Goal: Task Accomplishment & Management: Manage account settings

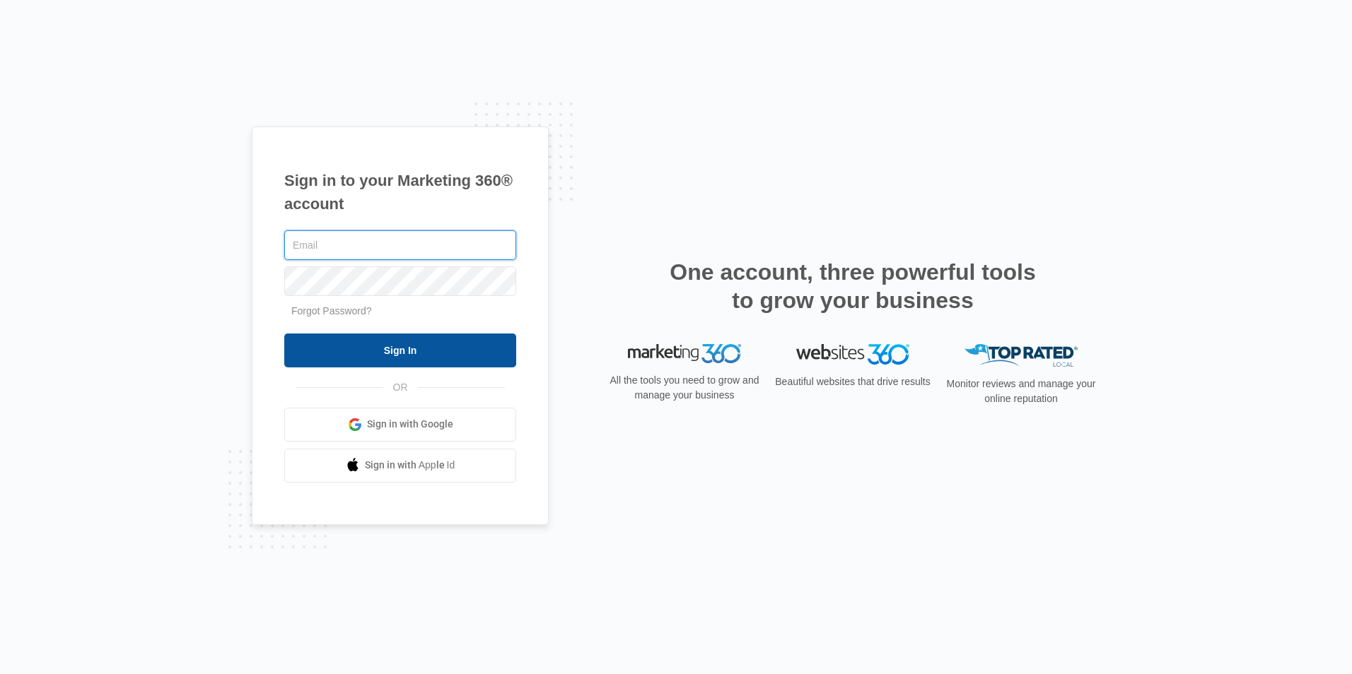
type input "[EMAIL_ADDRESS][DOMAIN_NAME]"
click at [380, 353] on input "Sign In" at bounding box center [400, 351] width 232 height 34
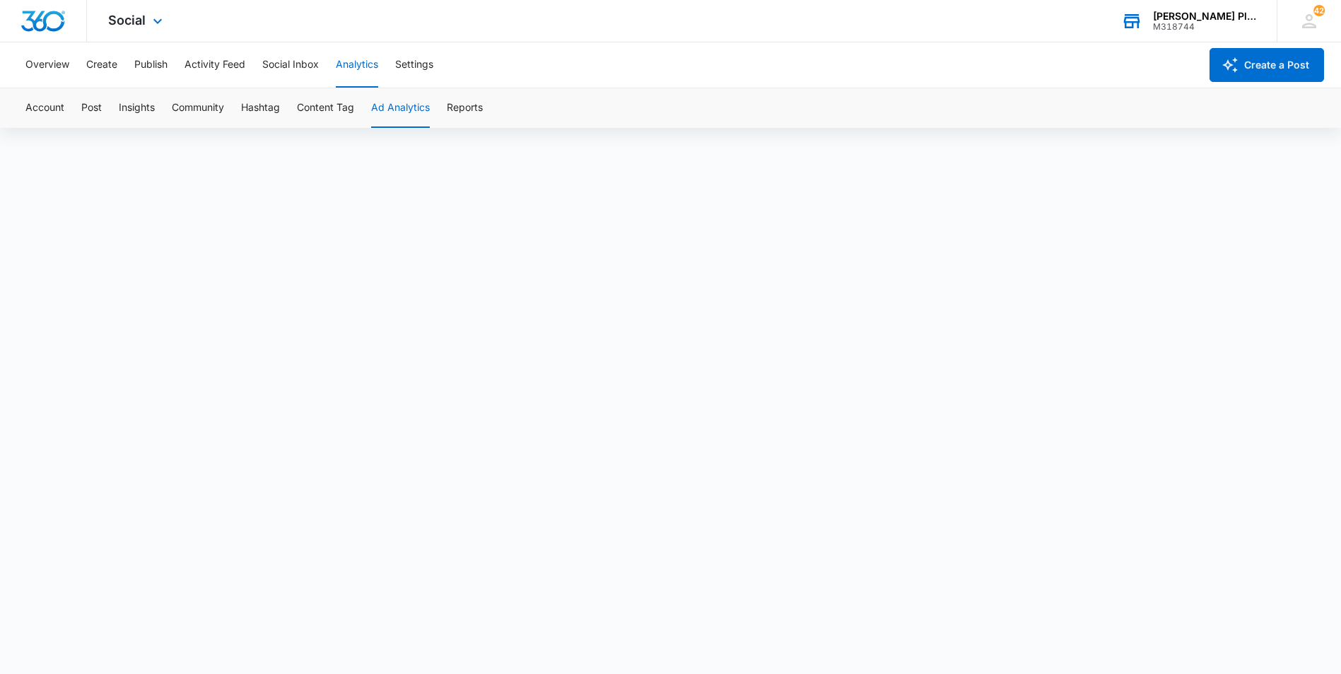
click at [1202, 12] on div "[PERSON_NAME] Plumbing Repairs" at bounding box center [1204, 16] width 103 height 11
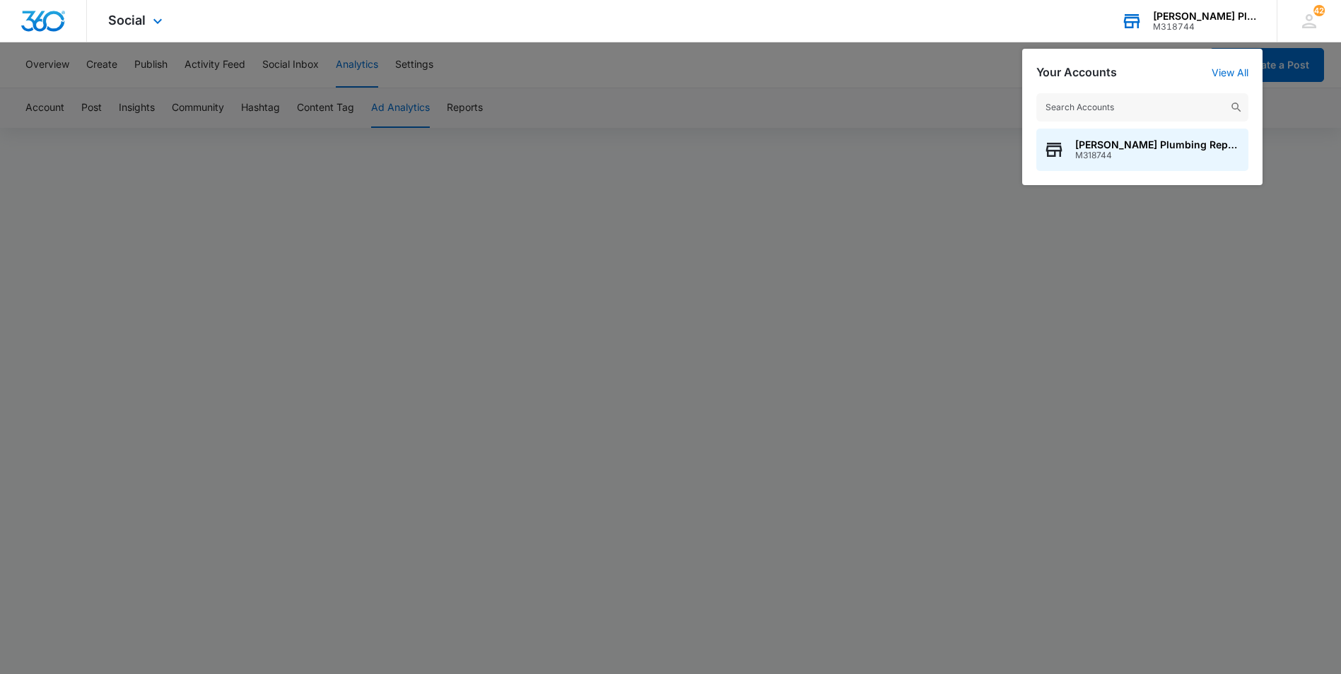
click at [1202, 12] on div "[PERSON_NAME] Plumbing Repairs" at bounding box center [1204, 16] width 103 height 11
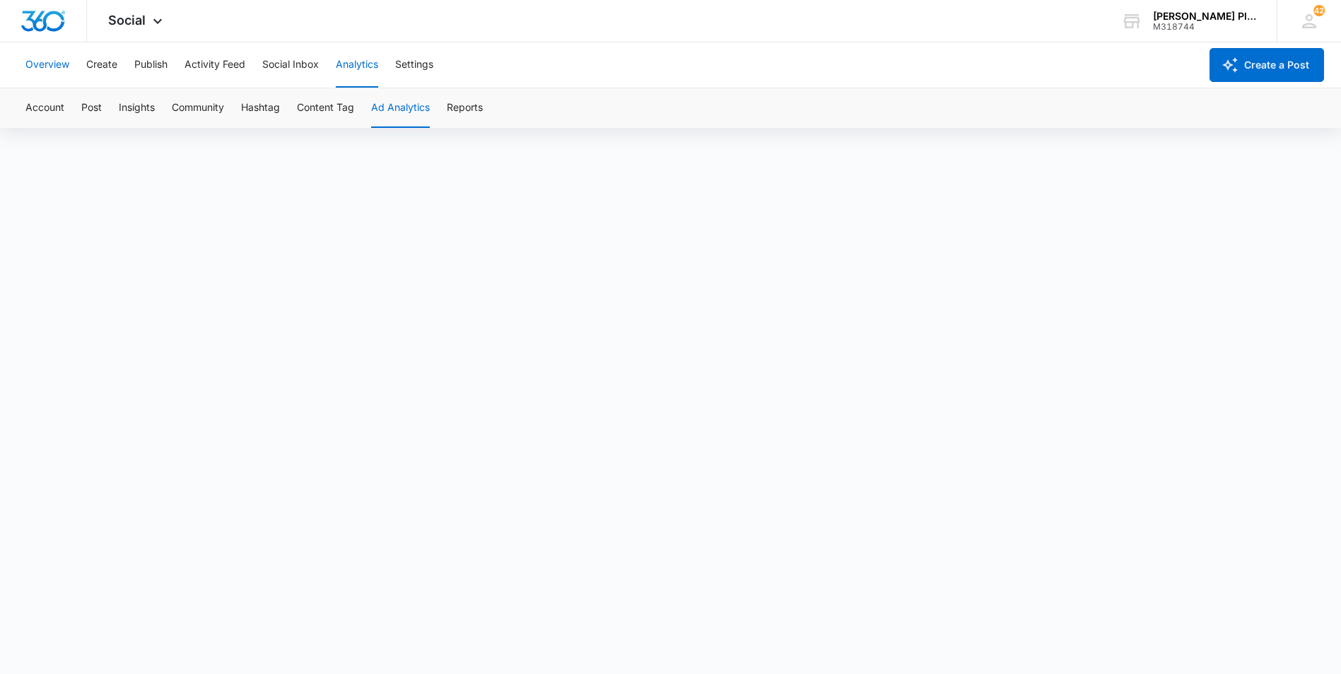
click at [50, 69] on button "Overview" at bounding box center [47, 64] width 44 height 45
click at [164, 62] on button "Publish" at bounding box center [150, 64] width 33 height 45
click at [197, 61] on button "Activity Feed" at bounding box center [215, 64] width 61 height 45
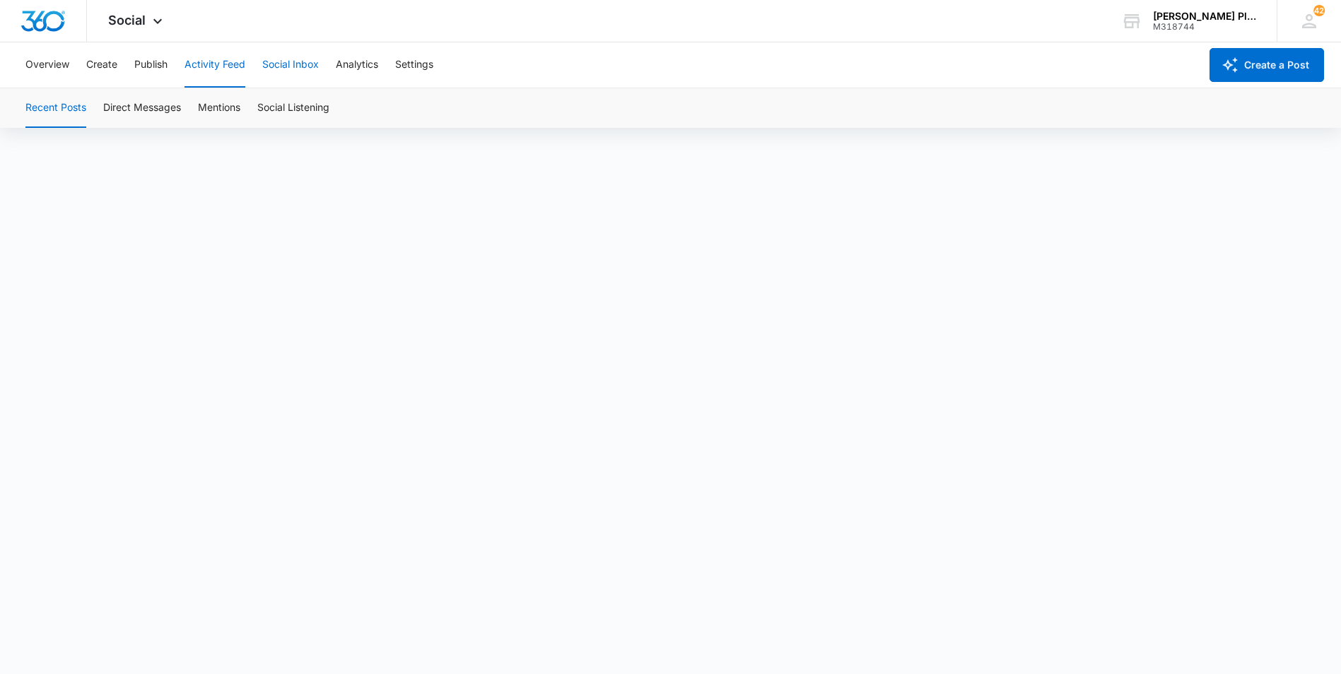
click at [293, 66] on button "Social Inbox" at bounding box center [290, 64] width 57 height 45
click at [359, 66] on button "Analytics" at bounding box center [357, 64] width 42 height 45
click at [417, 57] on button "Settings" at bounding box center [414, 64] width 38 height 45
click at [349, 62] on button "Analytics" at bounding box center [357, 64] width 42 height 45
click at [99, 16] on div "Social Apps Reputation Websites Forms CRM Email Social POS Content Ads Intellig…" at bounding box center [137, 21] width 100 height 42
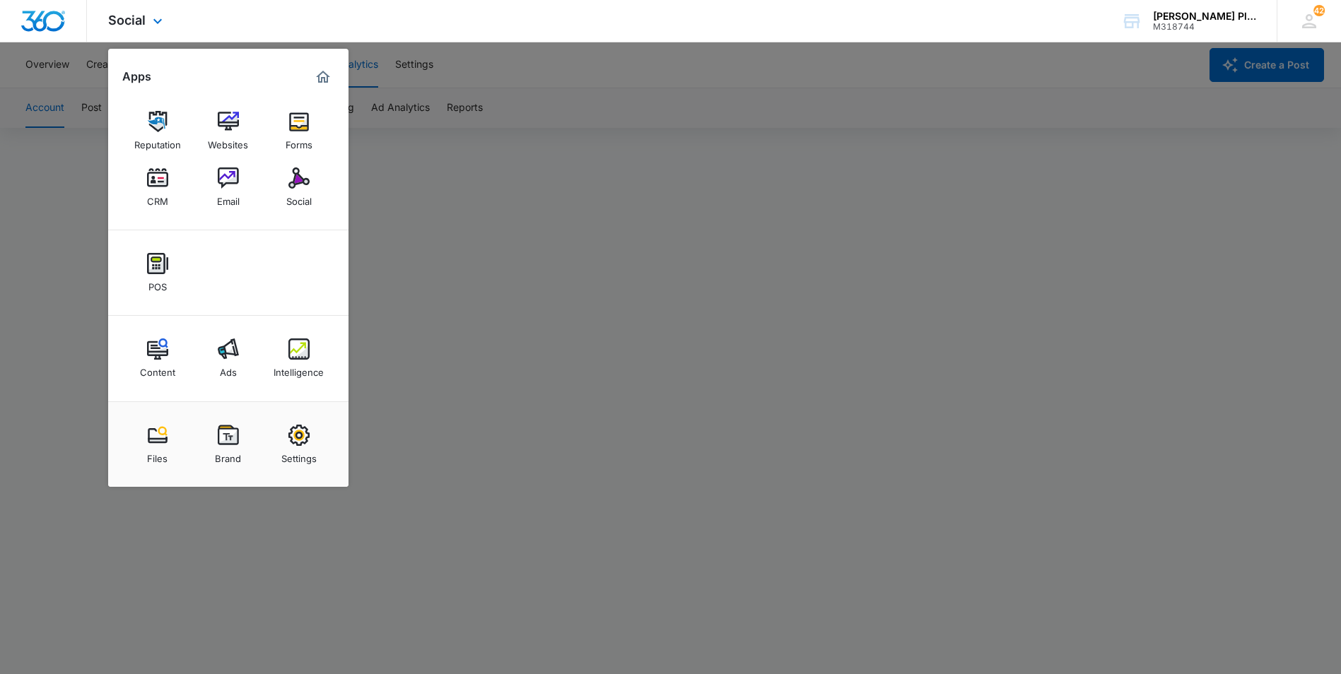
drag, startPoint x: 862, startPoint y: 12, endPoint x: 911, endPoint y: 2, distance: 49.8
click at [862, 12] on div "Social Apps Reputation Websites Forms CRM Email Social POS Content Ads Intellig…" at bounding box center [670, 21] width 1341 height 42
click at [1310, 18] on icon at bounding box center [1309, 21] width 21 height 21
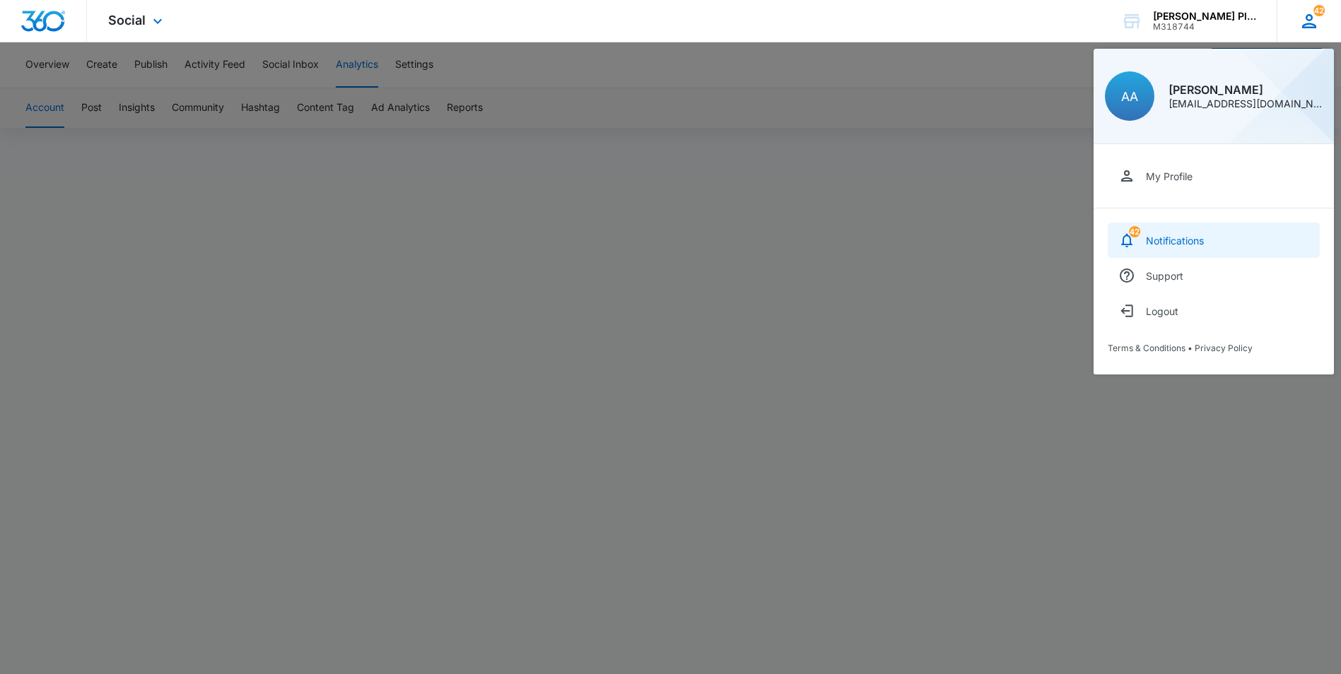
click at [1157, 237] on div "Notifications" at bounding box center [1175, 241] width 58 height 12
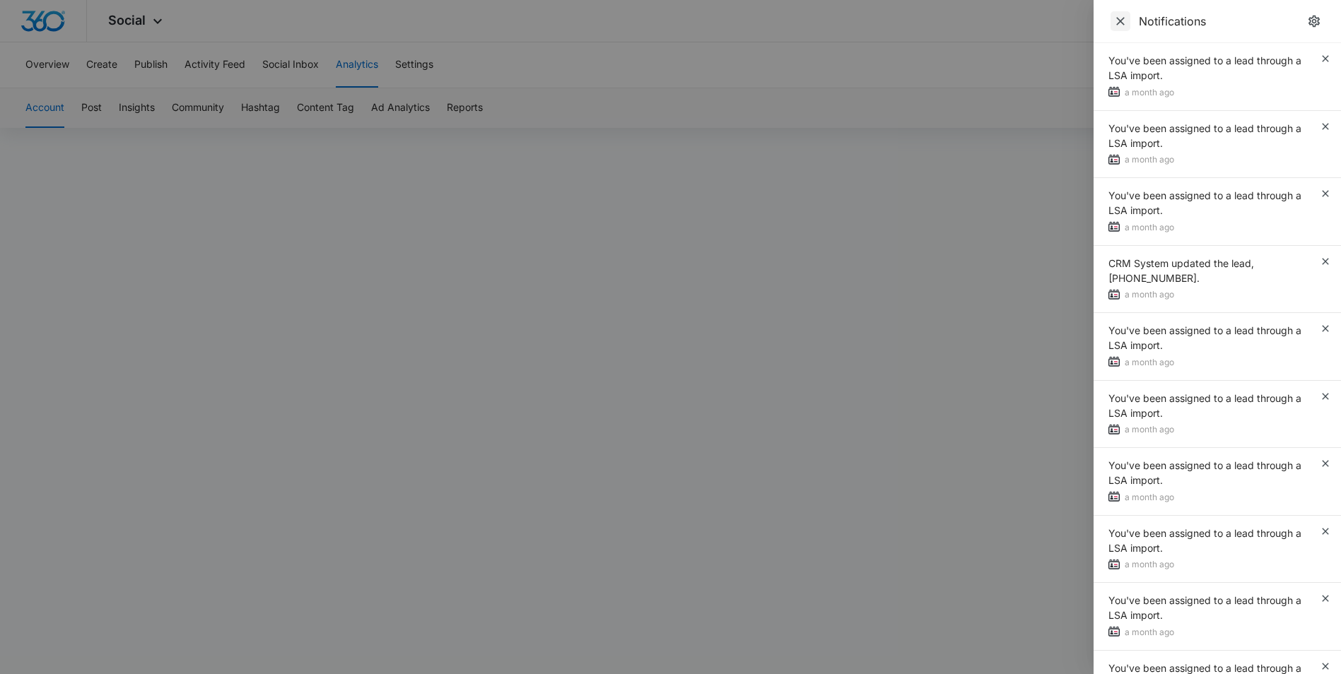
click at [1123, 19] on icon "Close" at bounding box center [1120, 21] width 8 height 8
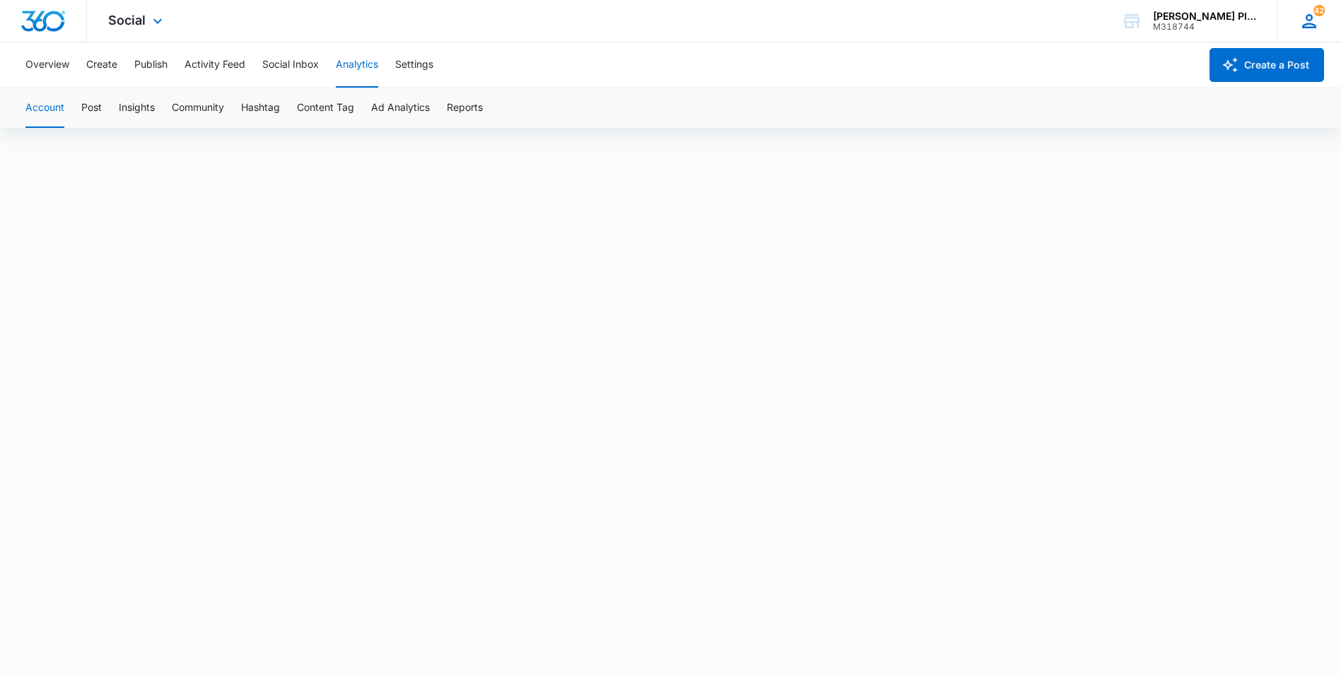
click at [1311, 25] on icon at bounding box center [1309, 21] width 21 height 21
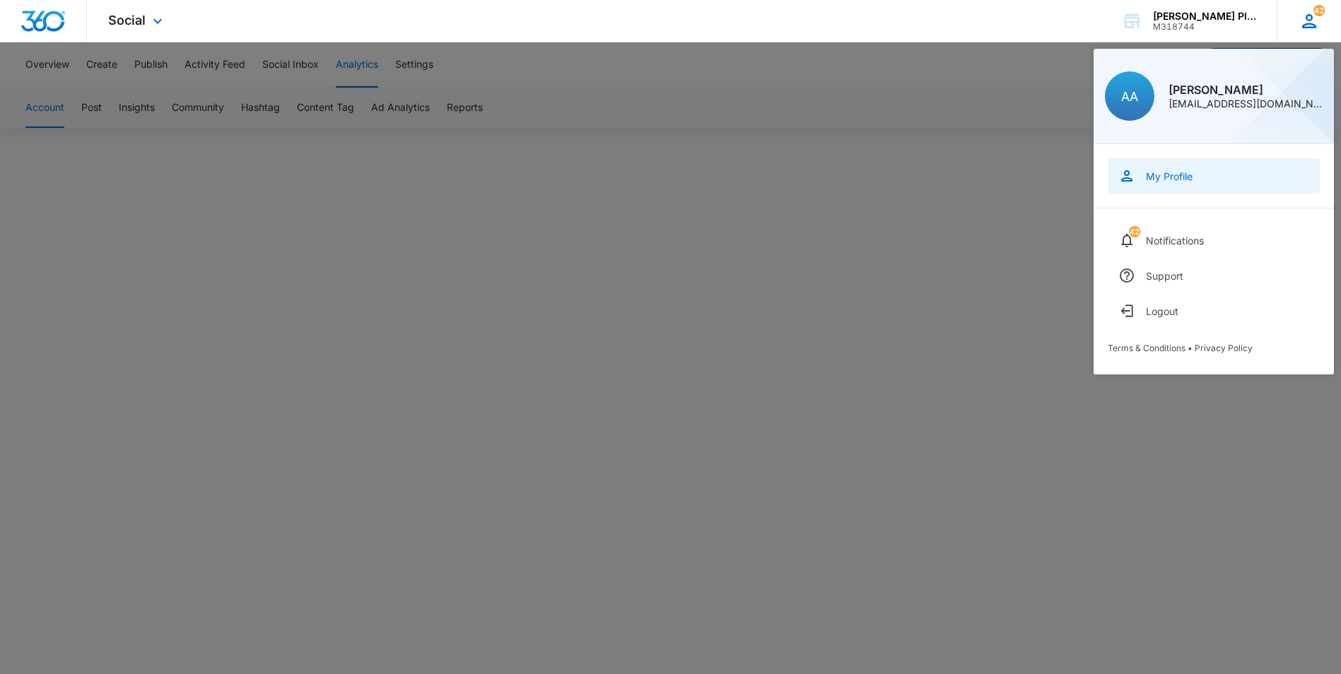
click at [1178, 179] on div "My Profile" at bounding box center [1169, 176] width 47 height 12
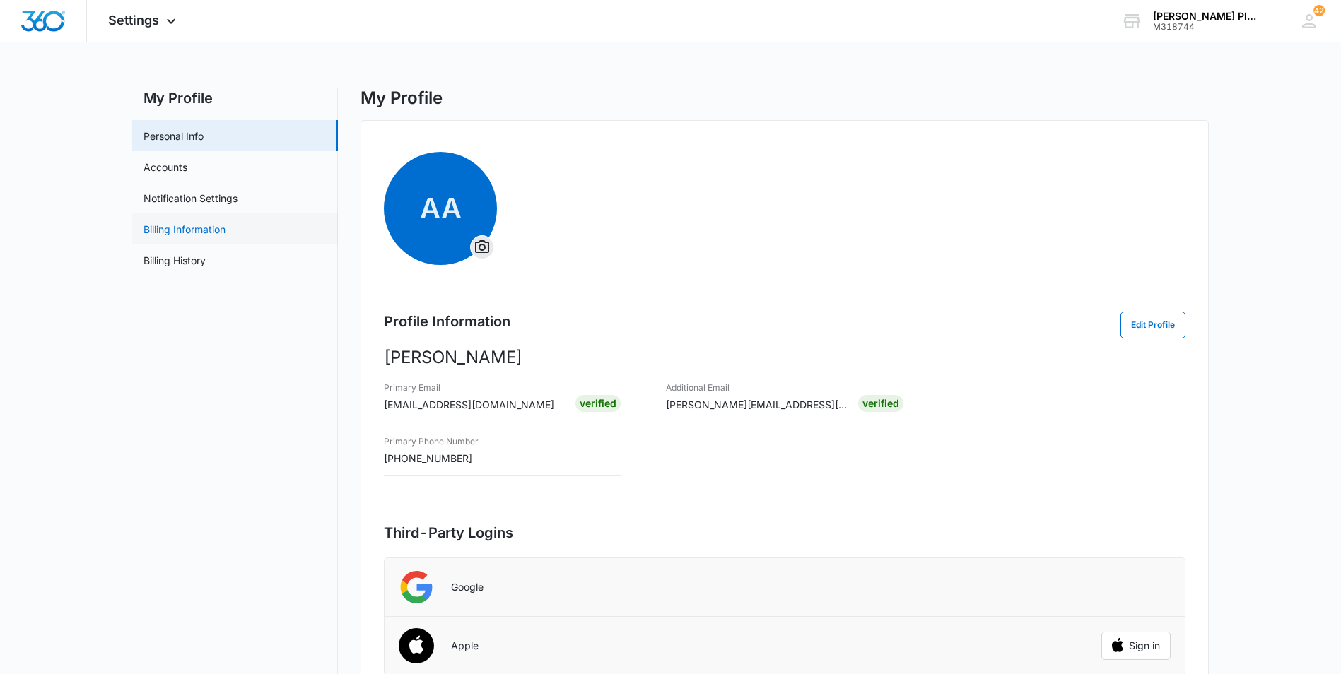
click at [203, 227] on link "Billing Information" at bounding box center [185, 229] width 82 height 15
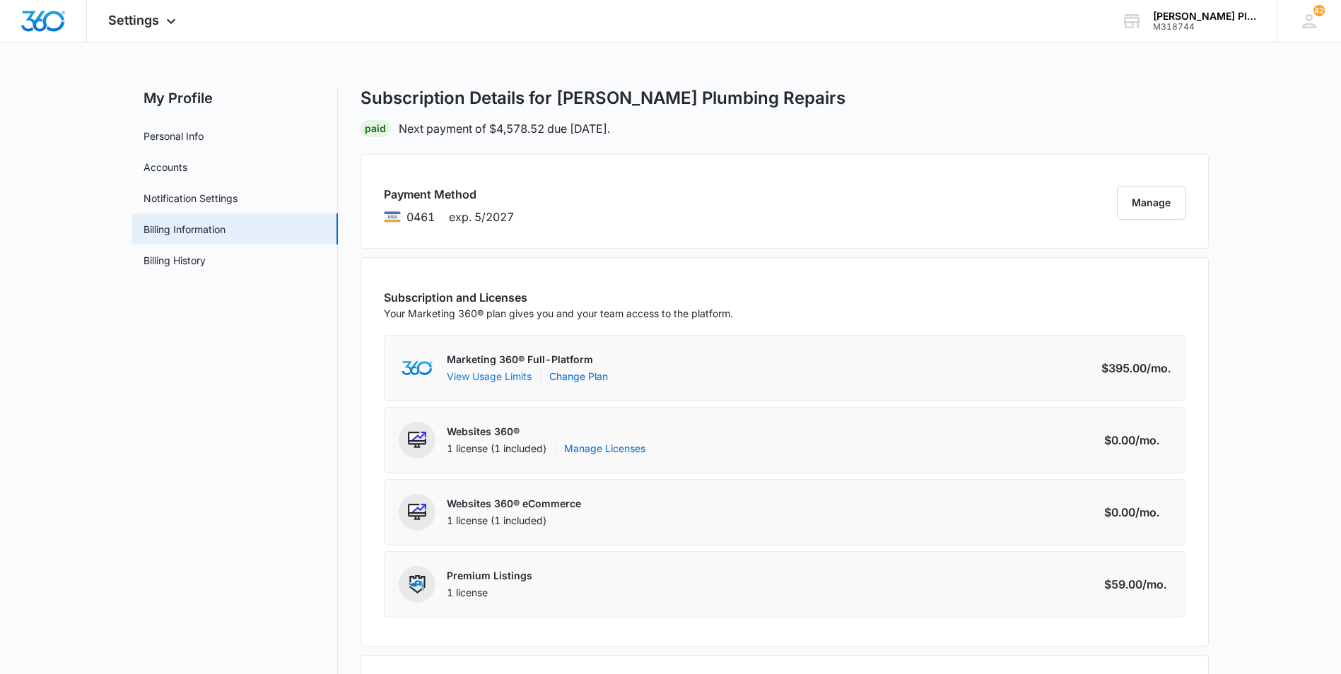
click at [472, 378] on button "View Usage Limits" at bounding box center [489, 376] width 85 height 15
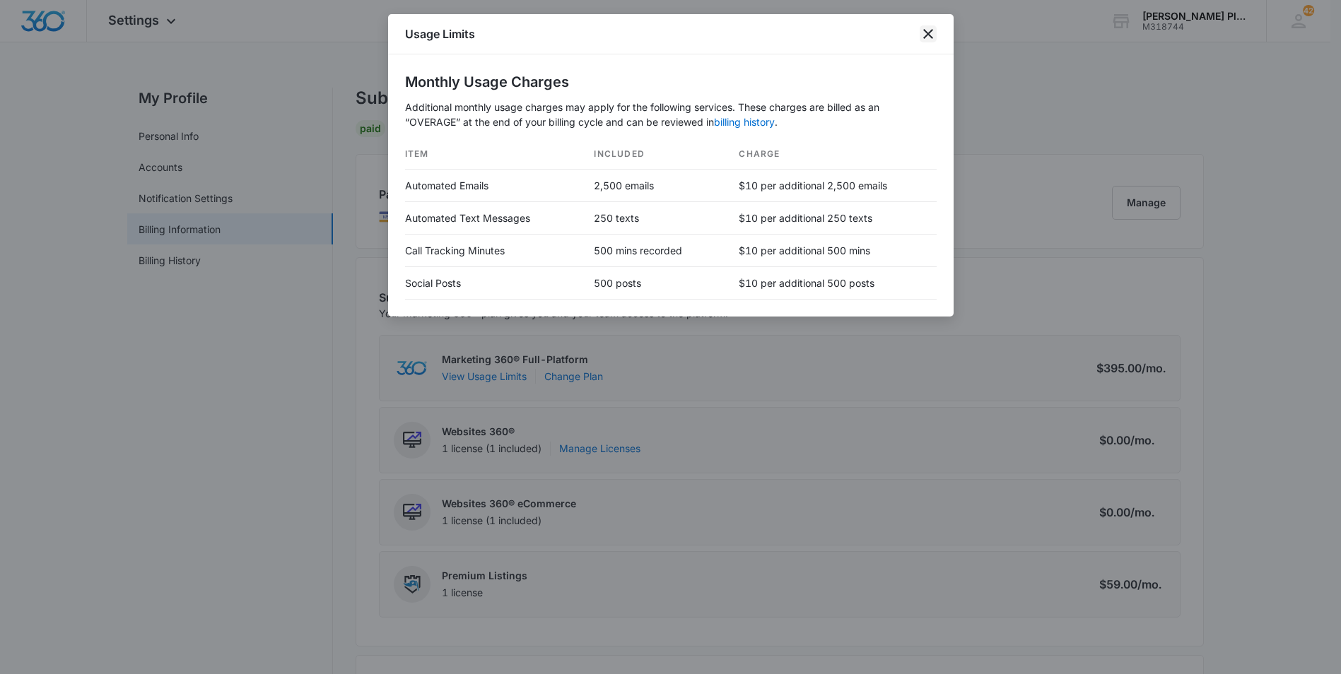
click at [923, 30] on icon "close" at bounding box center [928, 33] width 17 height 17
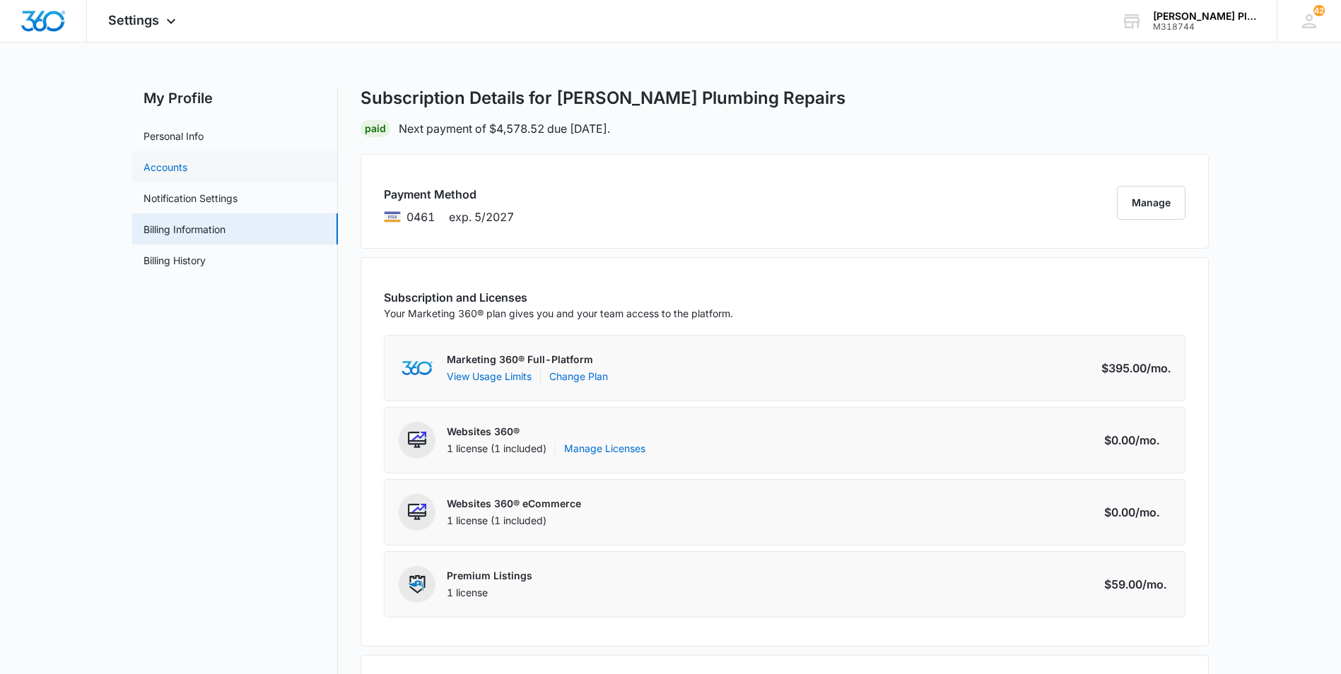
click at [168, 170] on link "Accounts" at bounding box center [166, 167] width 44 height 15
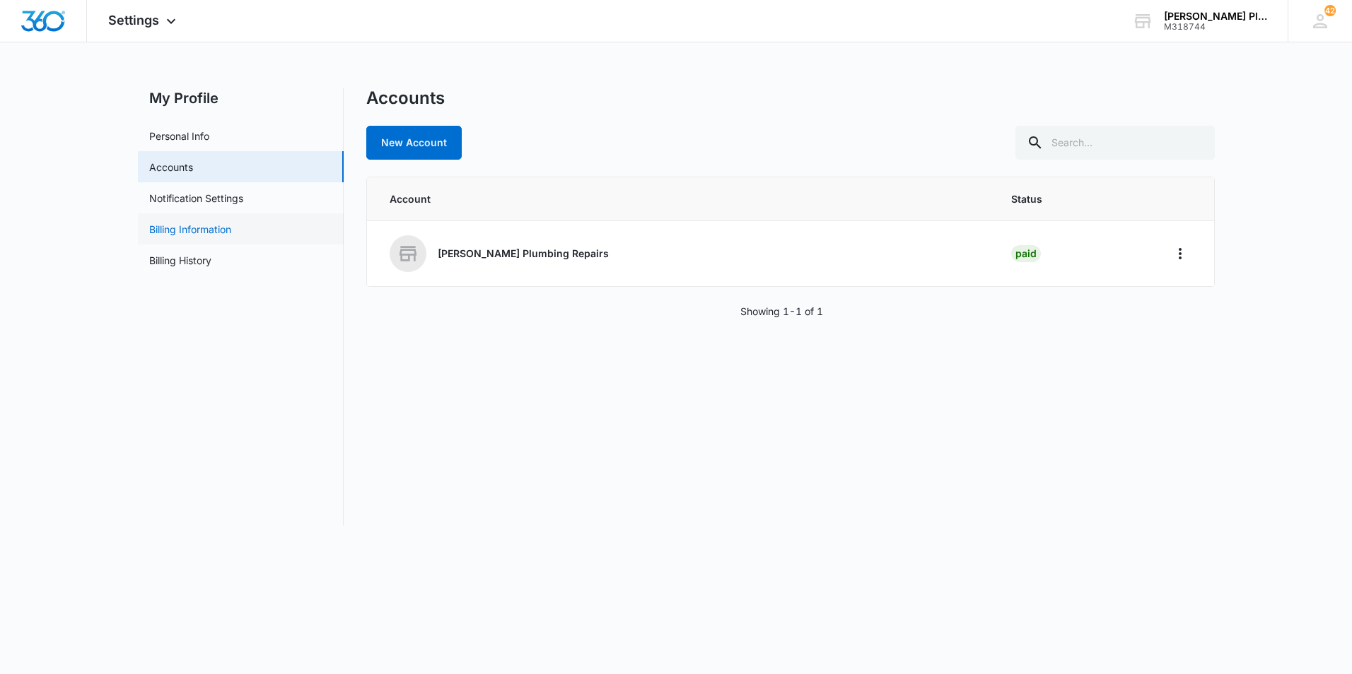
click at [170, 225] on link "Billing Information" at bounding box center [190, 229] width 82 height 15
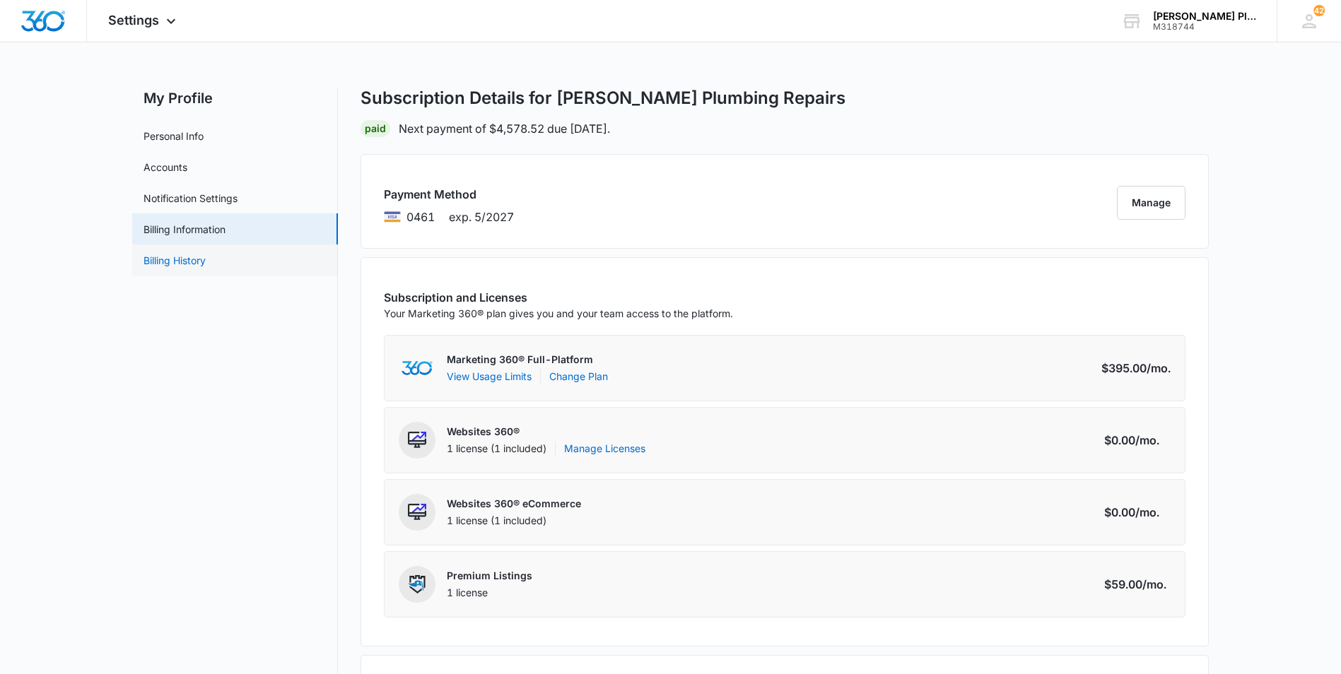
click at [177, 257] on link "Billing History" at bounding box center [175, 260] width 62 height 15
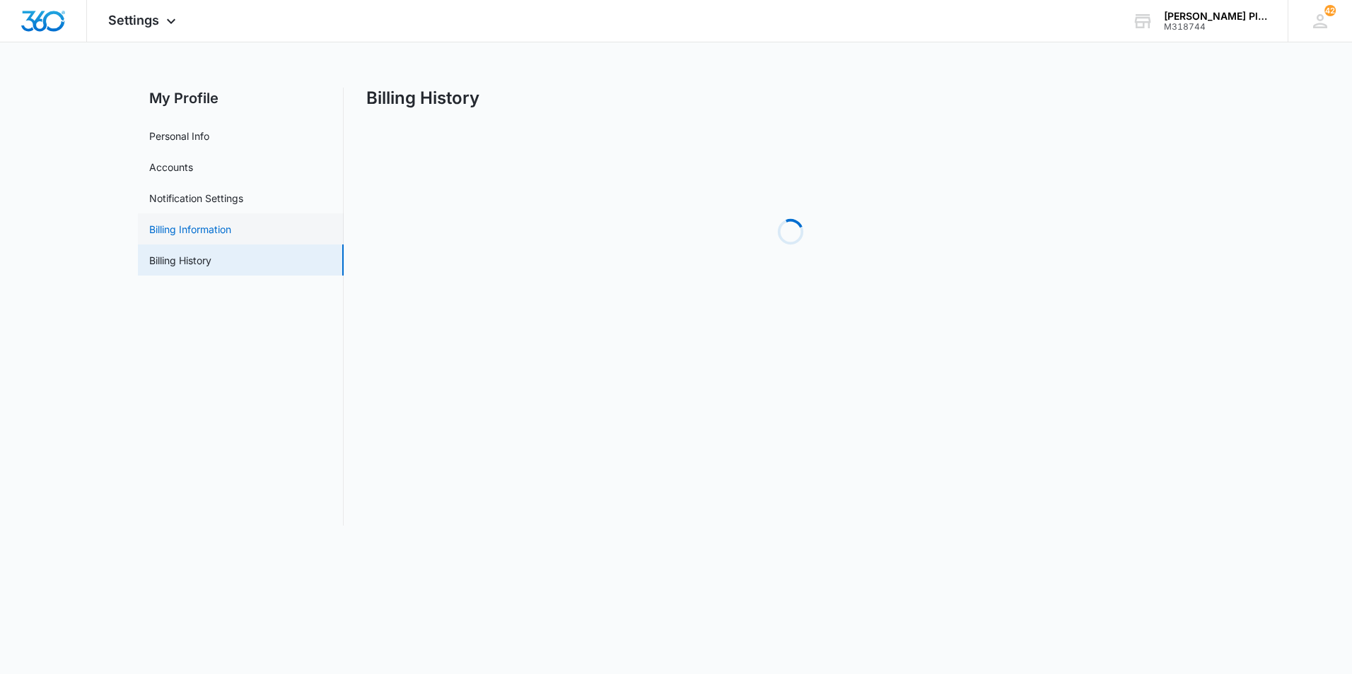
click at [178, 226] on link "Billing Information" at bounding box center [190, 229] width 82 height 15
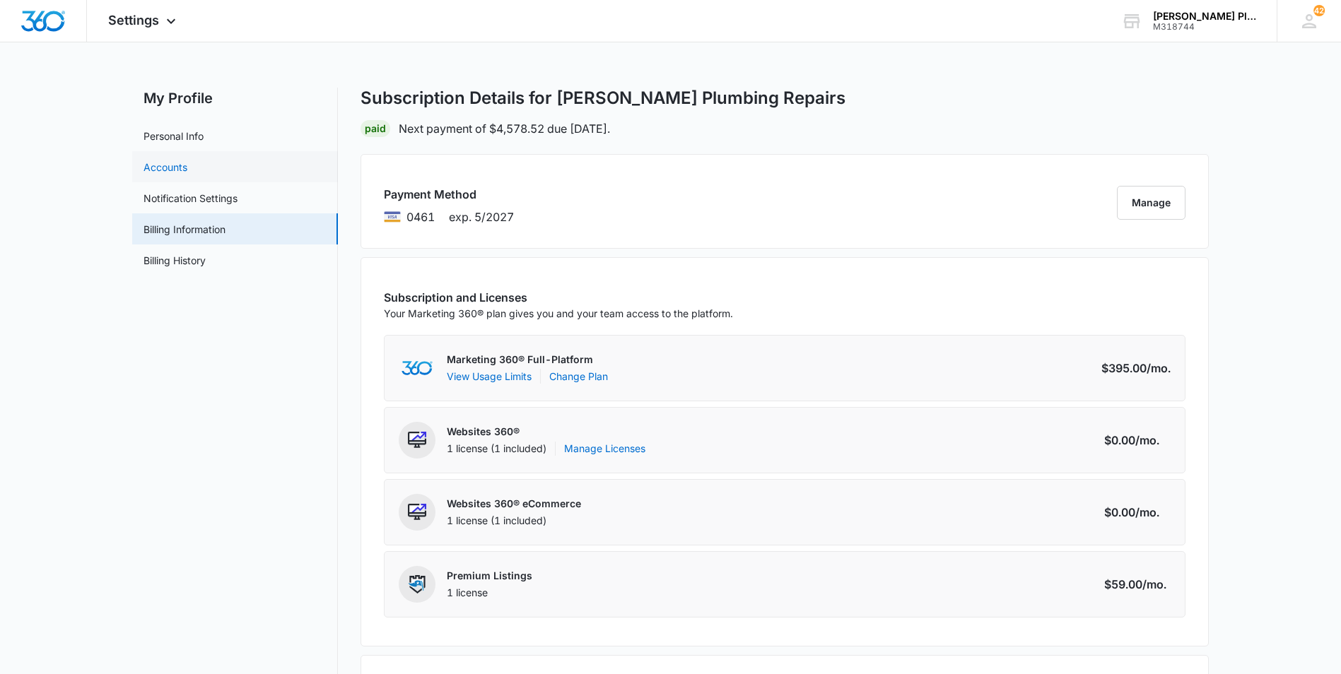
click at [165, 170] on link "Accounts" at bounding box center [166, 167] width 44 height 15
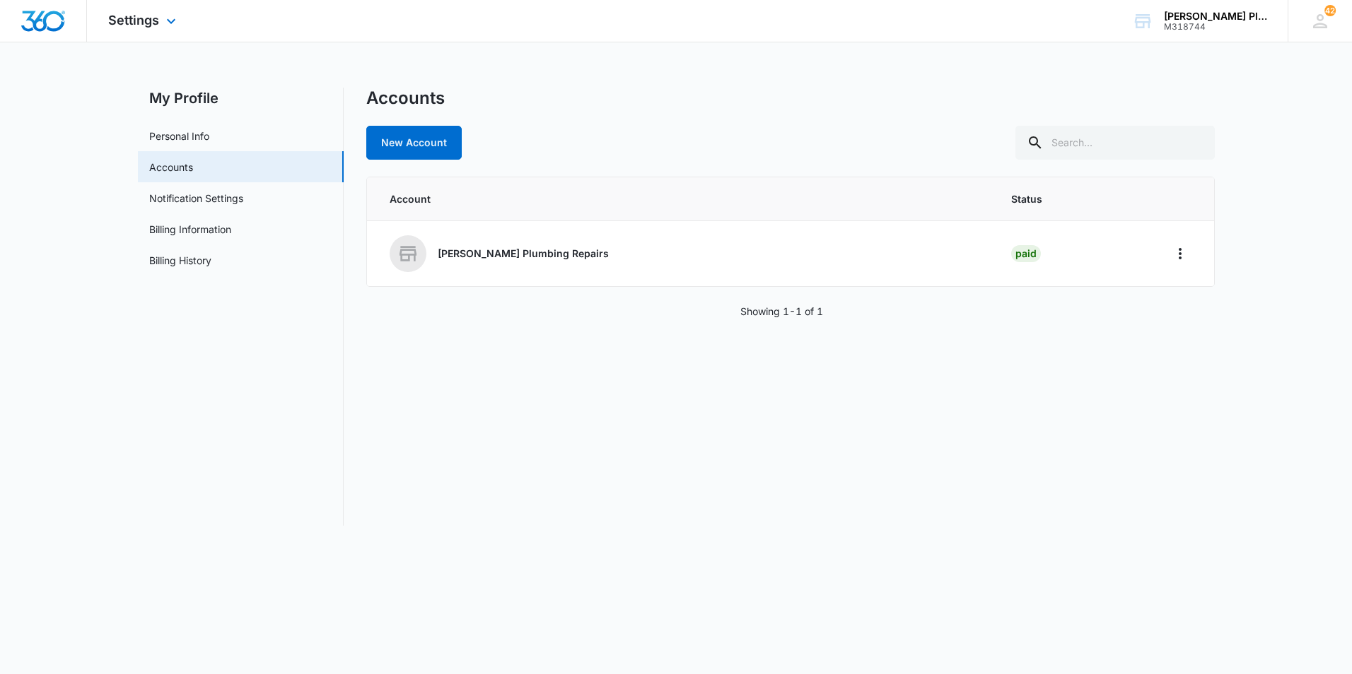
click at [42, 24] on img "Dashboard" at bounding box center [43, 21] width 45 height 21
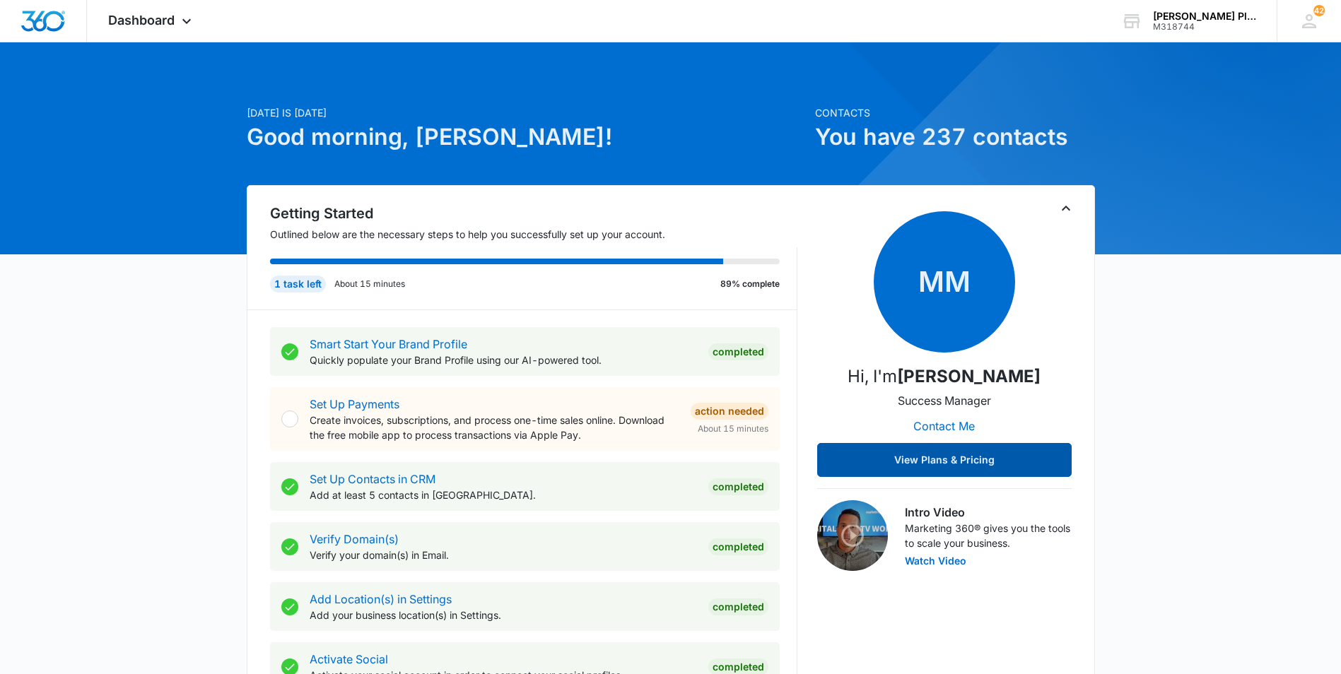
click at [1048, 464] on button "View Plans & Pricing" at bounding box center [944, 460] width 254 height 34
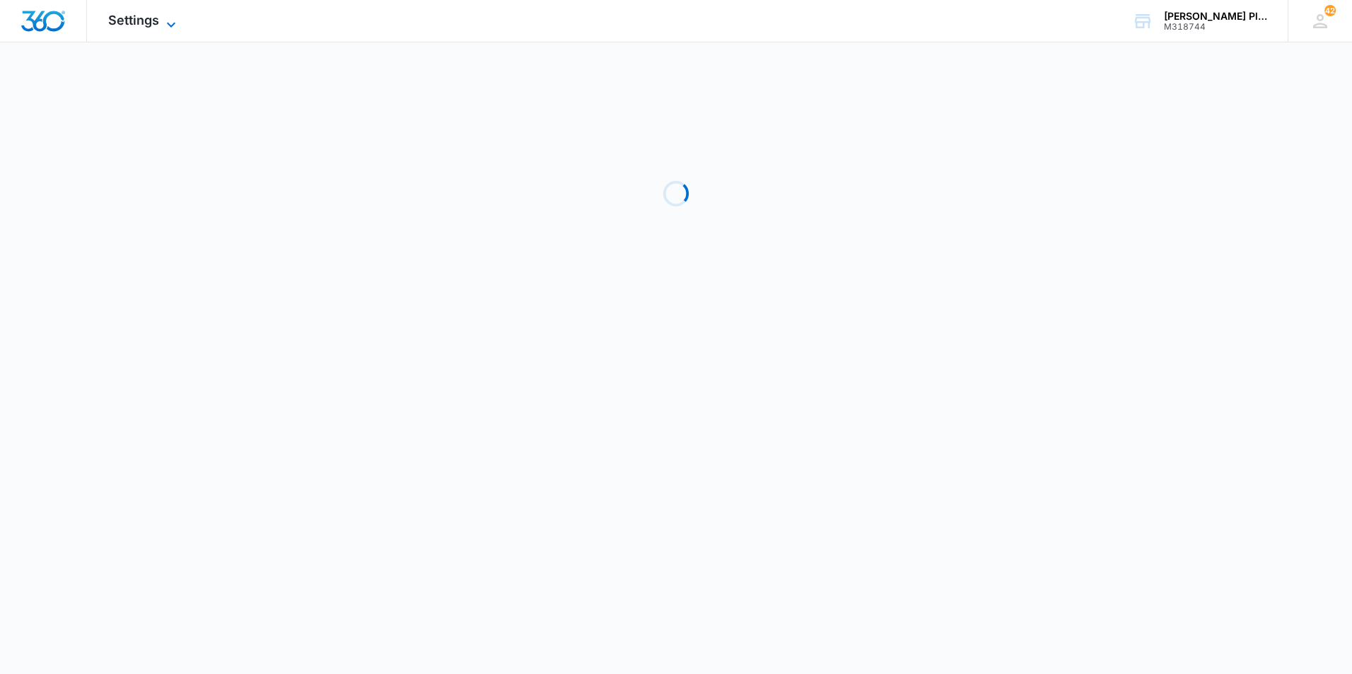
click at [135, 17] on span "Settings" at bounding box center [133, 20] width 51 height 15
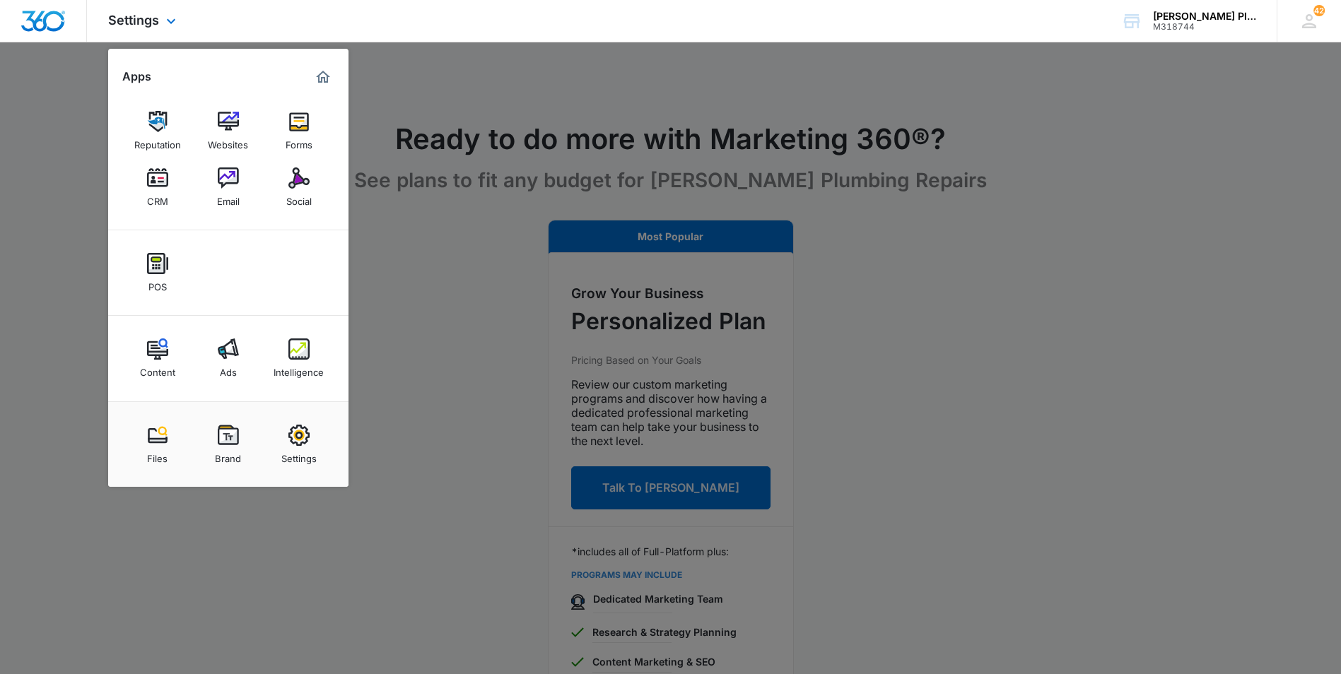
click at [51, 21] on img "Dashboard" at bounding box center [43, 21] width 45 height 21
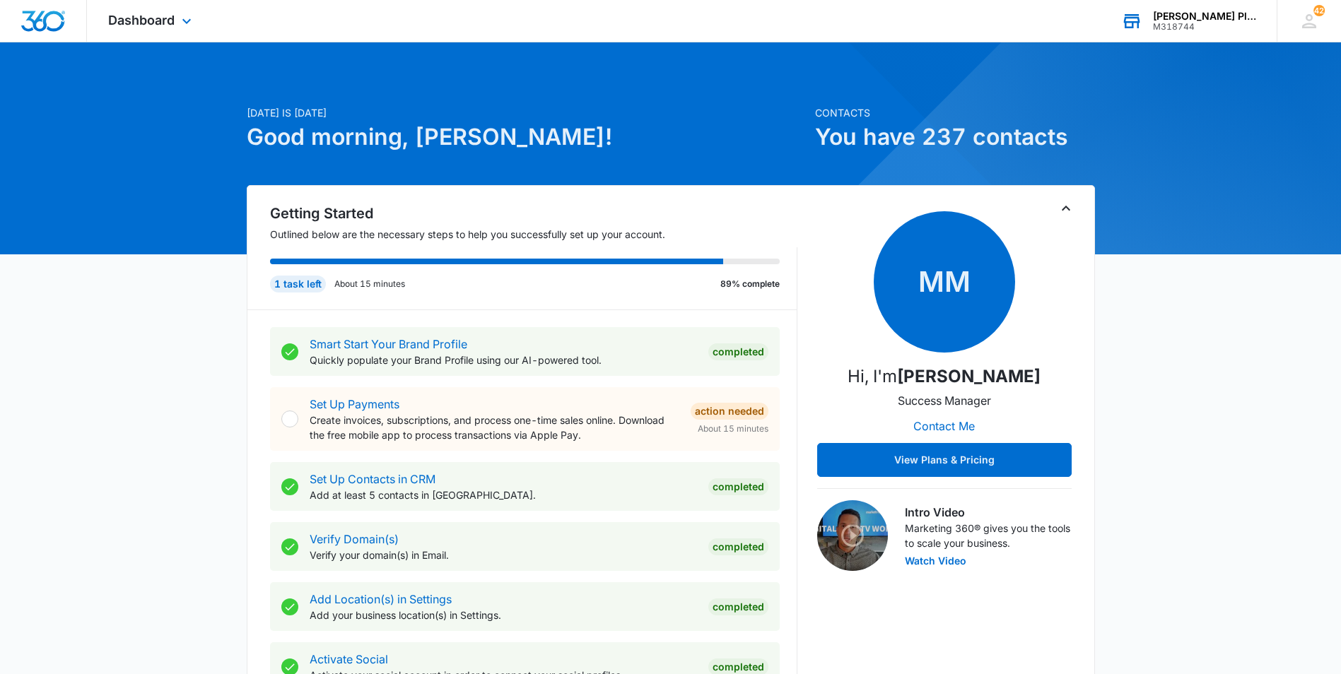
click at [1173, 22] on div "M318744" at bounding box center [1204, 27] width 103 height 10
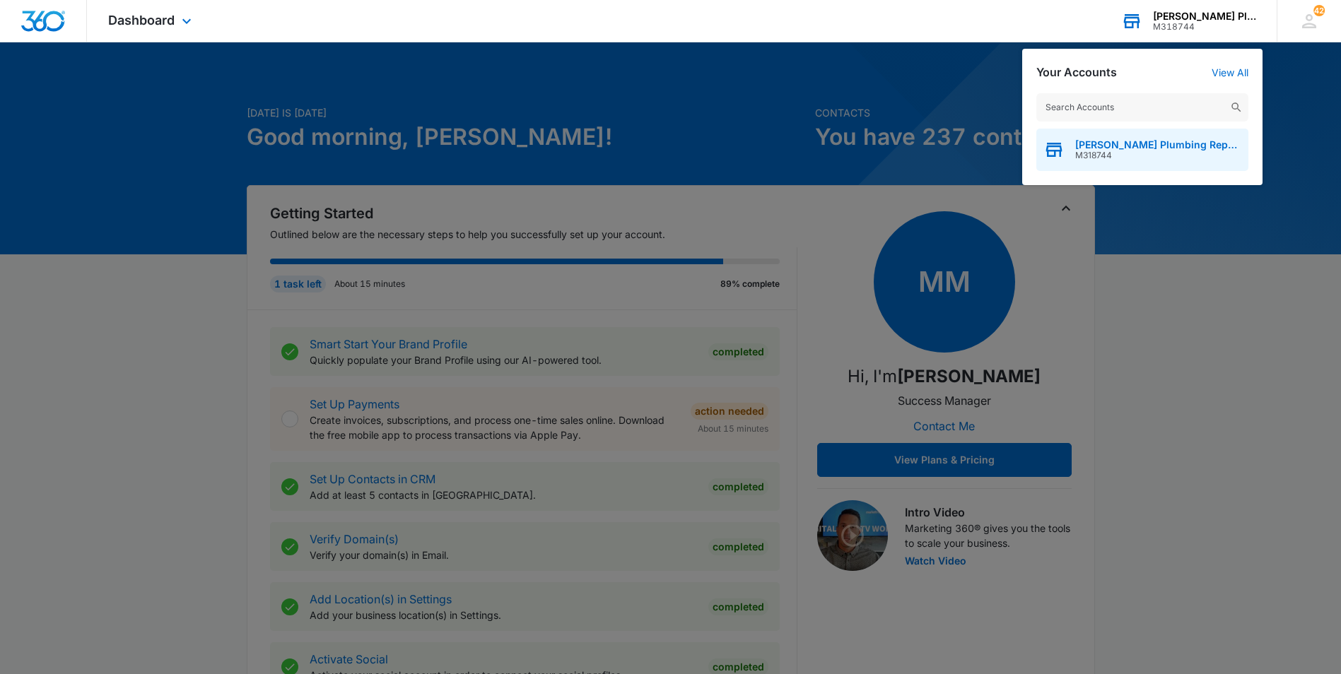
click at [1130, 148] on span "[PERSON_NAME] Plumbing Repairs" at bounding box center [1158, 144] width 166 height 11
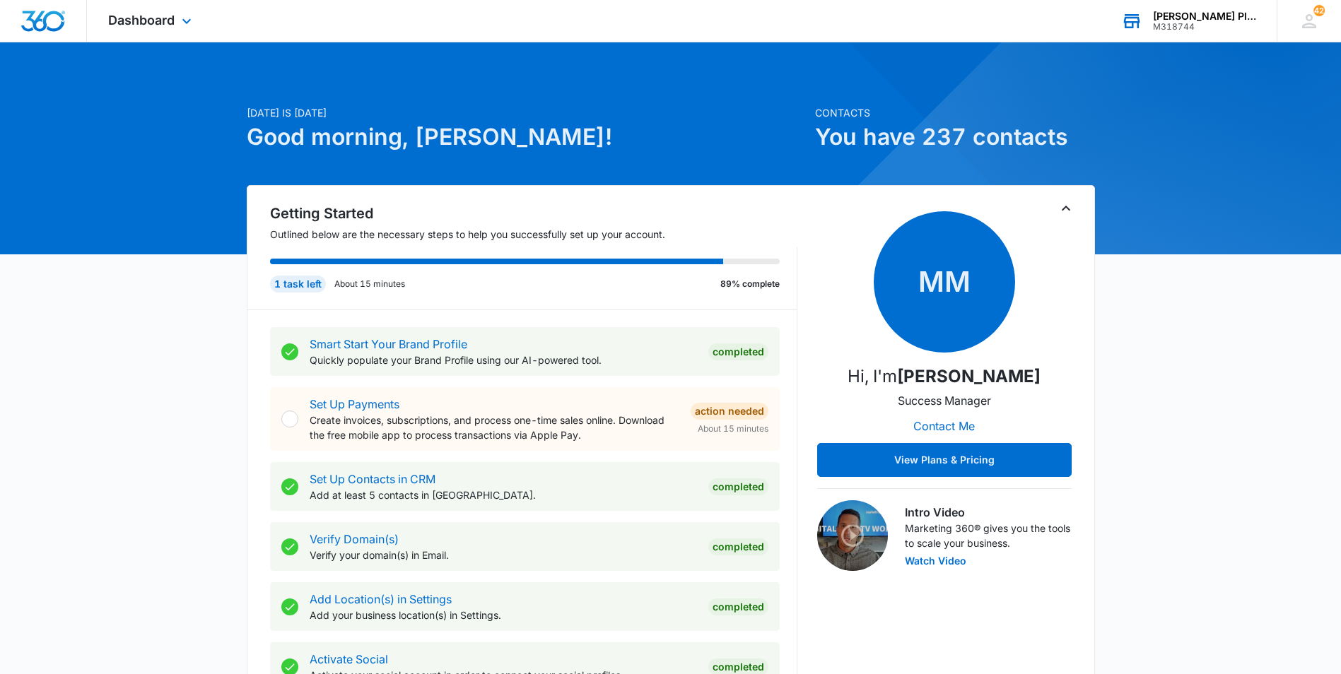
click at [42, 27] on img "Dashboard" at bounding box center [43, 21] width 45 height 21
click at [153, 18] on span "Dashboard" at bounding box center [141, 20] width 66 height 15
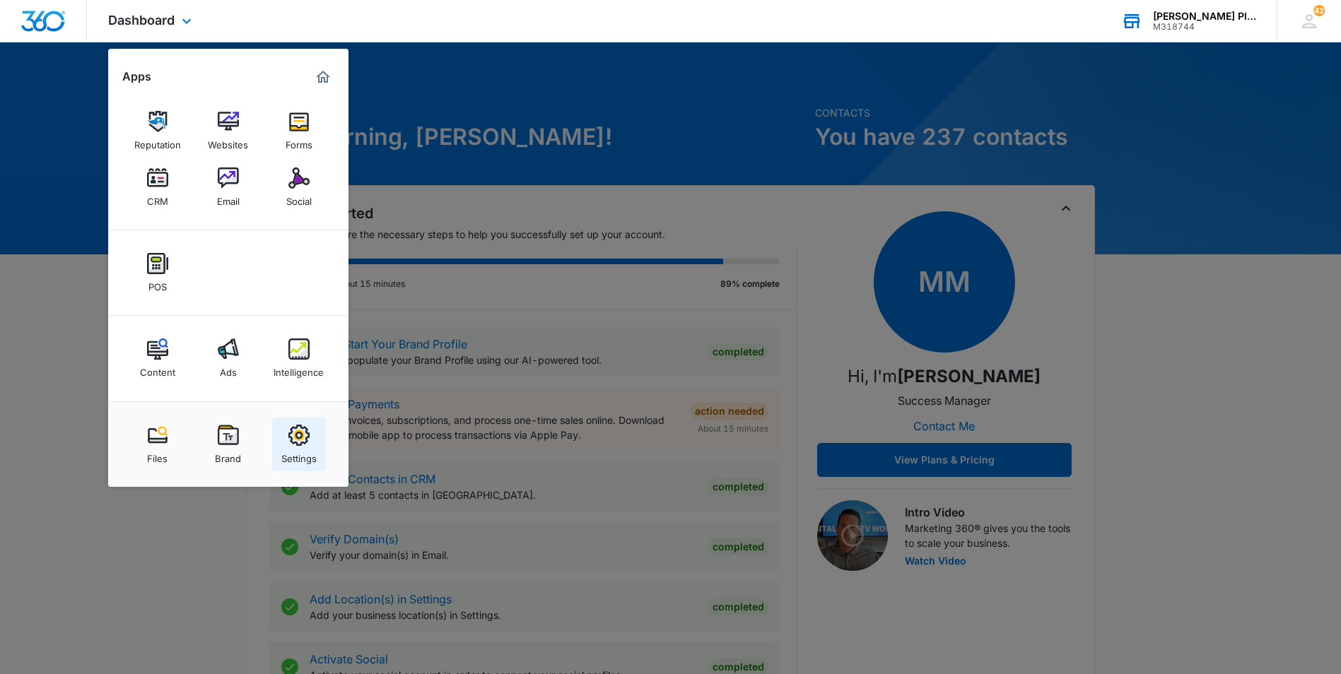
click at [301, 428] on img at bounding box center [298, 435] width 21 height 21
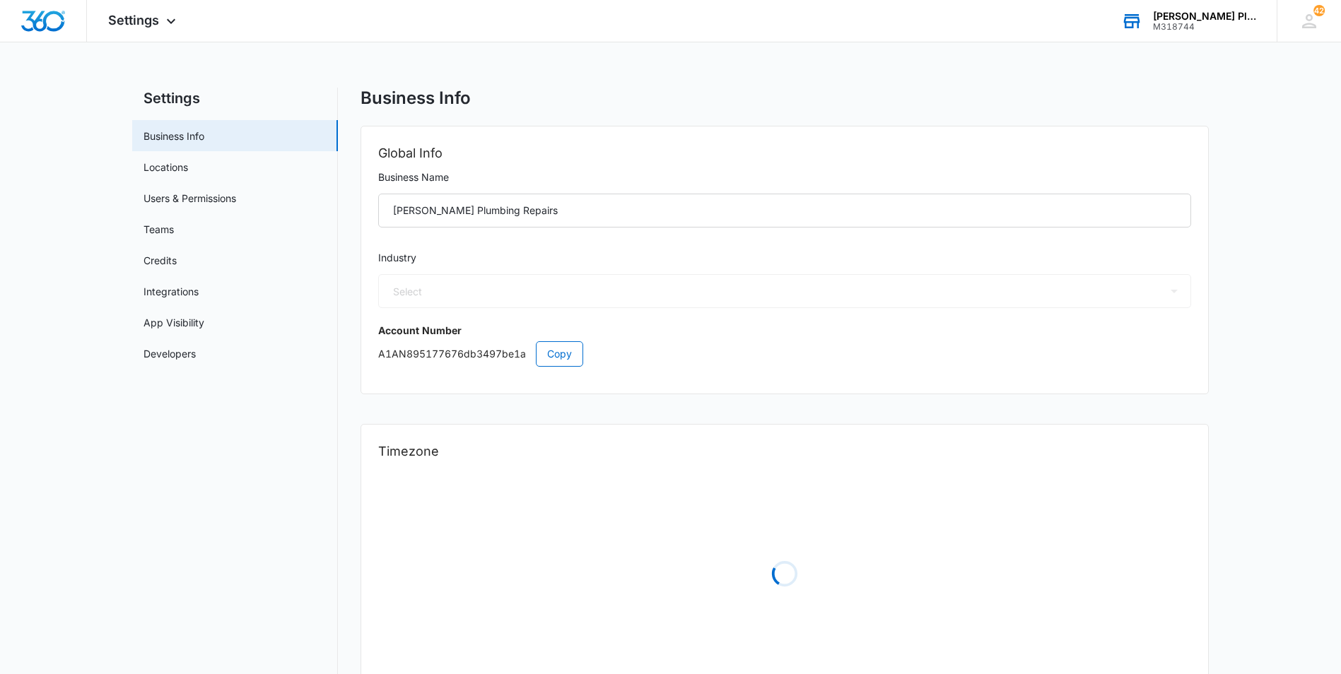
select select "8"
select select "US"
select select "America/Chicago"
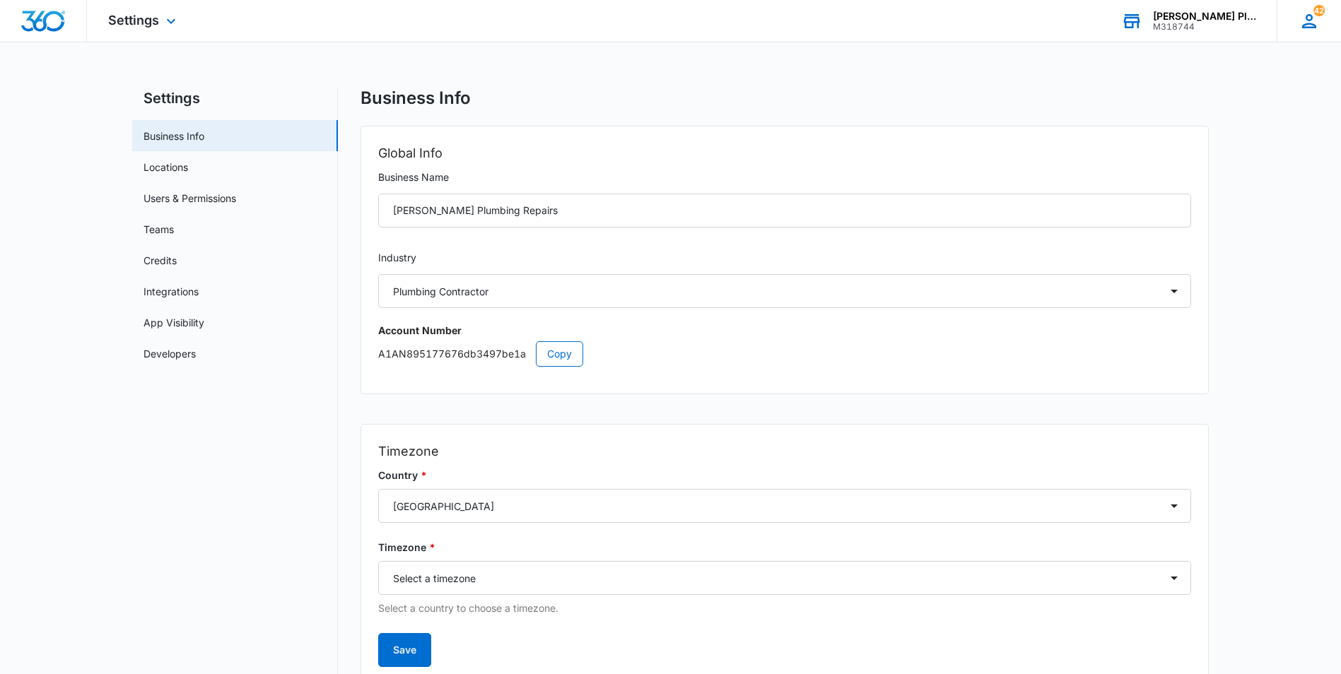
click at [1313, 30] on icon at bounding box center [1309, 21] width 21 height 21
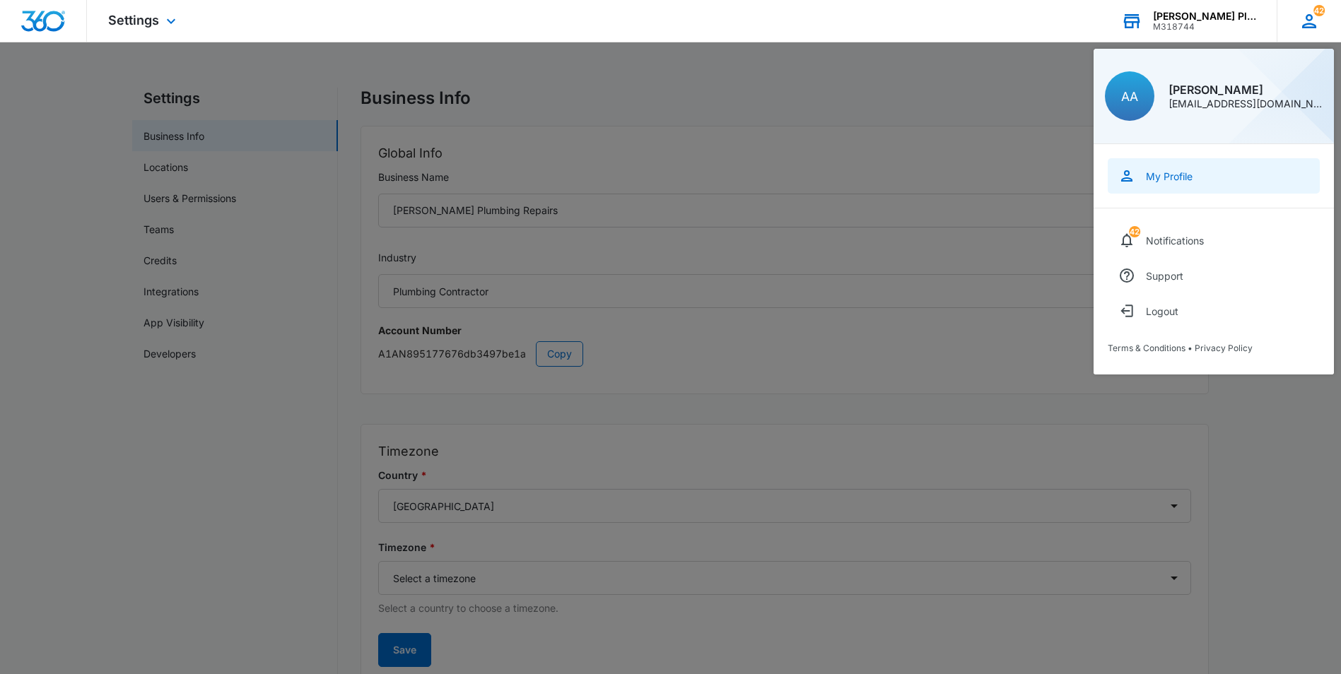
click at [1185, 177] on div "My Profile" at bounding box center [1169, 176] width 47 height 12
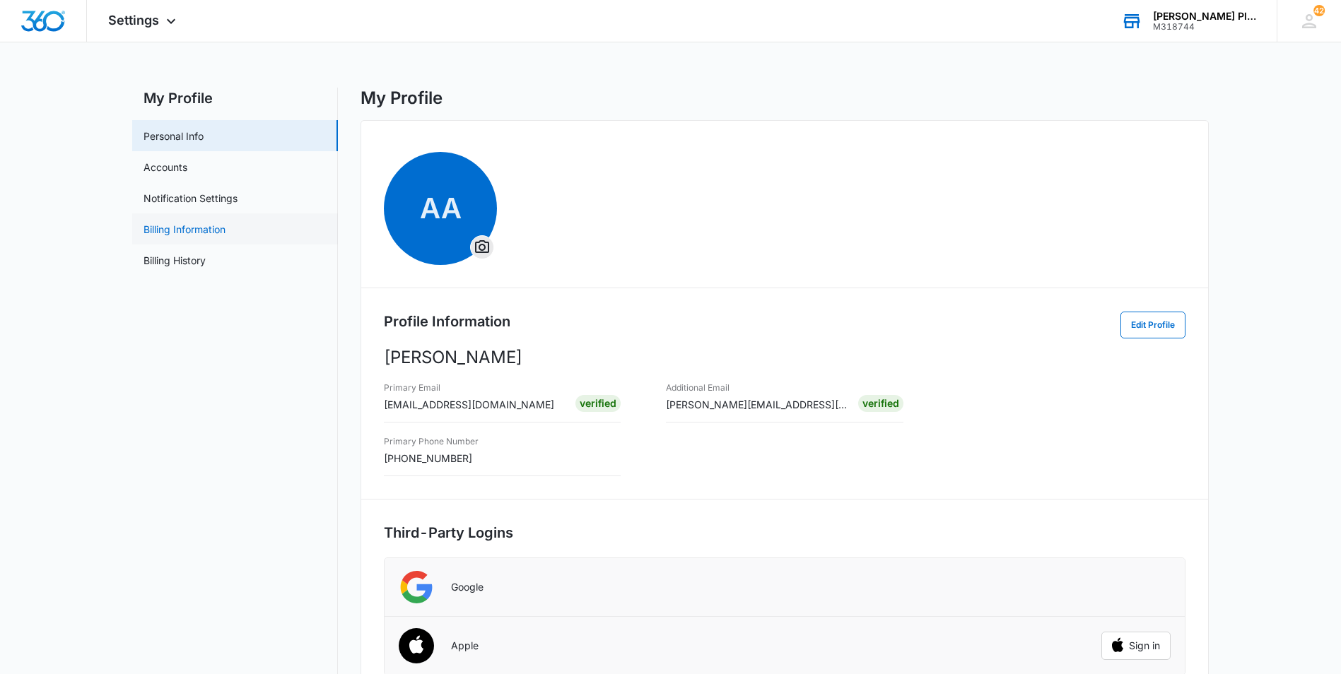
click at [204, 230] on link "Billing Information" at bounding box center [185, 229] width 82 height 15
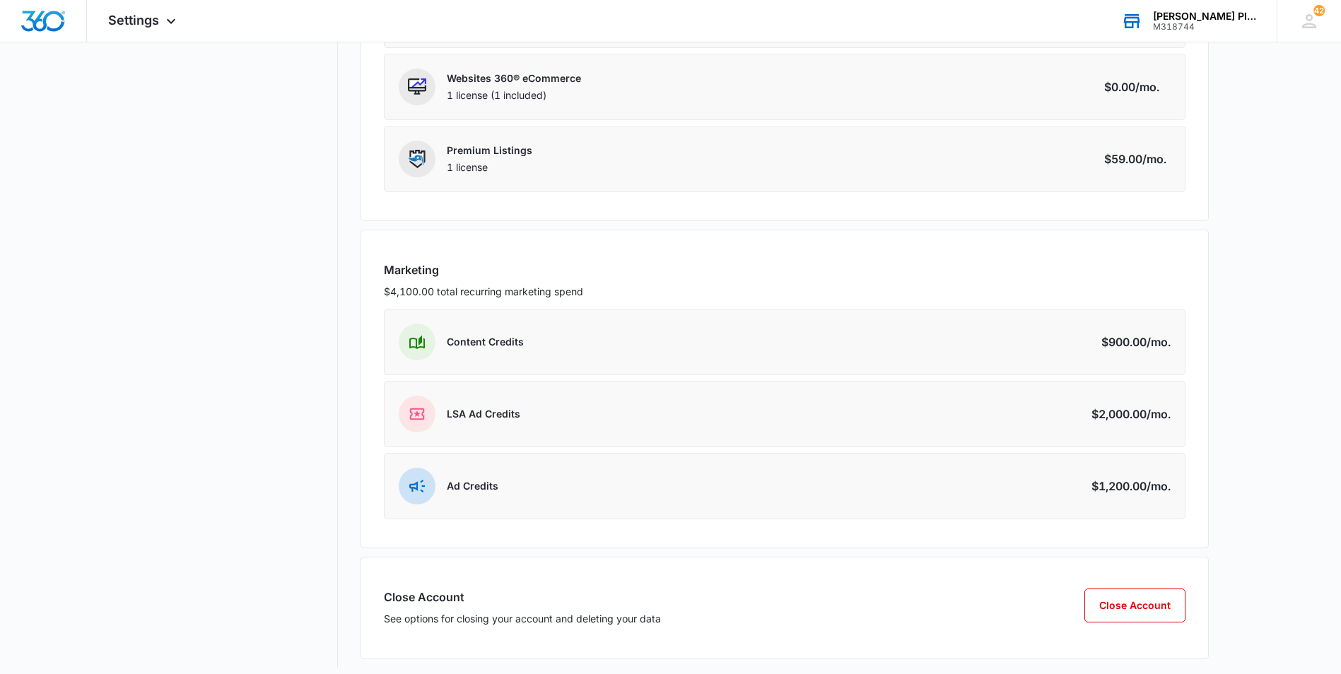
scroll to position [436, 0]
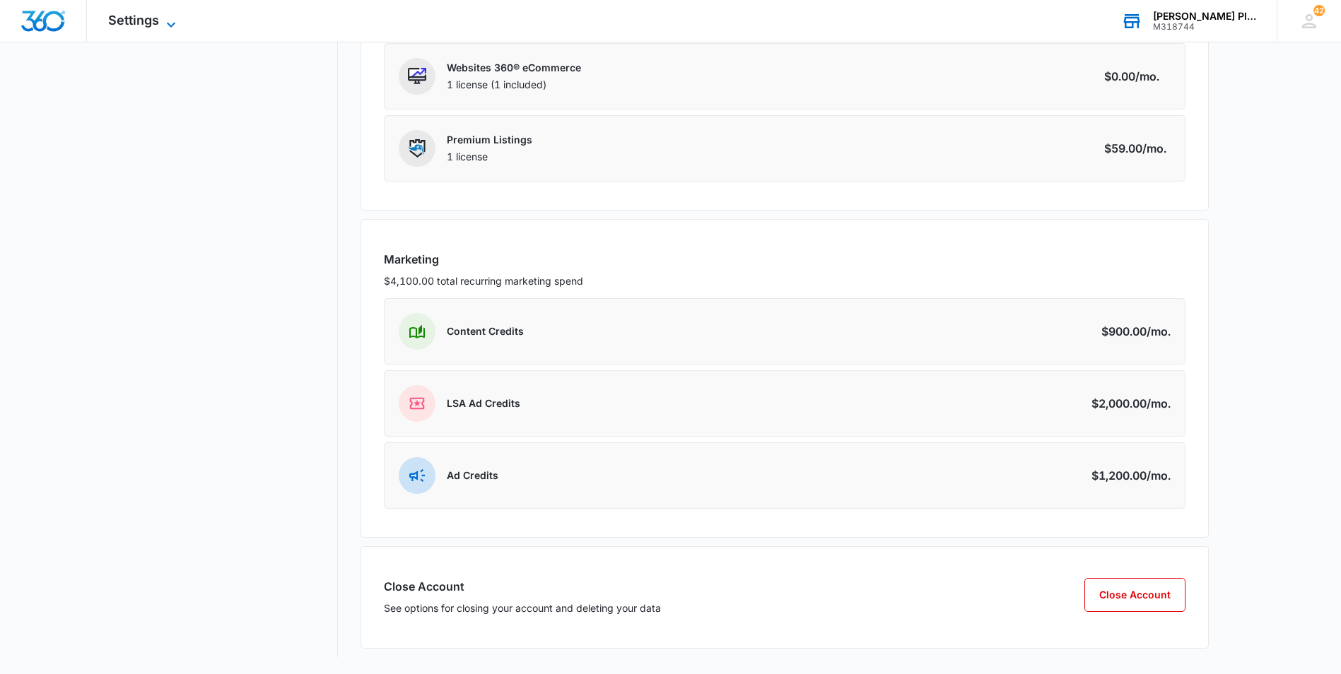
click at [136, 14] on span "Settings" at bounding box center [133, 20] width 51 height 15
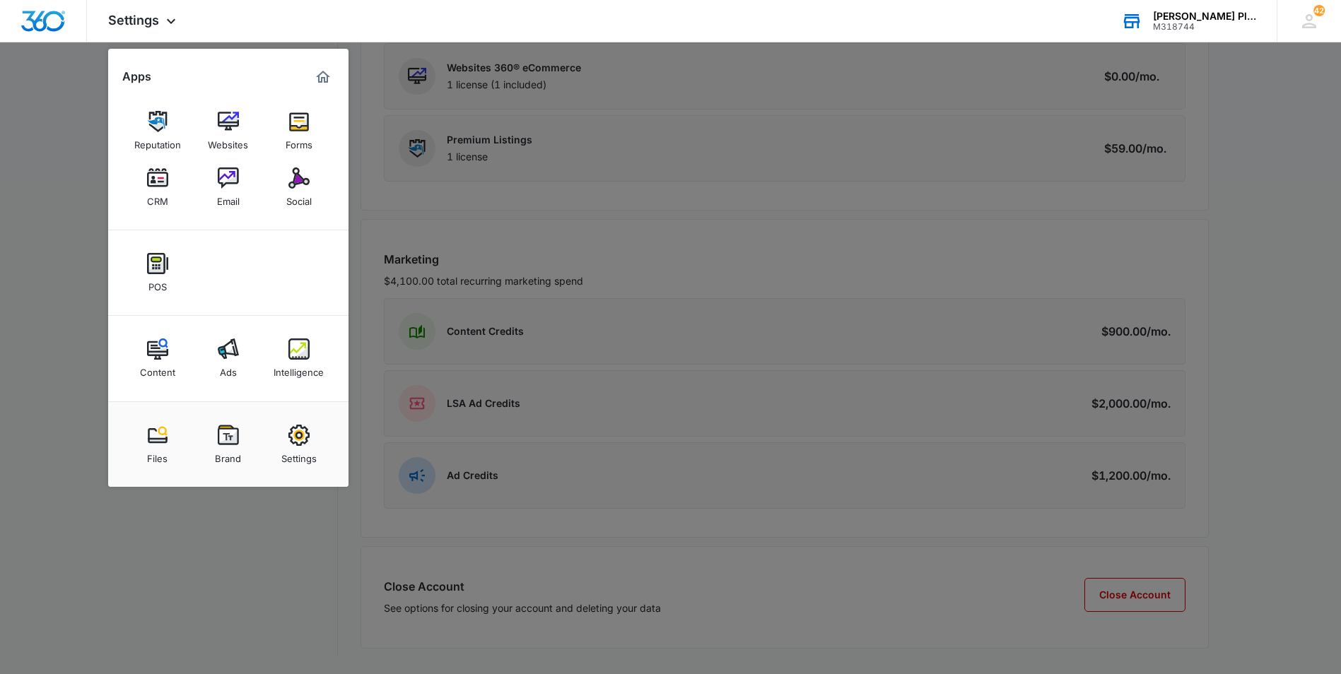
click at [1188, 8] on div "[PERSON_NAME] Plumbing Repairs M318744 Your Accounts View All" at bounding box center [1188, 21] width 177 height 42
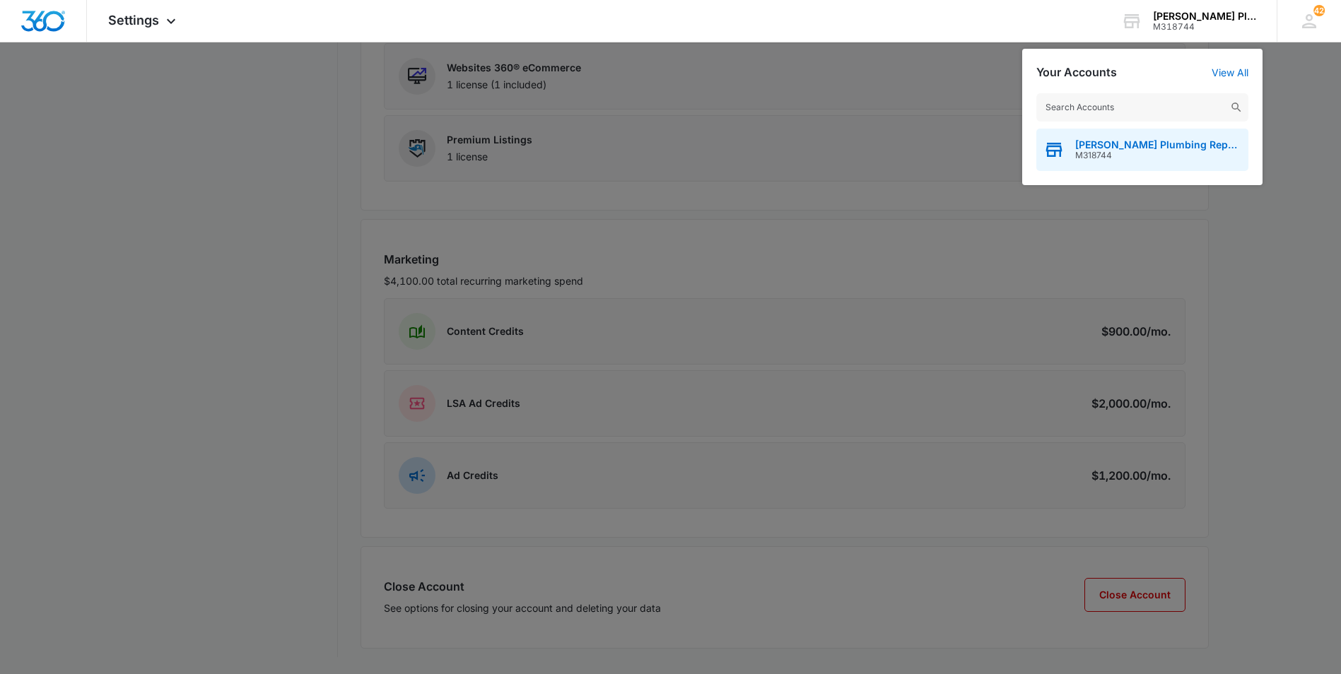
click at [1112, 144] on span "[PERSON_NAME] Plumbing Repairs" at bounding box center [1158, 144] width 166 height 11
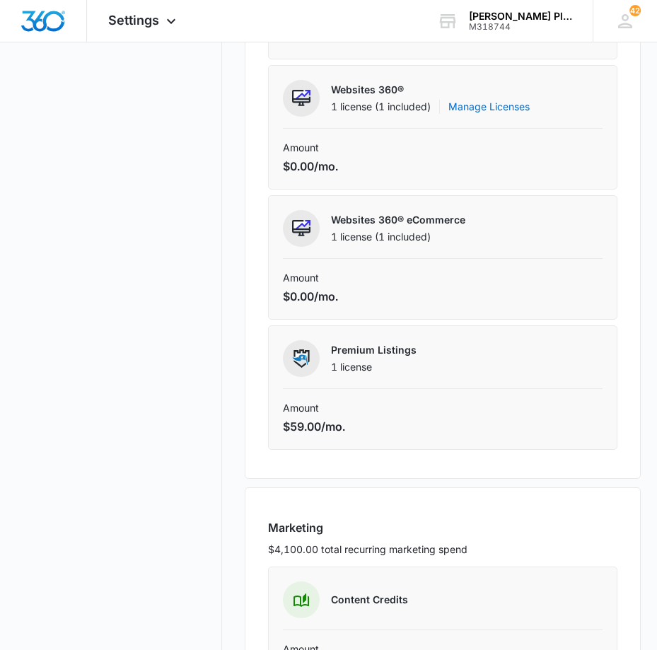
click at [18, 177] on nav "My Profile Personal Info Accounts Notification Settings Billing Information Bil…" at bounding box center [119, 382] width 206 height 1463
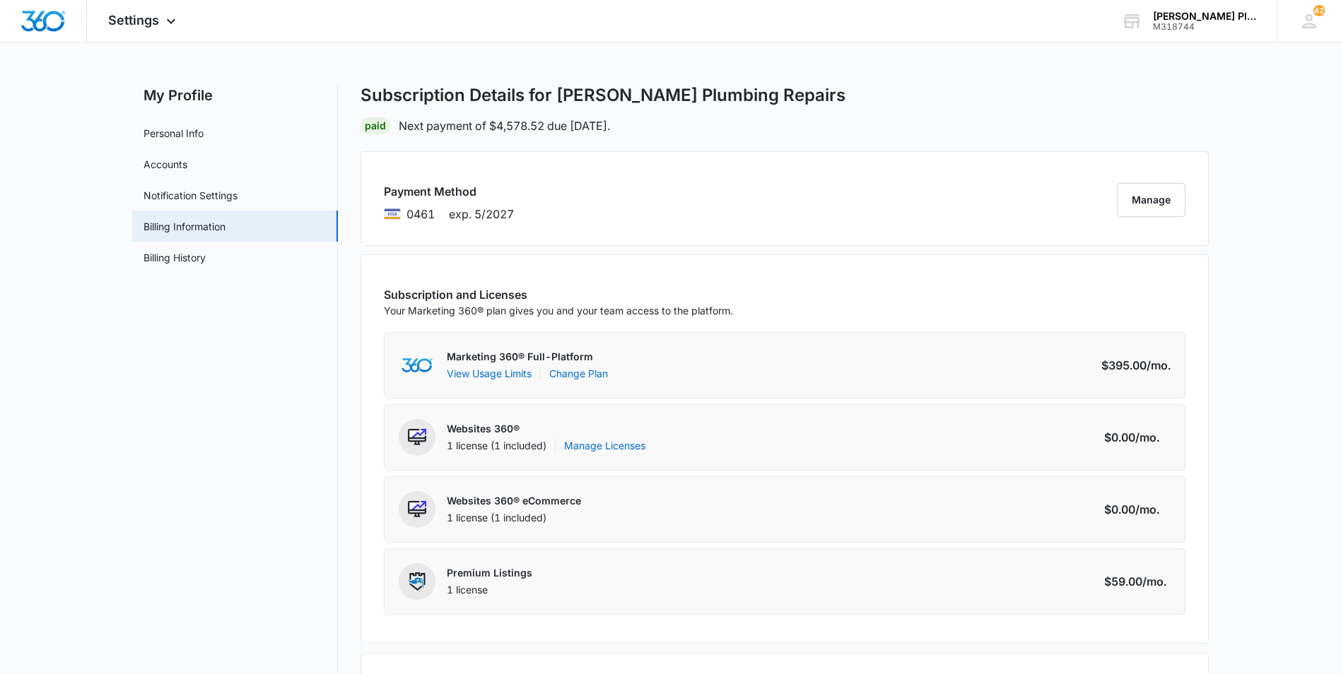
scroll to position [0, 0]
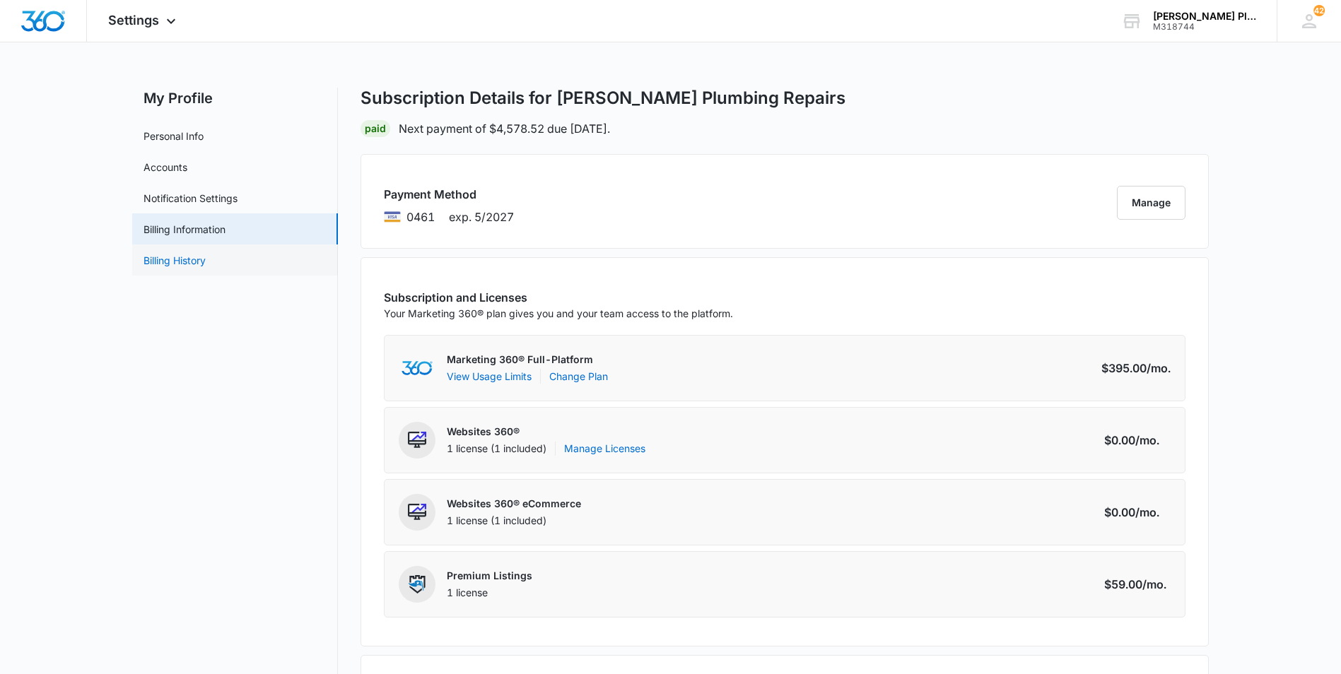
click at [206, 262] on link "Billing History" at bounding box center [175, 260] width 62 height 15
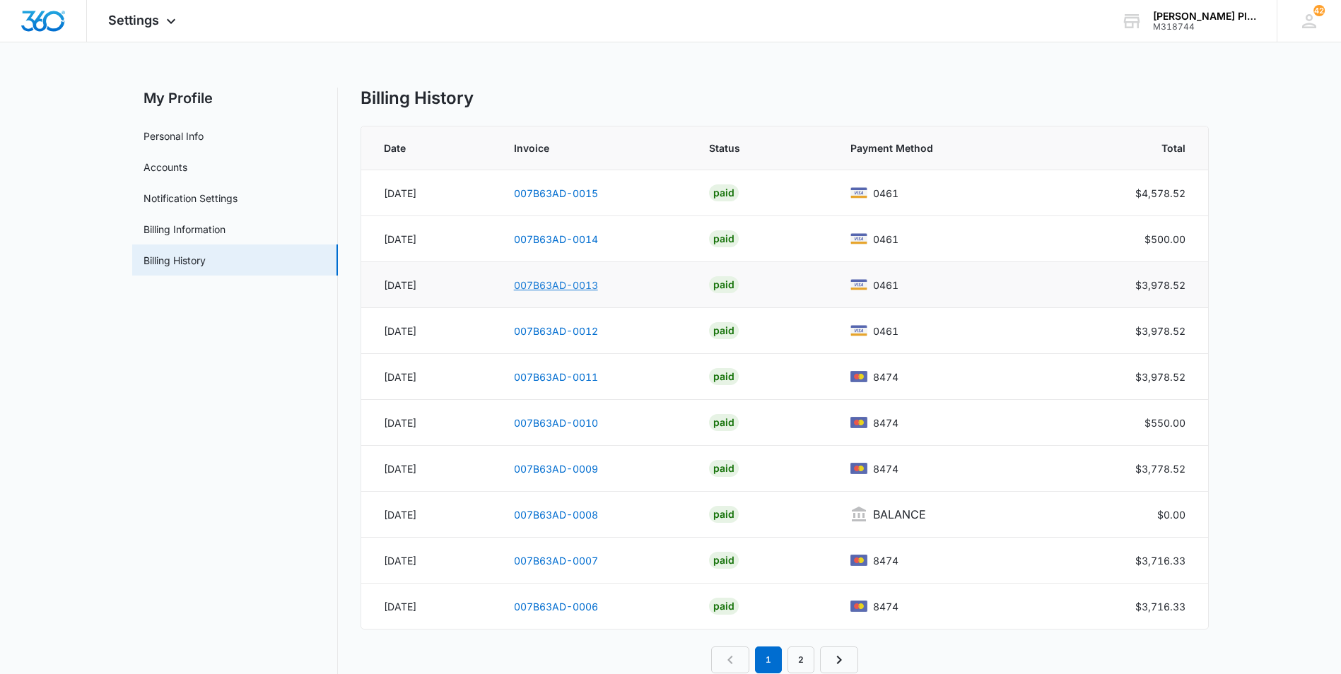
click at [560, 289] on link "007B63AD-0013" at bounding box center [556, 285] width 84 height 12
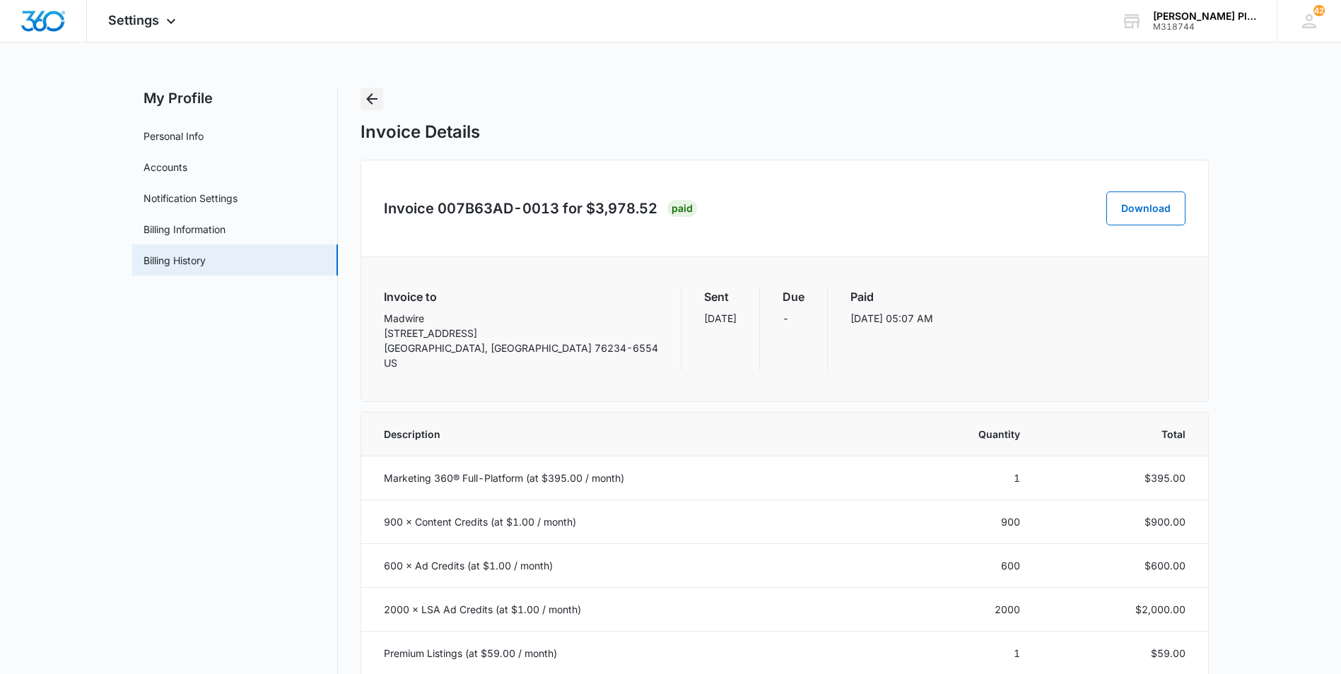
click at [370, 102] on icon "Back" at bounding box center [371, 98] width 11 height 11
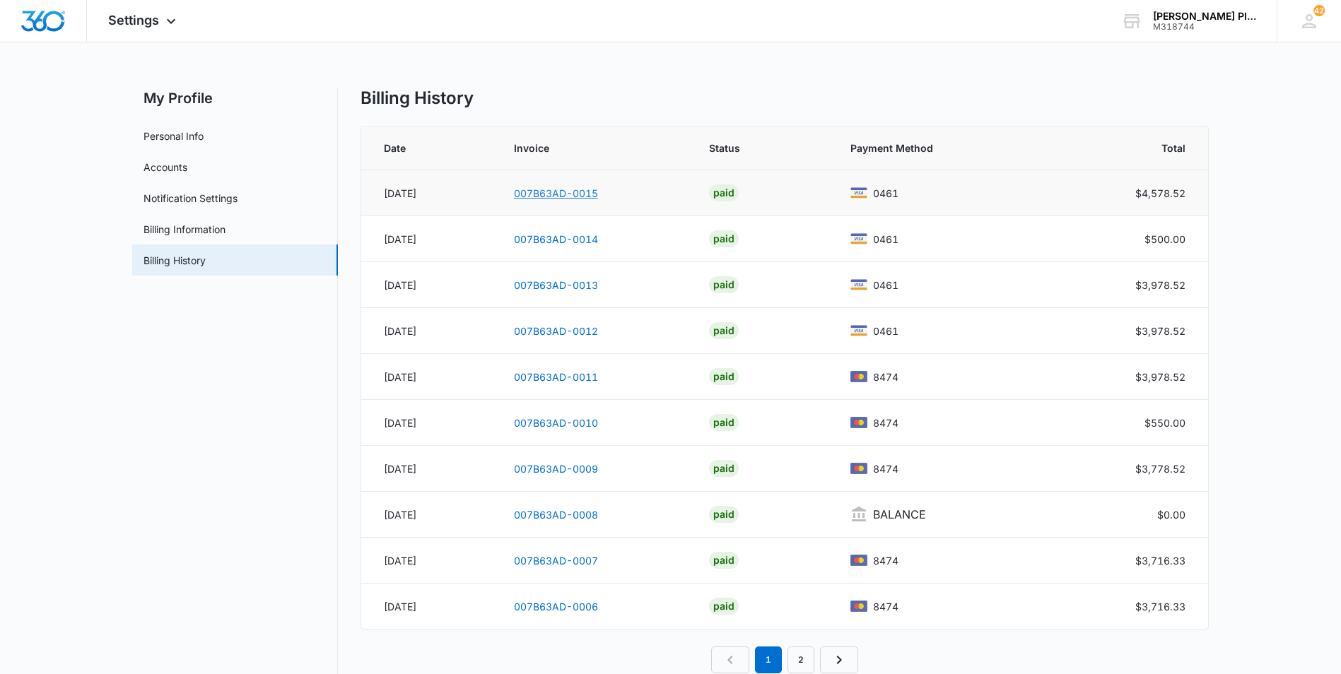
click at [539, 187] on link "007B63AD-0015" at bounding box center [556, 193] width 84 height 12
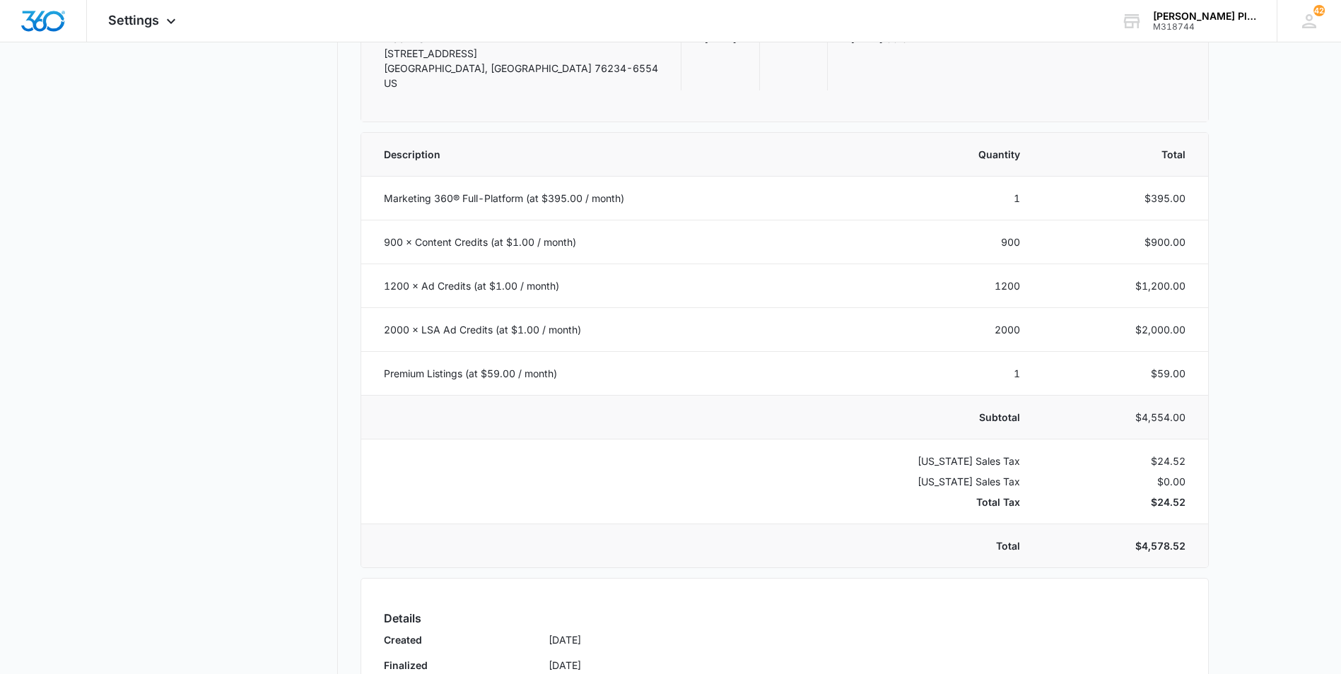
scroll to position [283, 0]
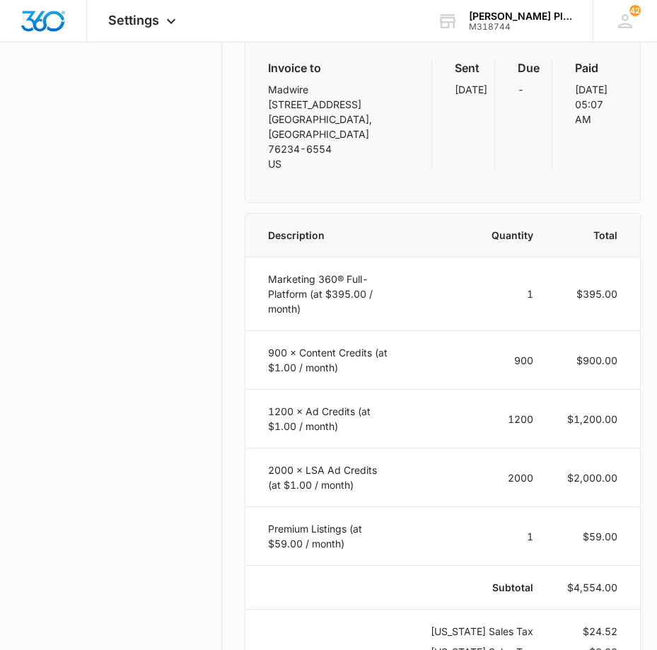
click at [28, 101] on nav "My Profile Personal Info Accounts Notification Settings Billing Information Bil…" at bounding box center [119, 388] width 206 height 1167
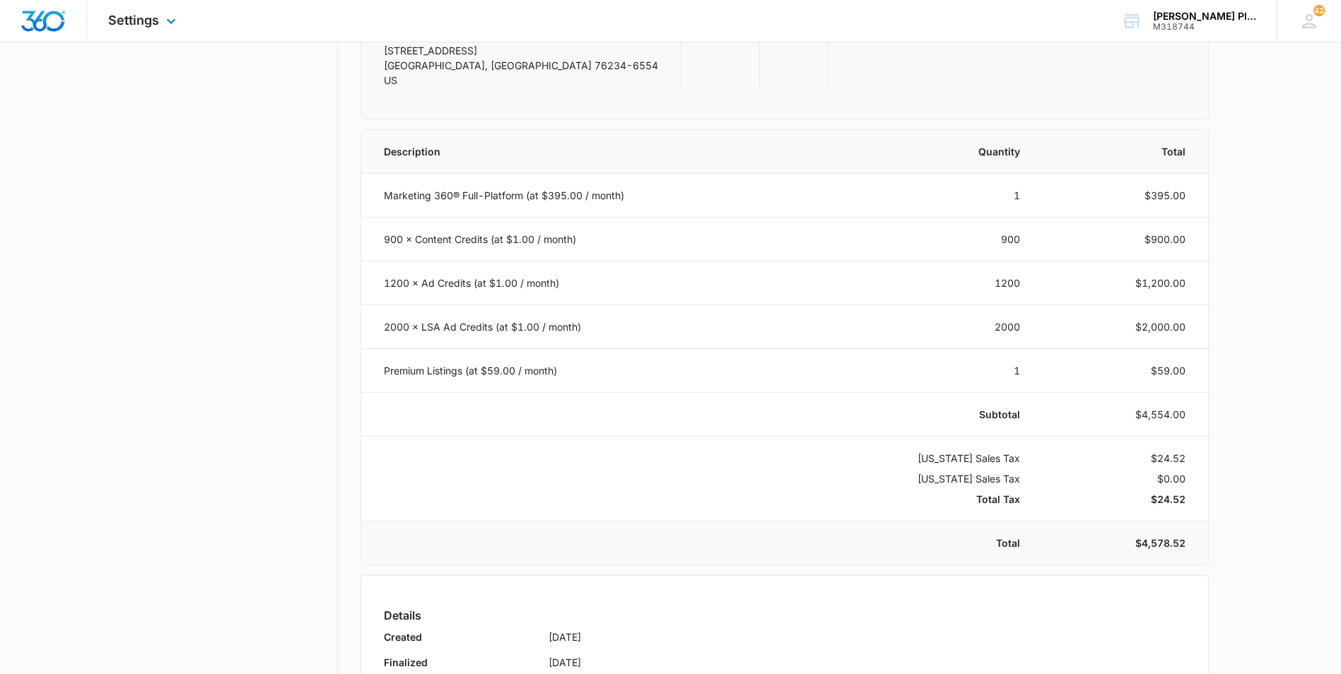
click at [45, 24] on img "Dashboard" at bounding box center [43, 21] width 45 height 21
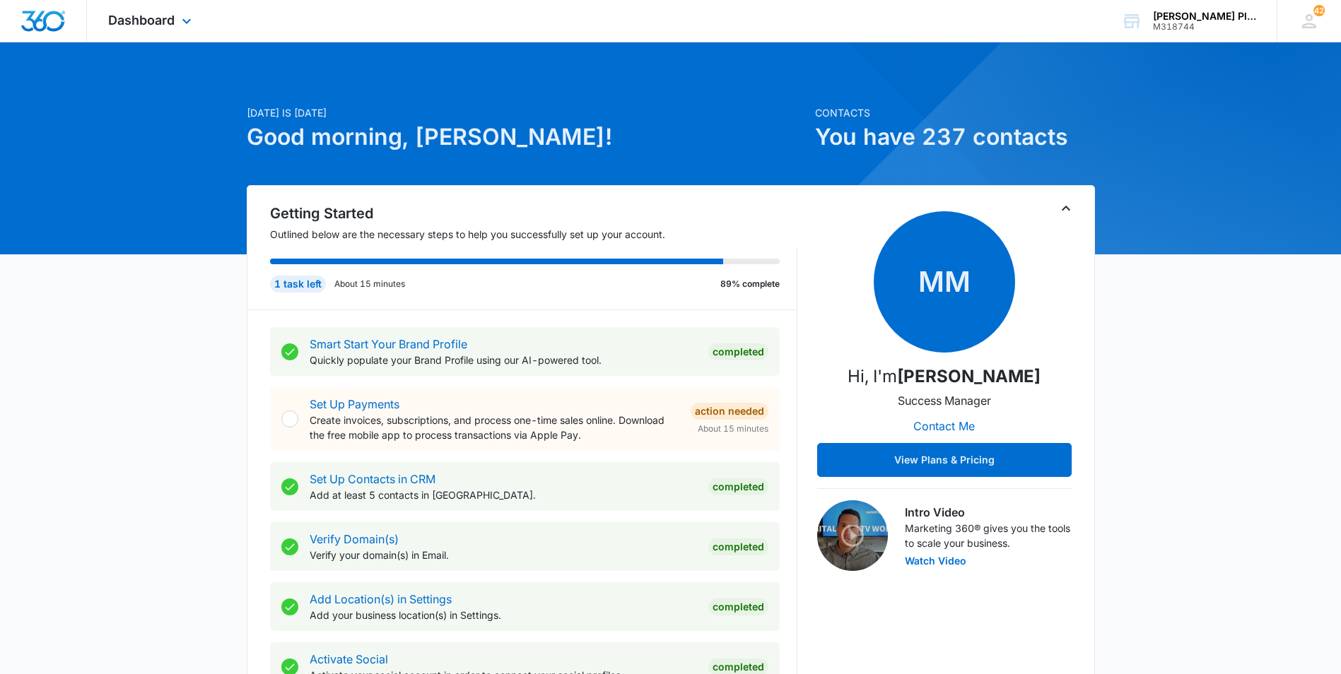
click at [177, 21] on div "Dashboard Apps Reputation Websites Forms CRM Email Social POS Content Ads Intel…" at bounding box center [151, 21] width 129 height 42
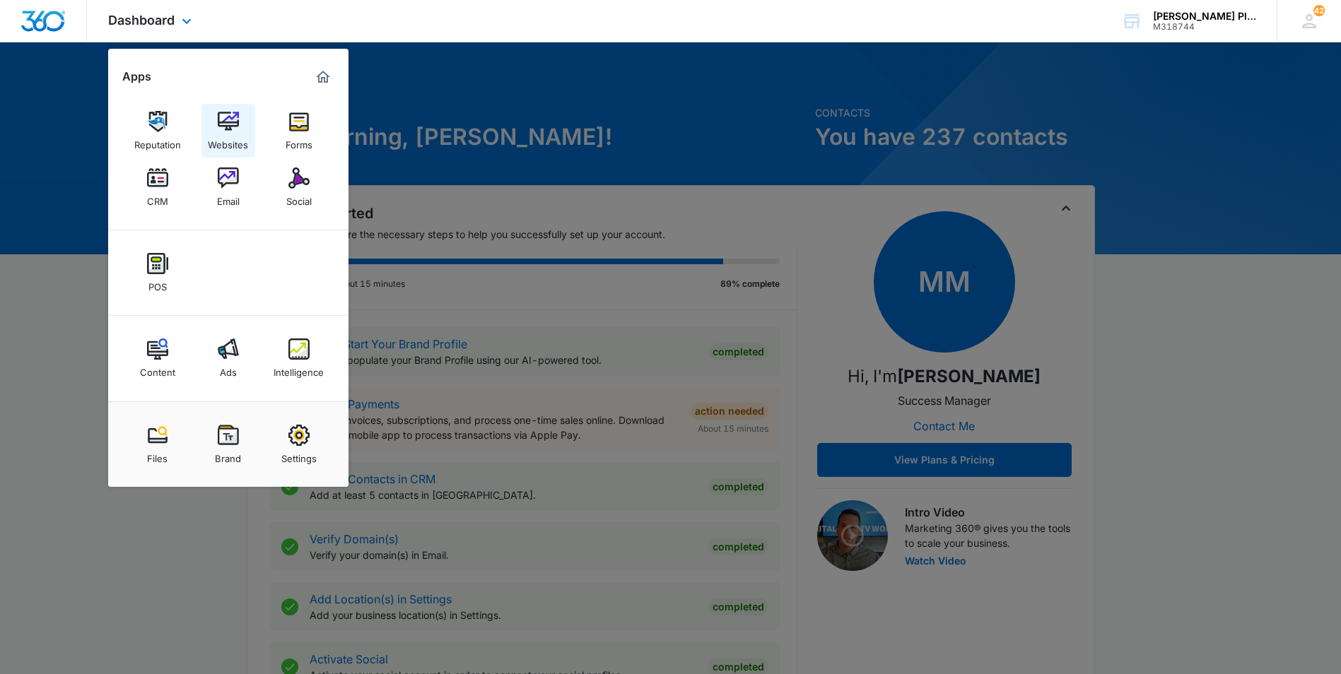
click at [233, 125] on img at bounding box center [228, 121] width 21 height 21
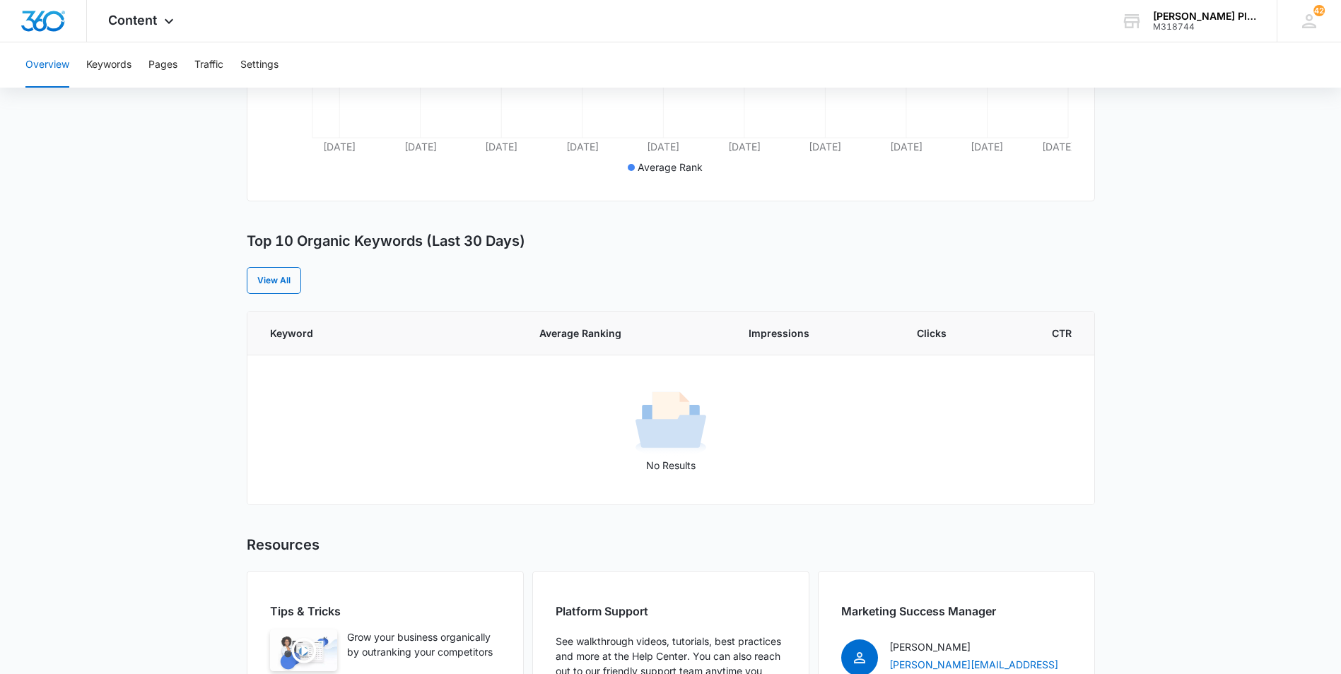
scroll to position [539, 0]
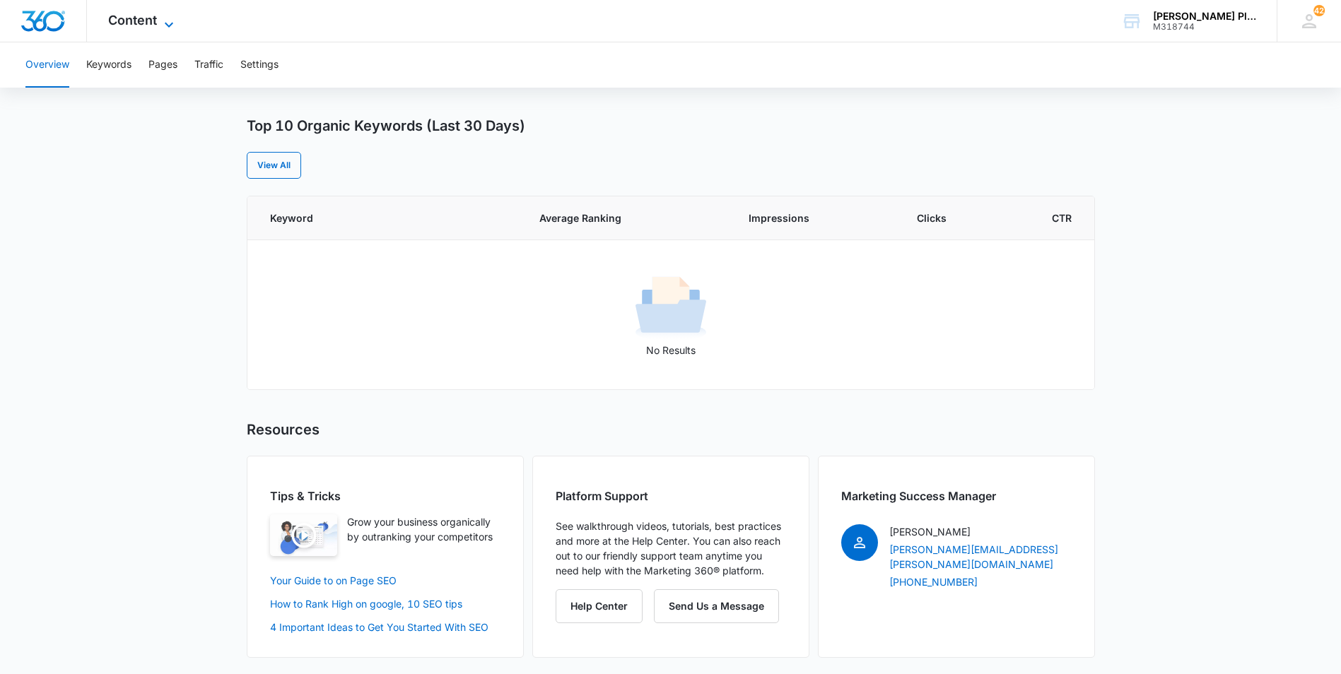
click at [143, 23] on span "Content" at bounding box center [132, 20] width 49 height 15
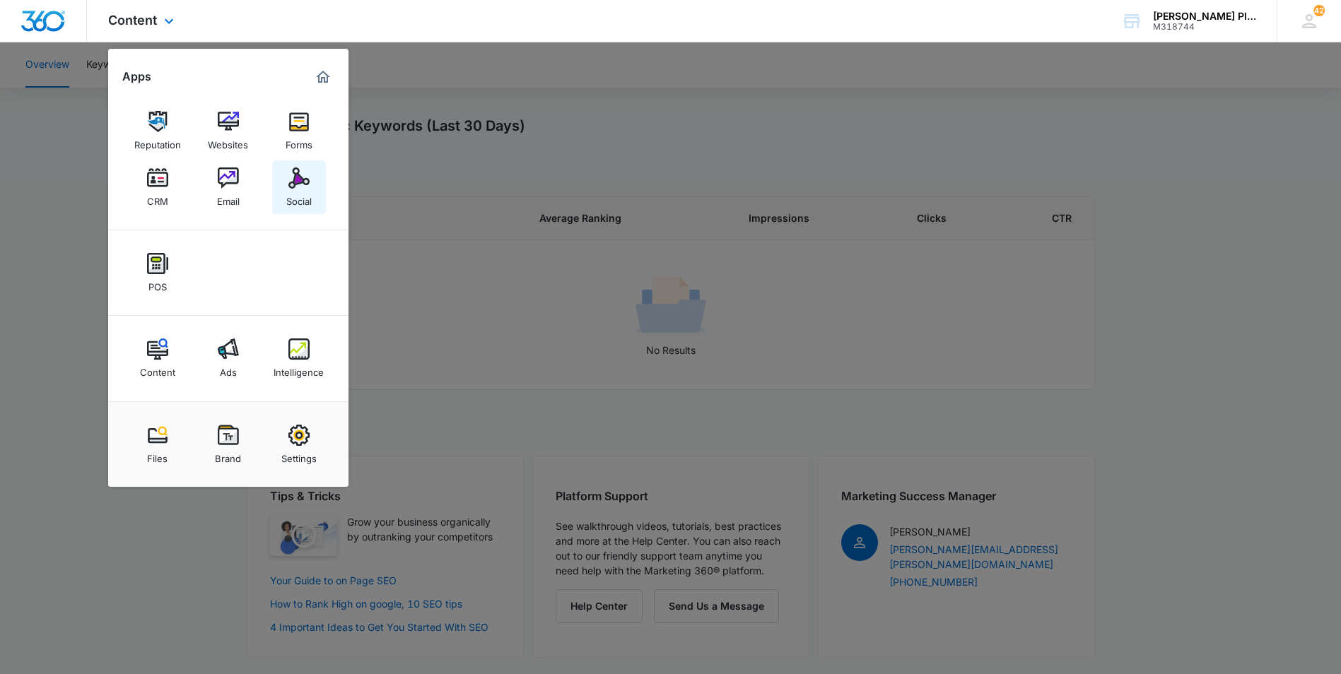
click at [315, 201] on link "Social" at bounding box center [299, 187] width 54 height 54
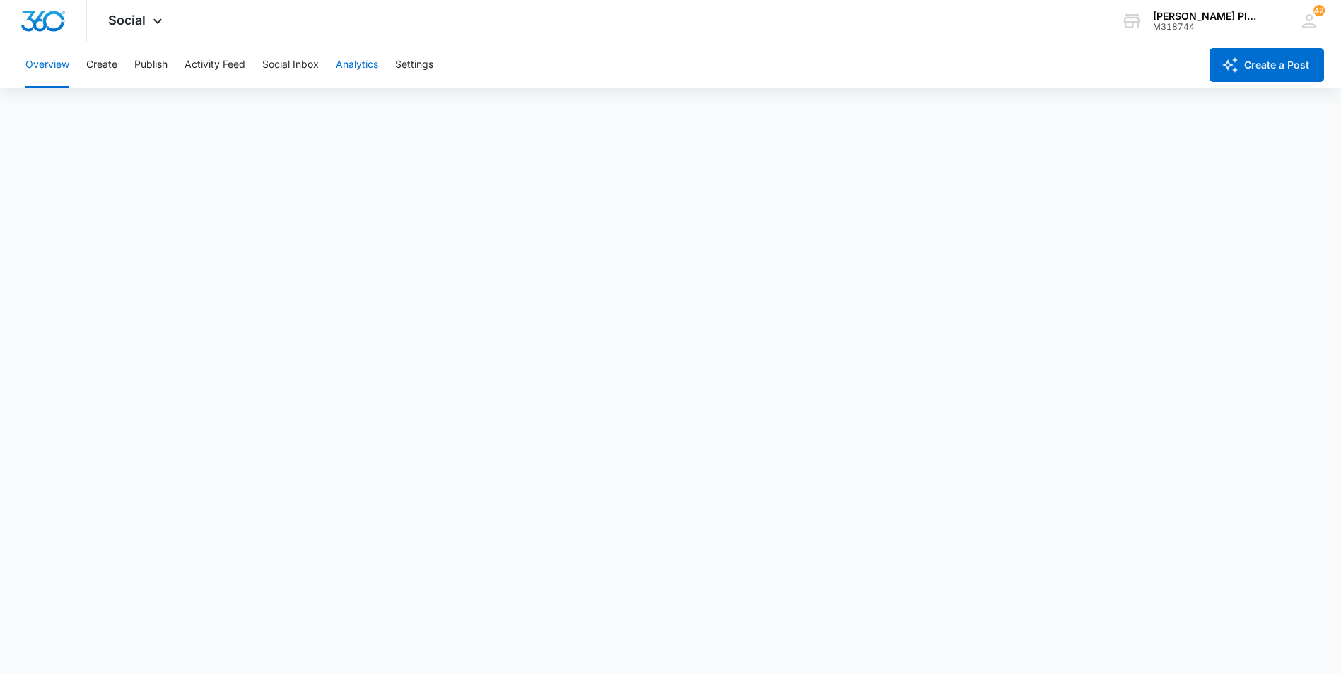
click at [351, 66] on button "Analytics" at bounding box center [357, 64] width 42 height 45
click at [387, 110] on button "Ad Analytics" at bounding box center [400, 108] width 59 height 40
click at [84, 103] on button "Post" at bounding box center [91, 108] width 21 height 40
click at [137, 112] on button "Insights" at bounding box center [137, 108] width 36 height 40
click at [392, 106] on button "Ad Analytics" at bounding box center [400, 108] width 59 height 40
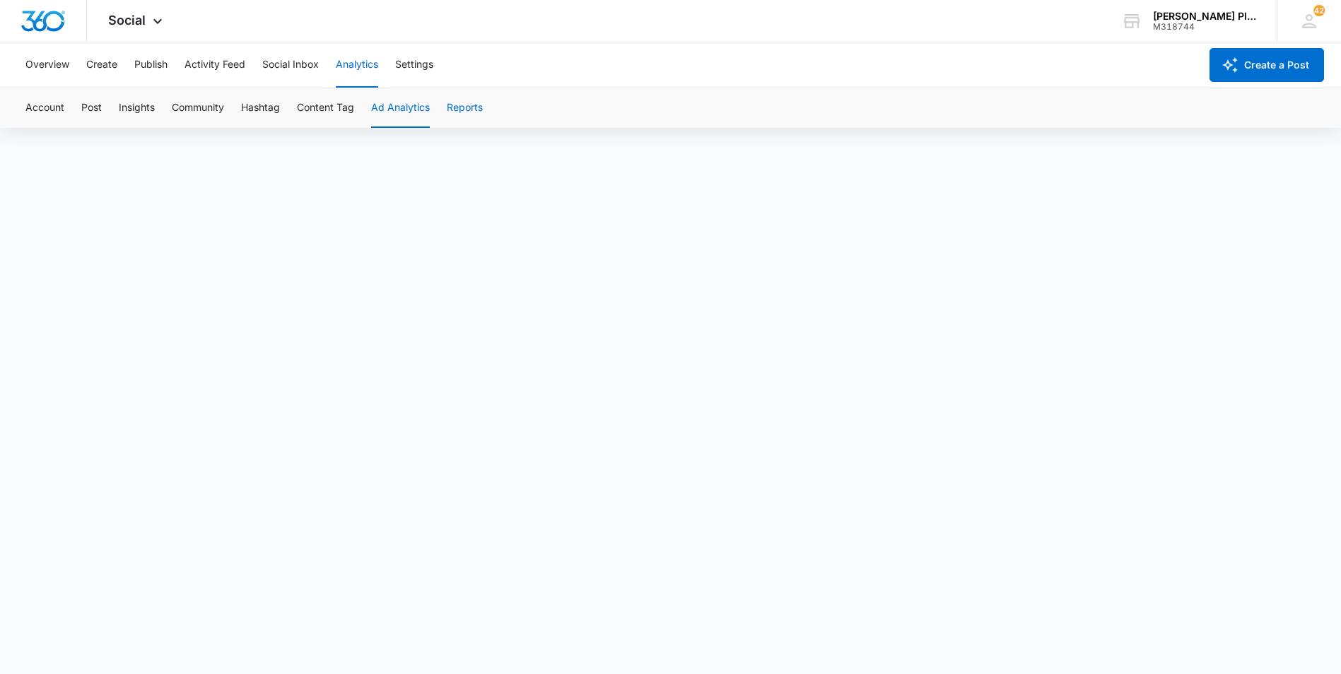
click at [467, 110] on button "Reports" at bounding box center [465, 108] width 36 height 40
click at [1158, 23] on div "M318744" at bounding box center [1204, 27] width 103 height 10
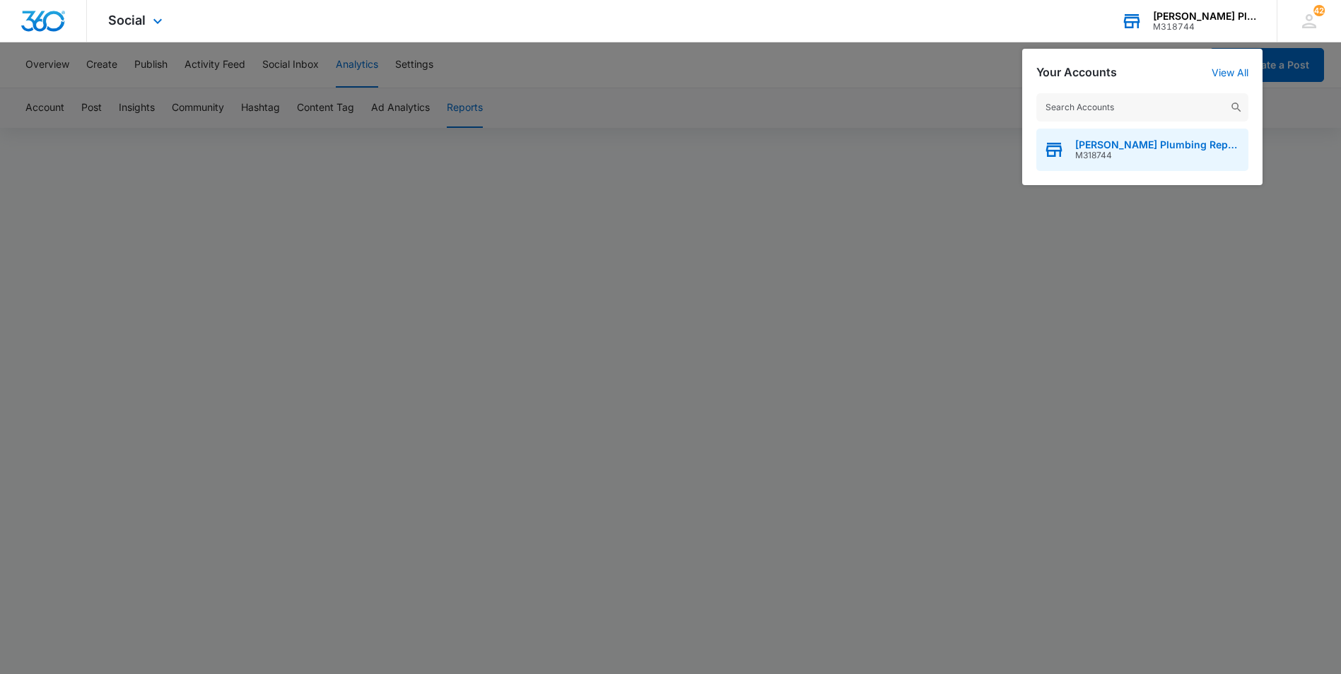
click at [1102, 151] on span "M318744" at bounding box center [1158, 156] width 166 height 10
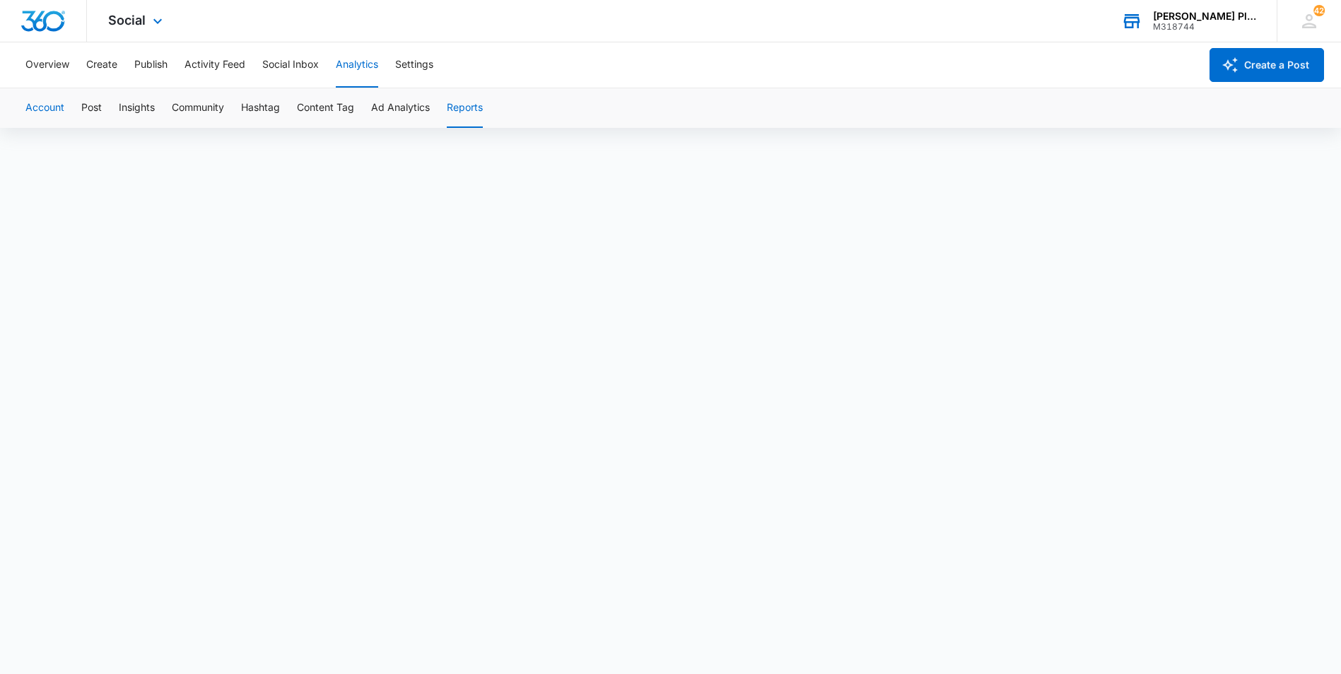
click at [42, 111] on button "Account" at bounding box center [44, 108] width 39 height 40
click at [1169, 17] on div "[PERSON_NAME] Plumbing Repairs" at bounding box center [1204, 16] width 103 height 11
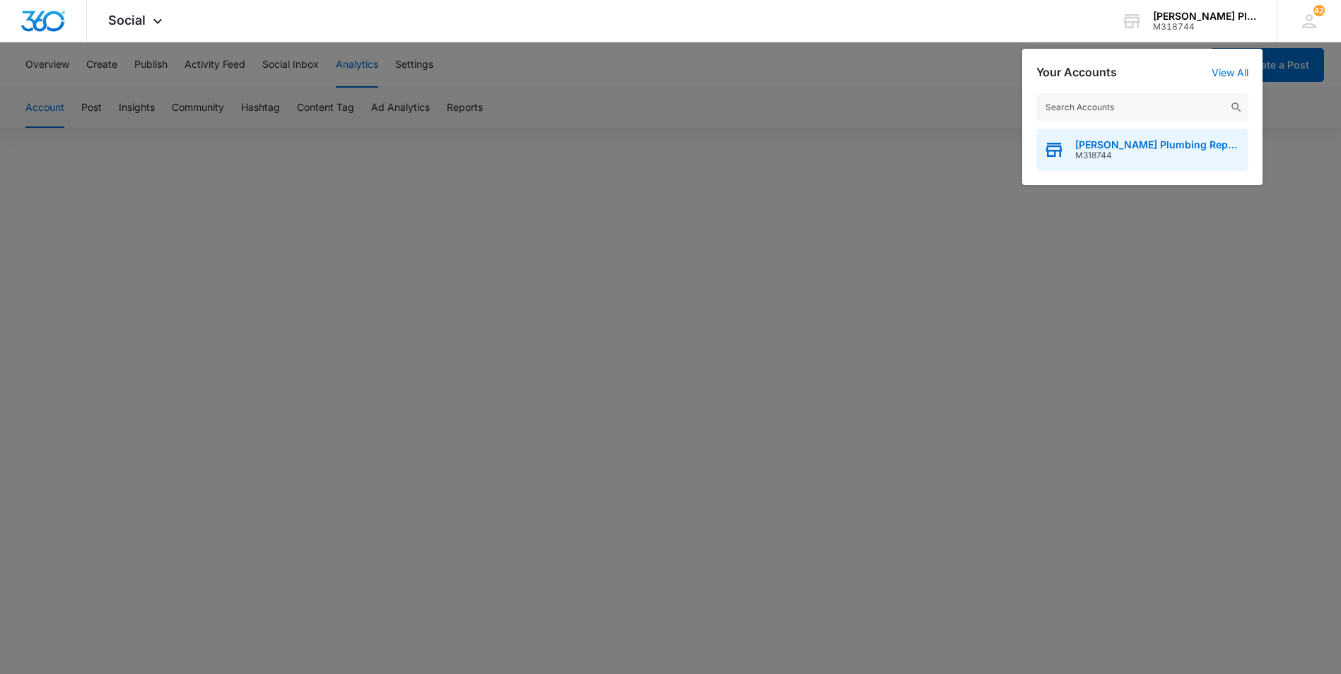
click at [1124, 141] on span "[PERSON_NAME] Plumbing Repairs" at bounding box center [1158, 144] width 166 height 11
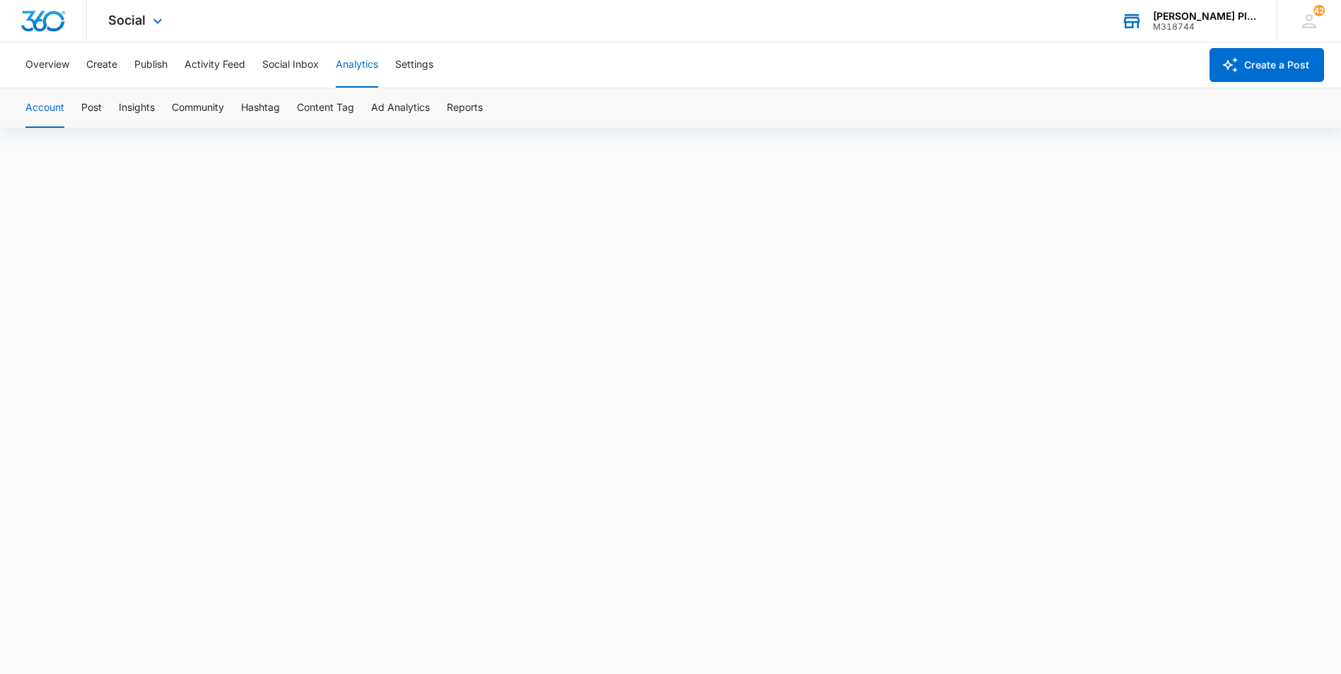
click at [1198, 18] on div "[PERSON_NAME] Plumbing Repairs" at bounding box center [1204, 16] width 103 height 11
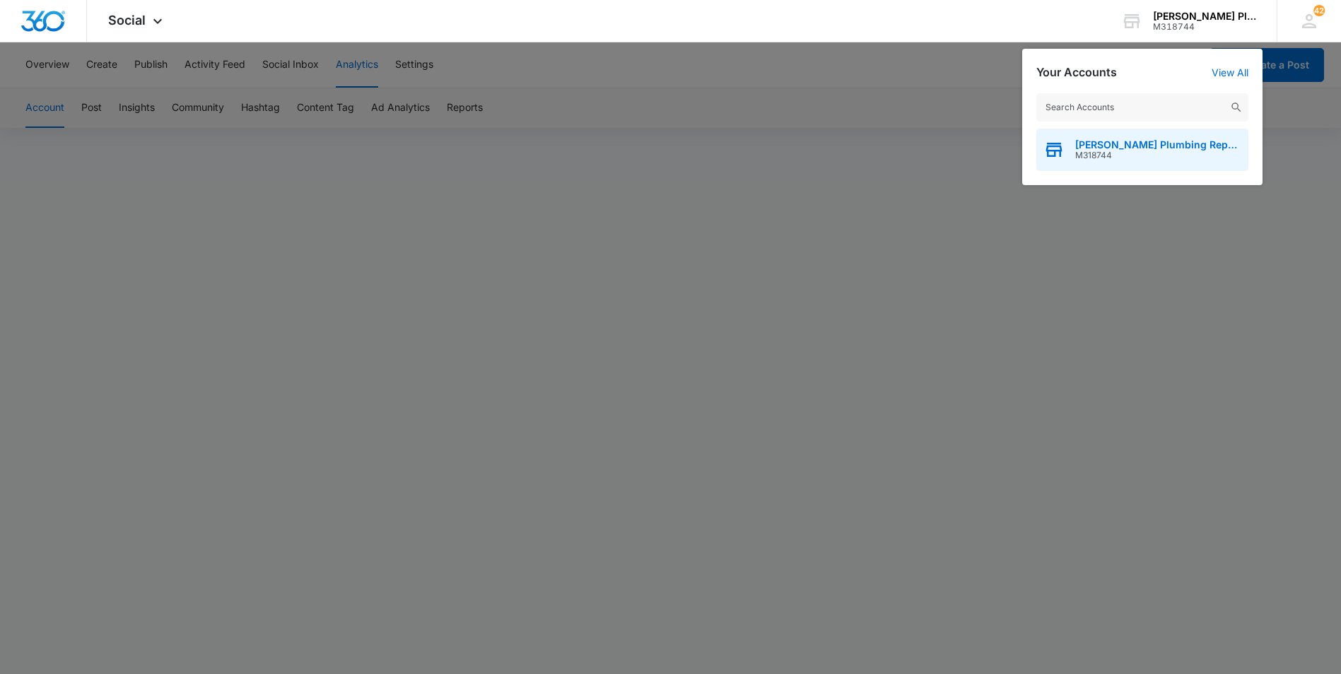
click at [1110, 158] on span "M318744" at bounding box center [1158, 156] width 166 height 10
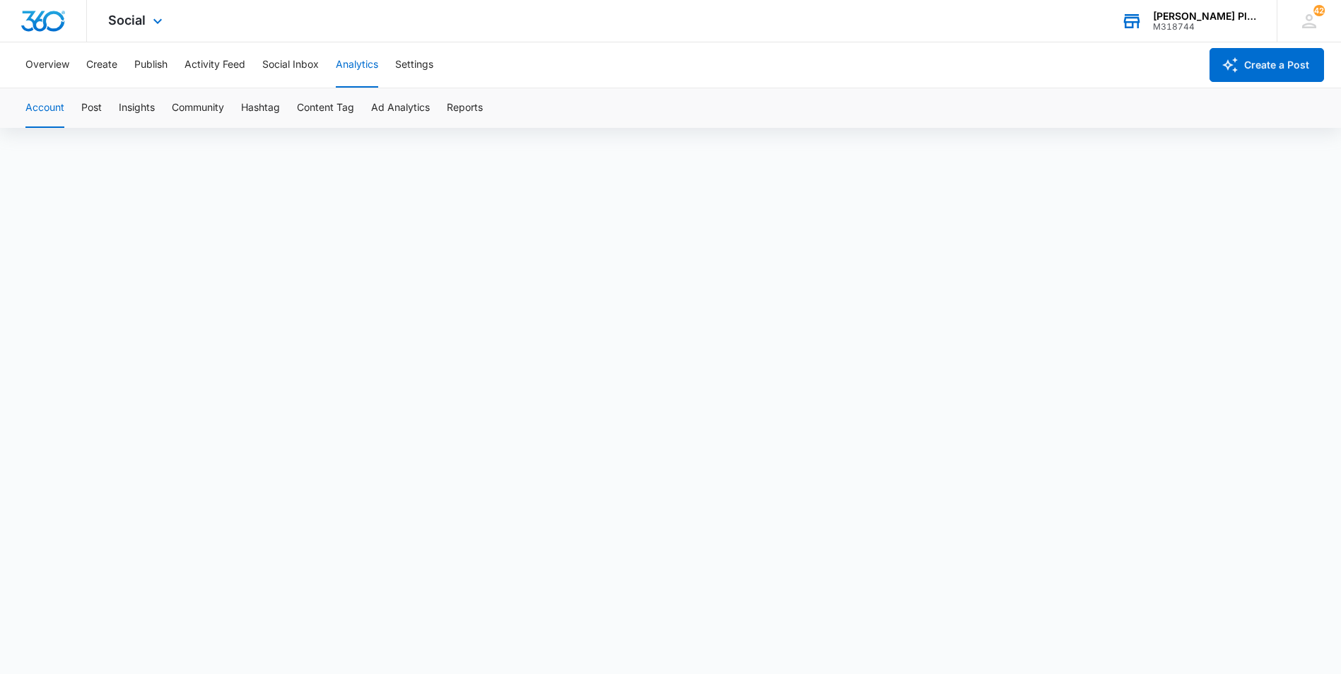
click at [1210, 15] on div "[PERSON_NAME] Plumbing Repairs" at bounding box center [1204, 16] width 103 height 11
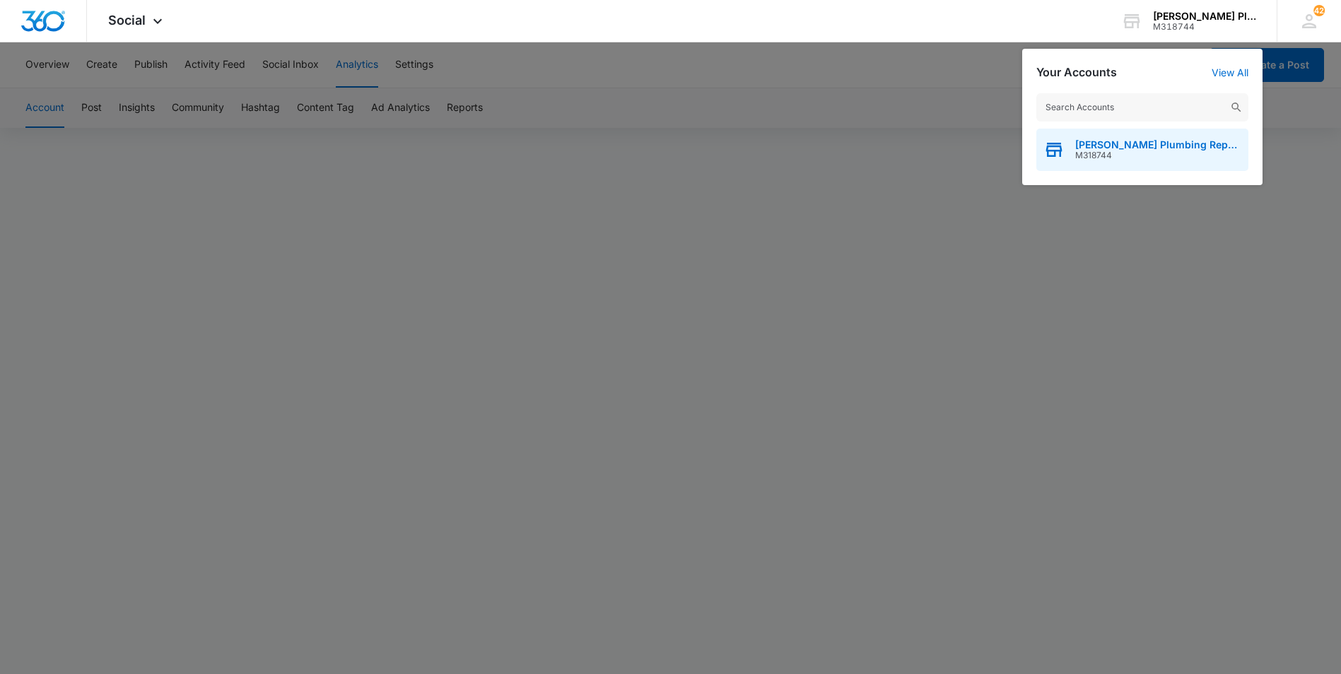
click at [1094, 147] on span "[PERSON_NAME] Plumbing Repairs" at bounding box center [1158, 144] width 166 height 11
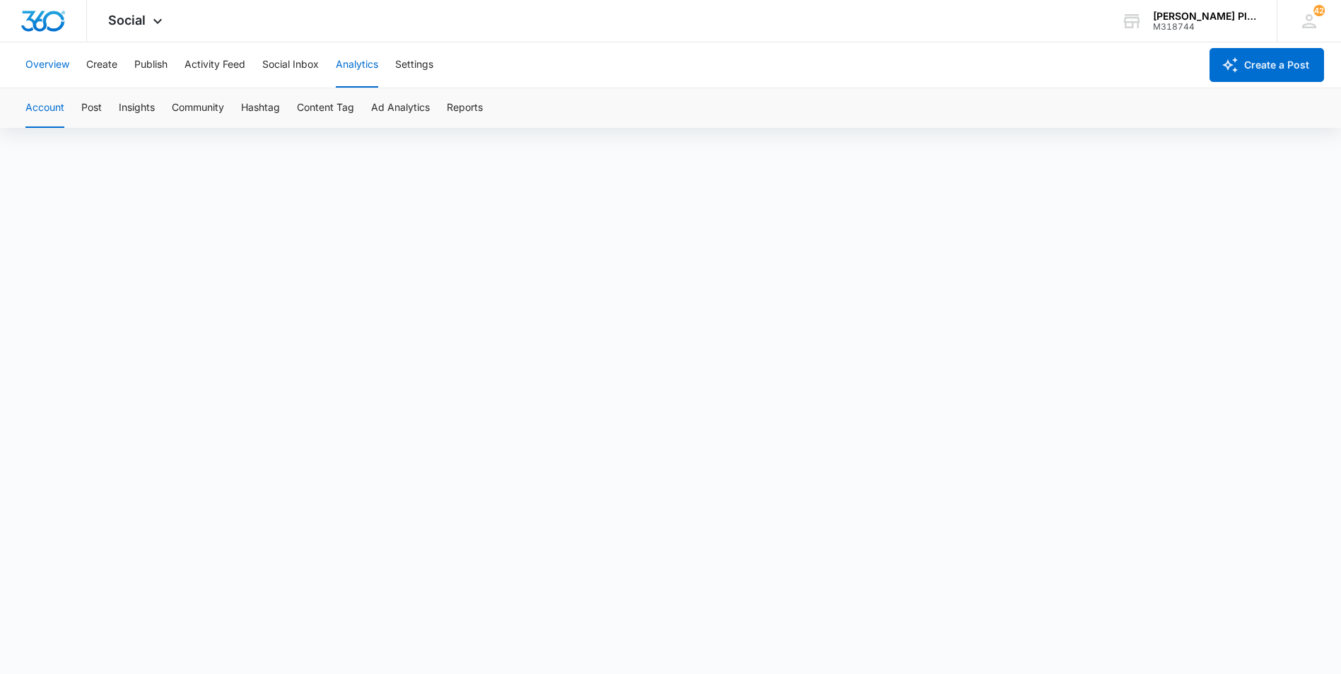
click at [41, 57] on button "Overview" at bounding box center [47, 64] width 44 height 45
click at [121, 7] on div "Social Apps Reputation Websites Forms CRM Email Social POS Content Ads Intellig…" at bounding box center [137, 21] width 100 height 42
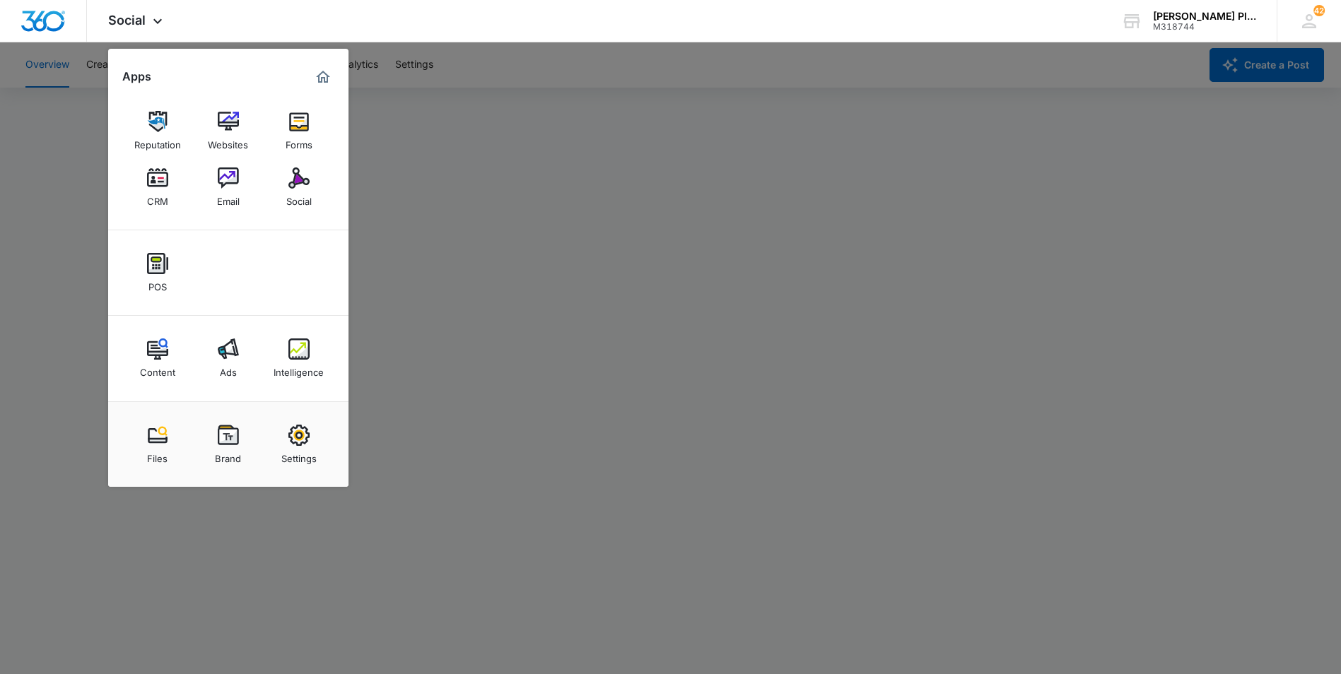
click at [25, 271] on div at bounding box center [670, 337] width 1341 height 674
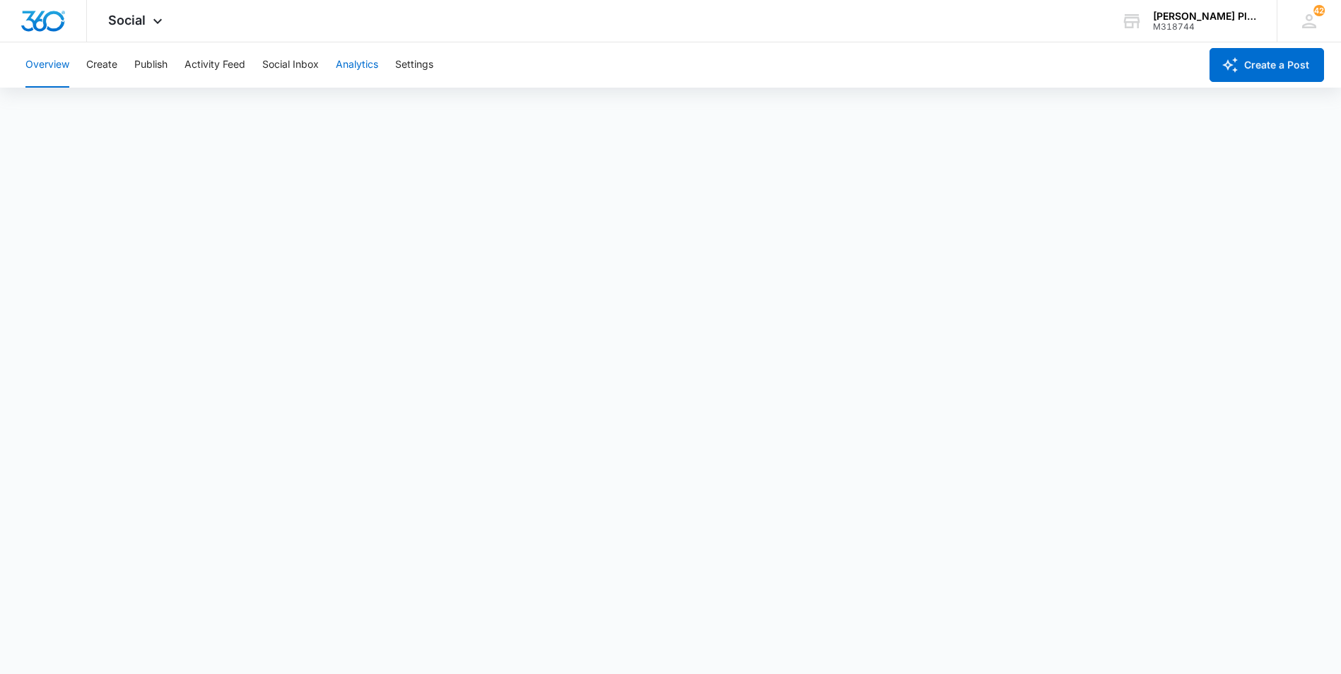
click at [361, 67] on button "Analytics" at bounding box center [357, 64] width 42 height 45
click at [455, 108] on button "Reports" at bounding box center [465, 108] width 36 height 40
click at [412, 107] on button "Ad Analytics" at bounding box center [400, 108] width 59 height 40
click at [209, 17] on div "Social Apps Reputation Websites Forms CRM Email Social POS Content Ads Intellig…" at bounding box center [670, 21] width 1341 height 42
click at [43, 66] on button "Overview" at bounding box center [47, 64] width 44 height 45
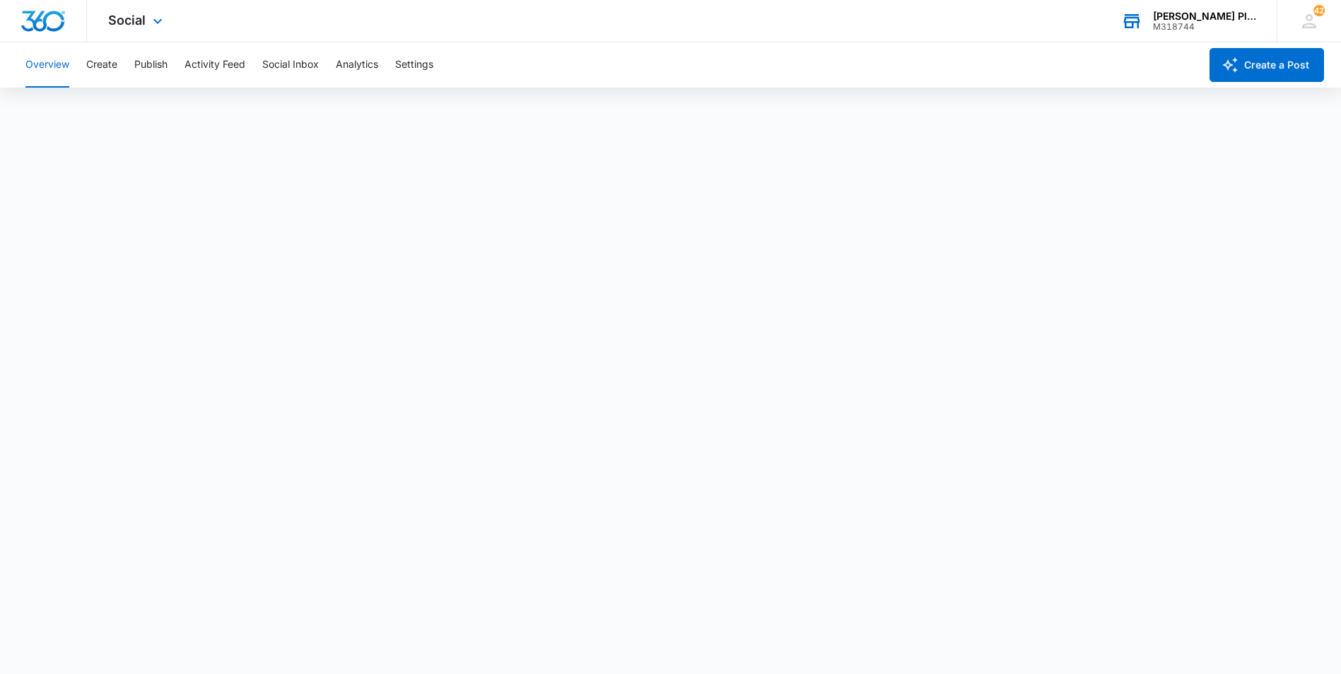
click at [1166, 11] on div "[PERSON_NAME] Plumbing Repairs" at bounding box center [1204, 16] width 103 height 11
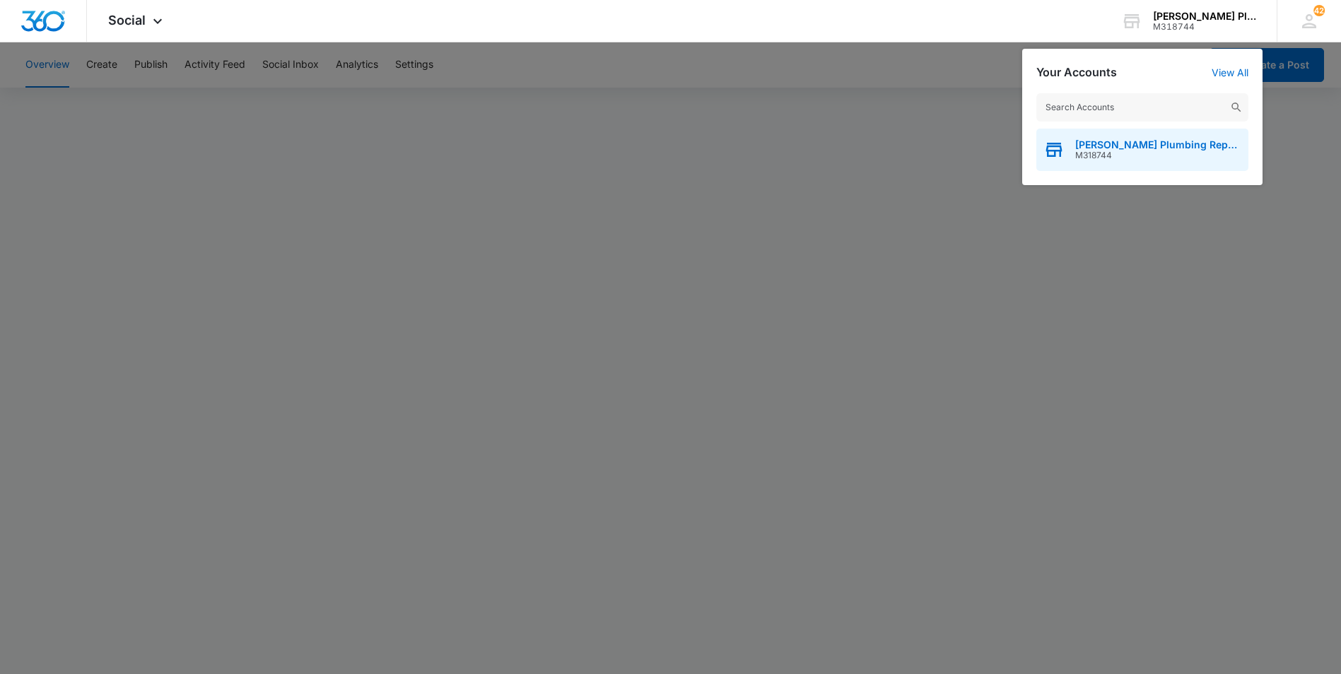
click at [1130, 146] on span "[PERSON_NAME] Plumbing Repairs" at bounding box center [1158, 144] width 166 height 11
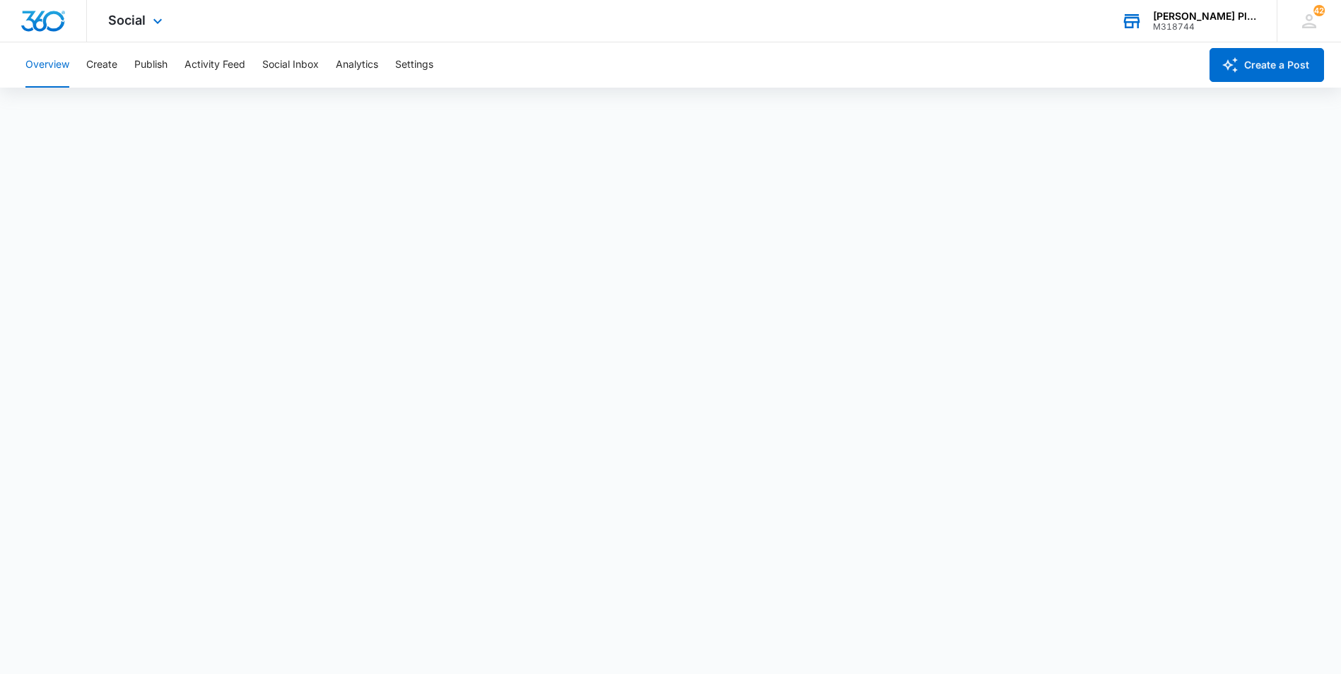
click at [1180, 23] on div "M318744" at bounding box center [1204, 27] width 103 height 10
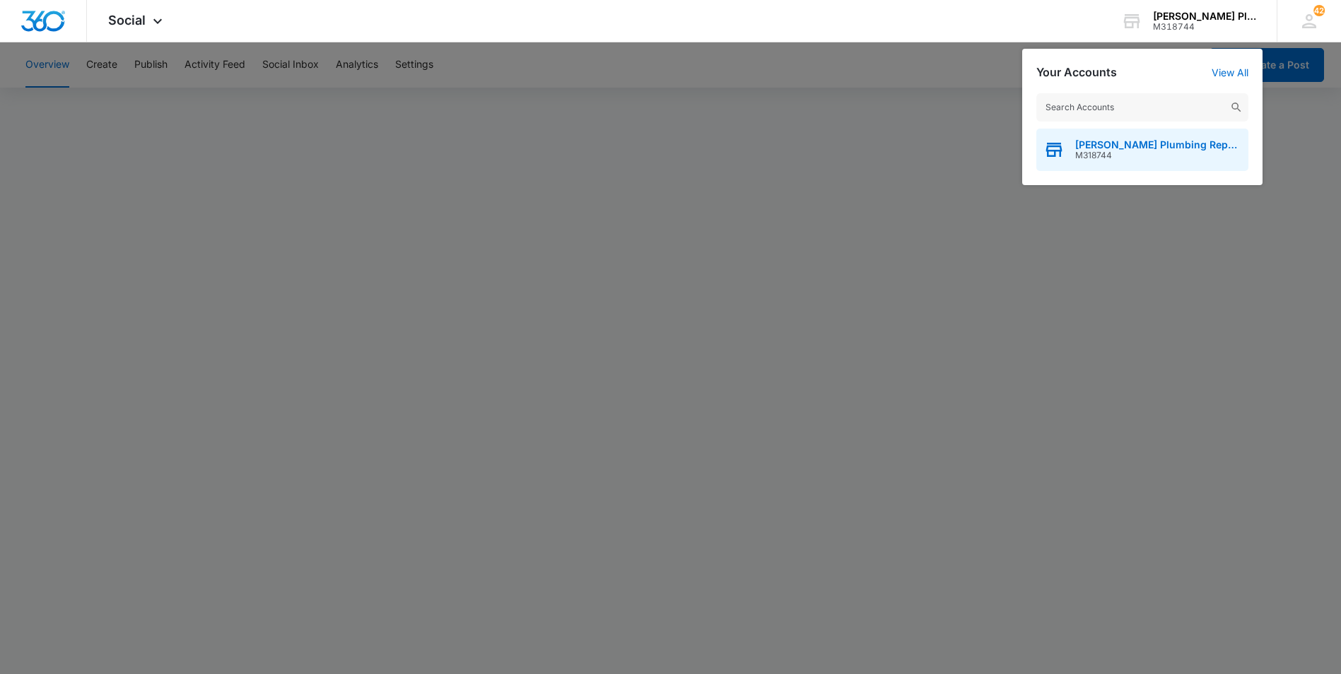
click at [1107, 153] on span "M318744" at bounding box center [1158, 156] width 166 height 10
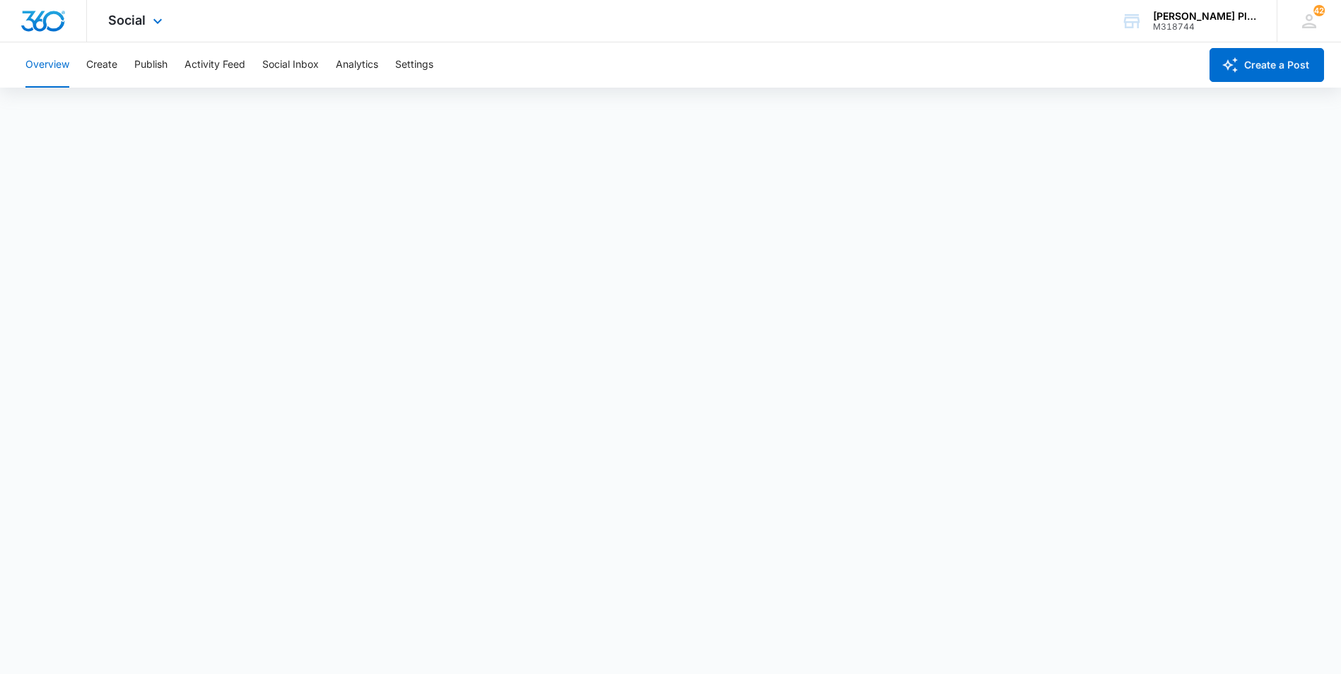
click at [47, 8] on div at bounding box center [43, 21] width 87 height 42
click at [1197, 16] on div "[PERSON_NAME] Plumbing Repairs" at bounding box center [1204, 16] width 103 height 11
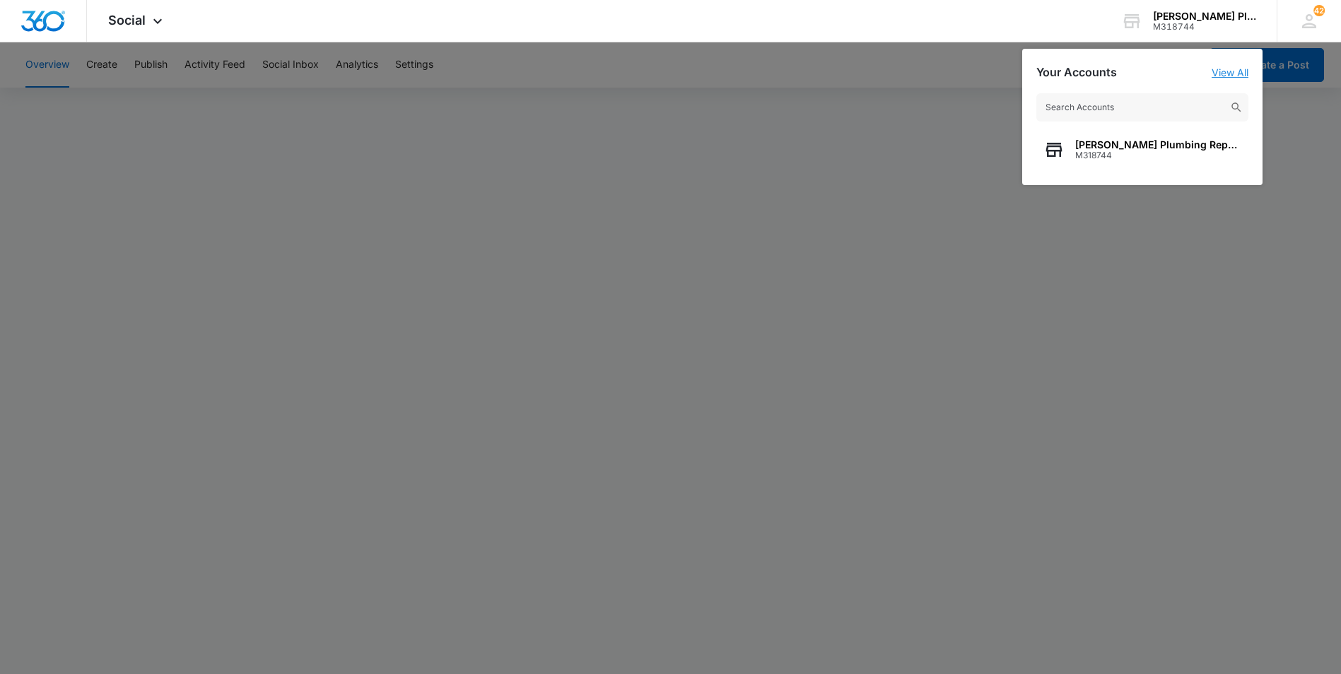
click at [1212, 70] on link "View All" at bounding box center [1230, 72] width 37 height 12
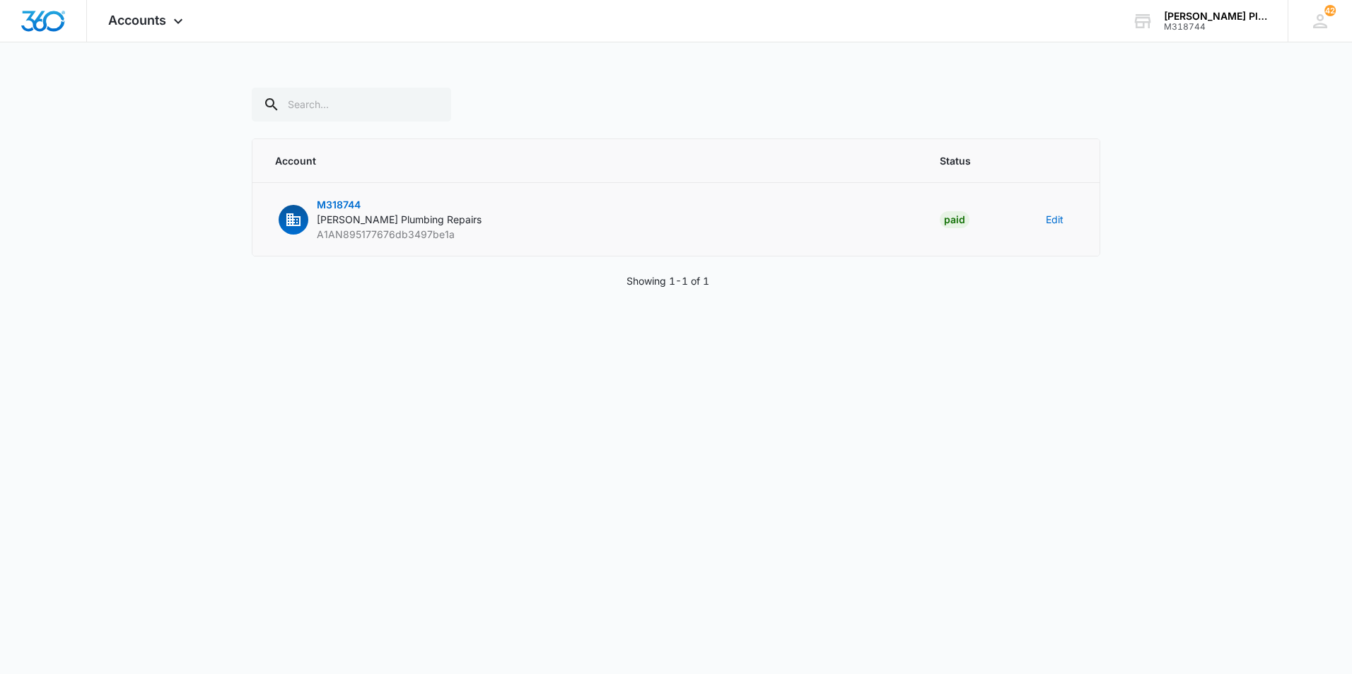
click at [363, 219] on span "[PERSON_NAME] Plumbing Repairs" at bounding box center [399, 219] width 165 height 12
click at [377, 222] on span "[PERSON_NAME] Plumbing Repairs" at bounding box center [399, 219] width 165 height 12
click at [336, 201] on span "M318744" at bounding box center [339, 205] width 44 height 12
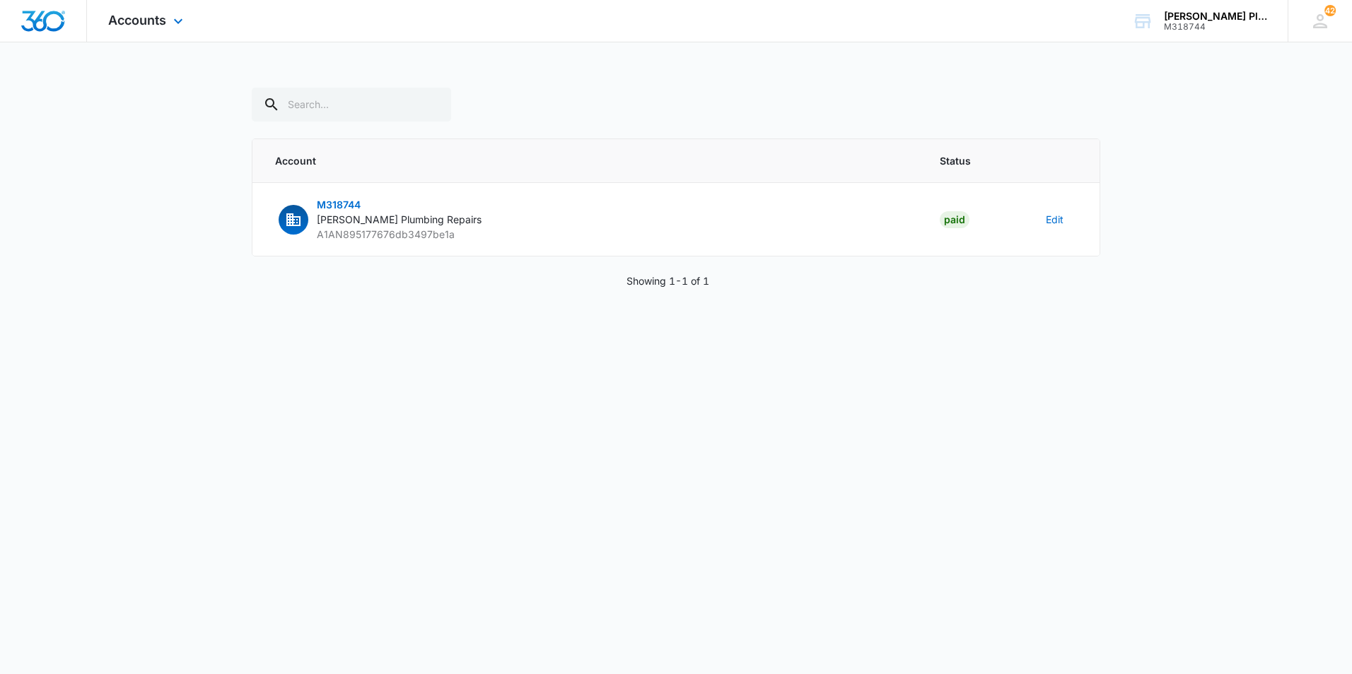
click at [122, 8] on div "Accounts Apps Reputation Websites Forms CRM Email Social POS Content Ads Intell…" at bounding box center [147, 21] width 121 height 42
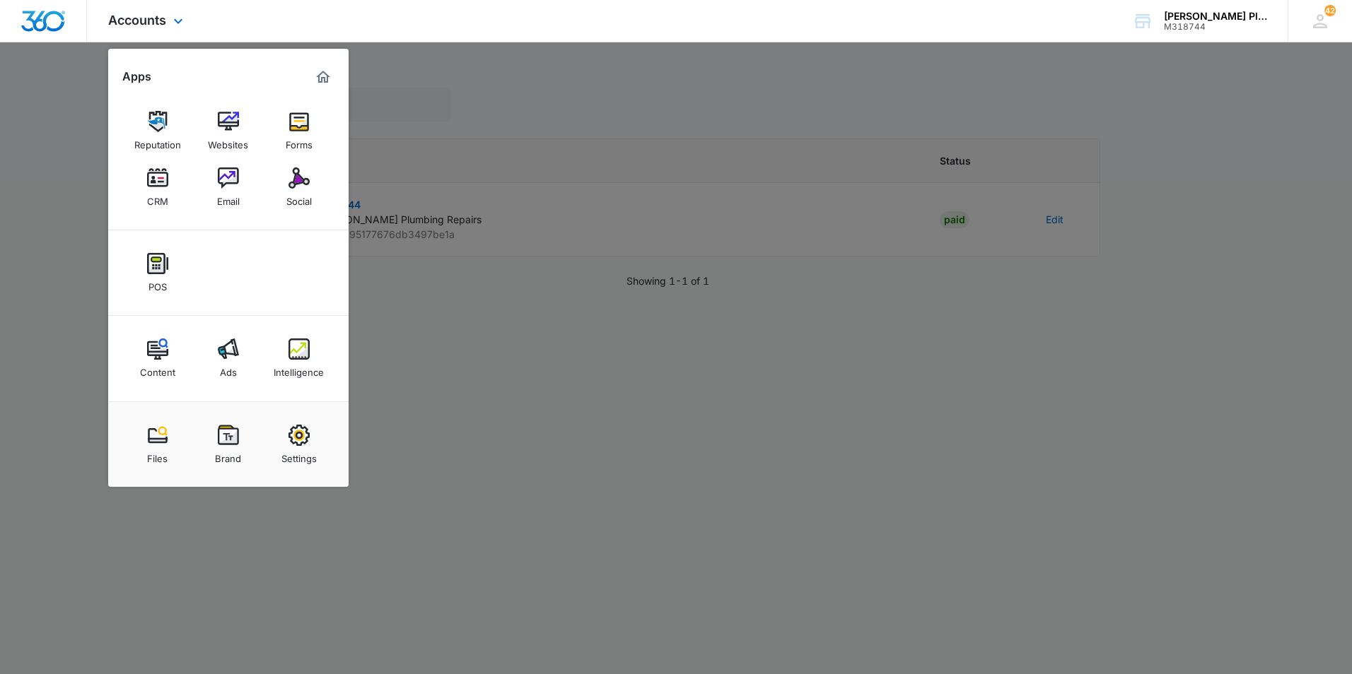
click at [37, 14] on img "Dashboard" at bounding box center [43, 21] width 45 height 21
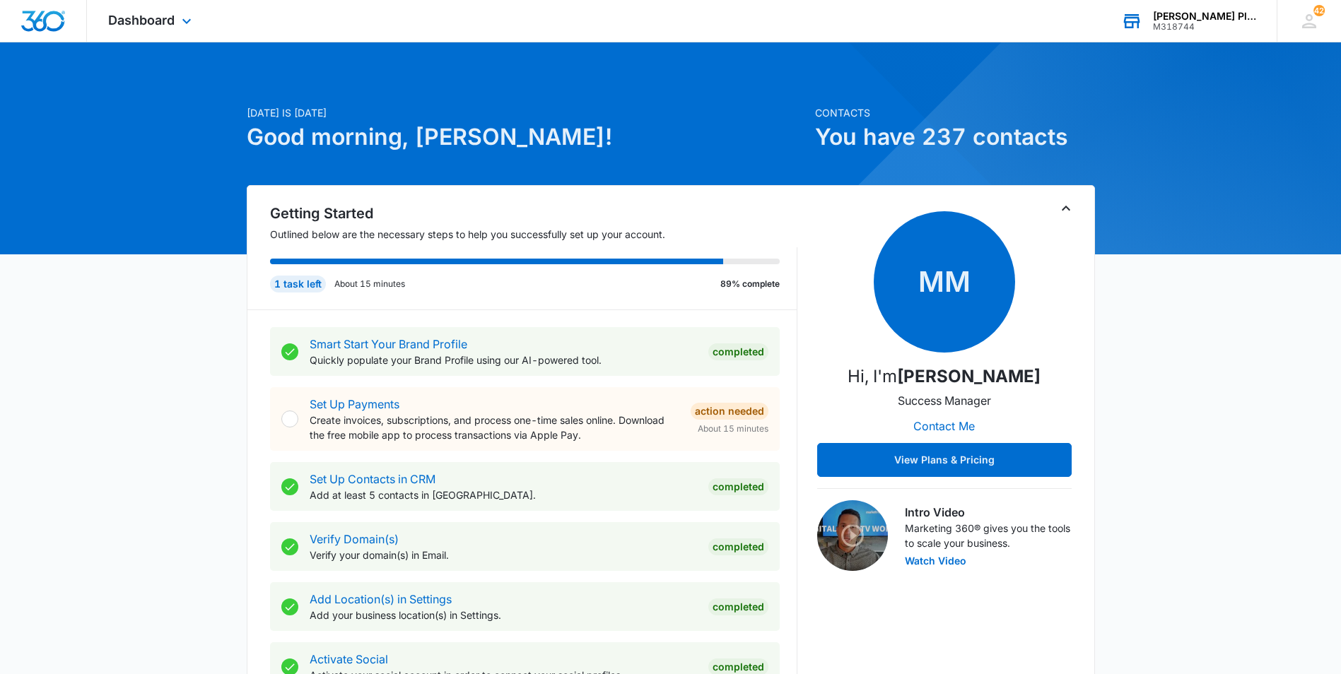
click at [1214, 22] on div "M318744" at bounding box center [1204, 27] width 103 height 10
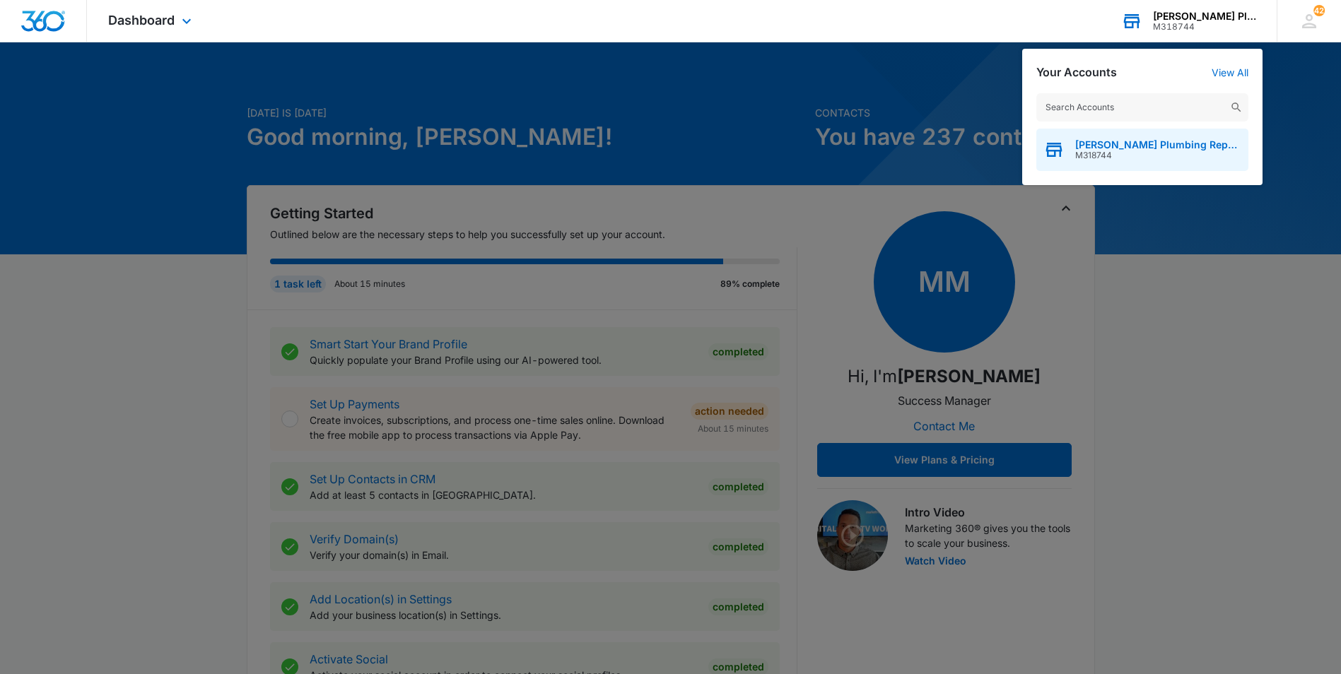
click at [1060, 147] on icon "button" at bounding box center [1054, 151] width 16 height 11
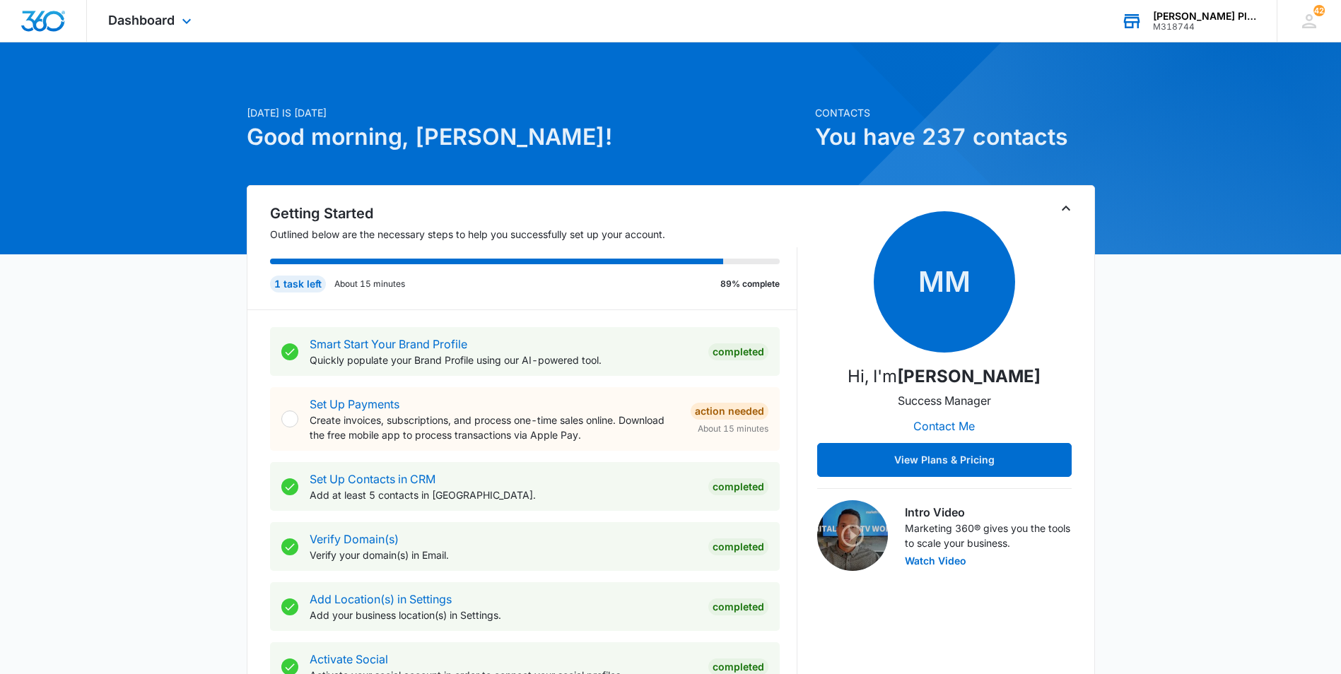
click at [1186, 8] on div "[PERSON_NAME] Plumbing Repairs M318744 Your Accounts View All" at bounding box center [1188, 21] width 177 height 42
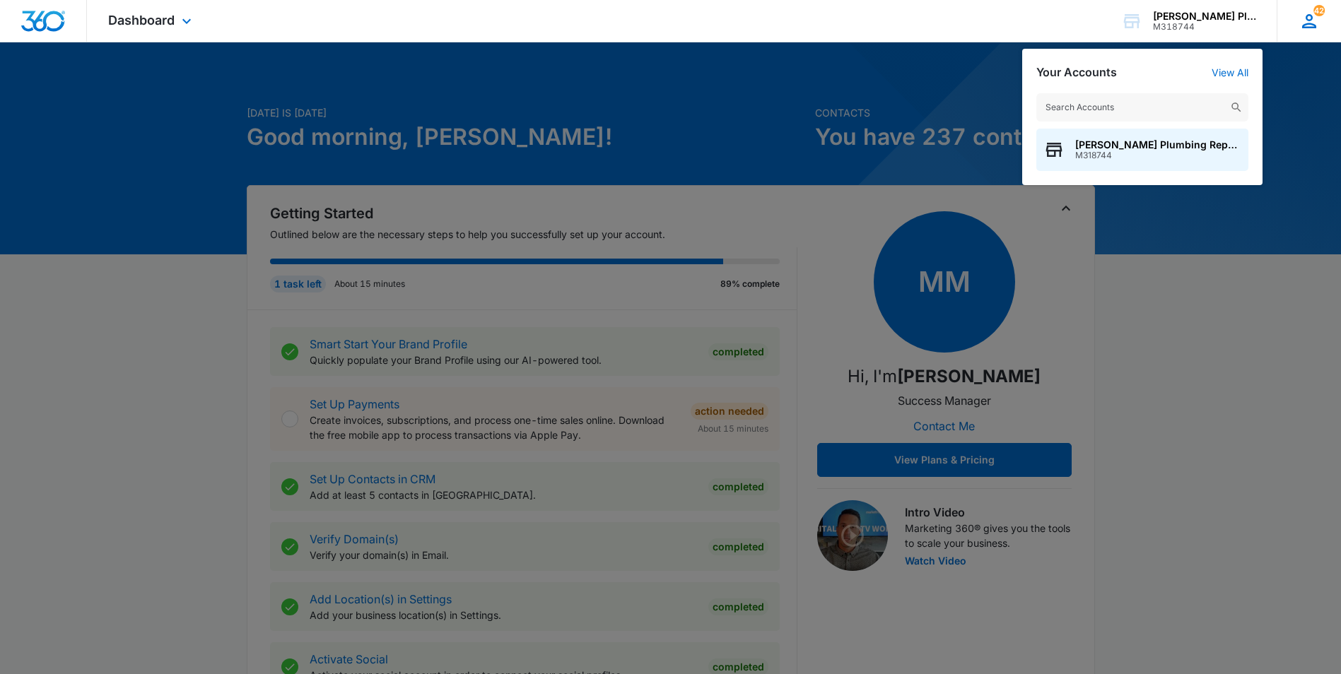
click at [1310, 16] on icon at bounding box center [1309, 21] width 21 height 21
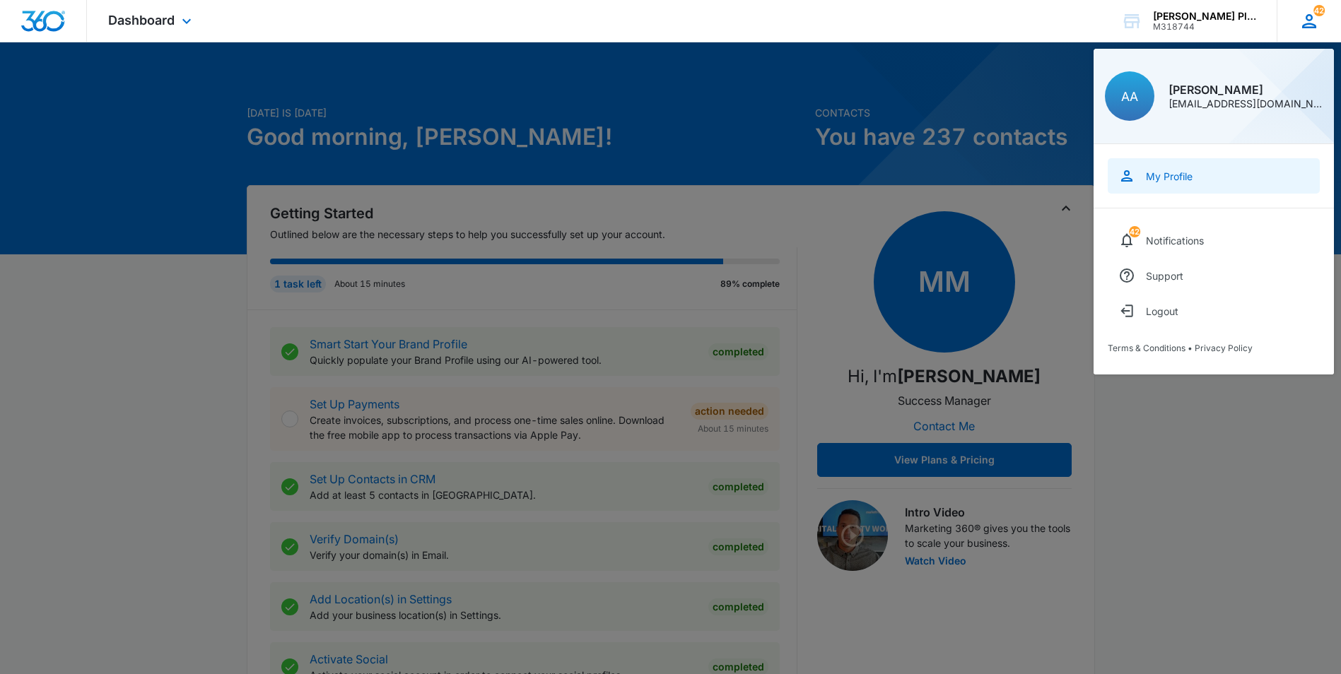
click at [1165, 168] on link "My Profile" at bounding box center [1214, 175] width 212 height 35
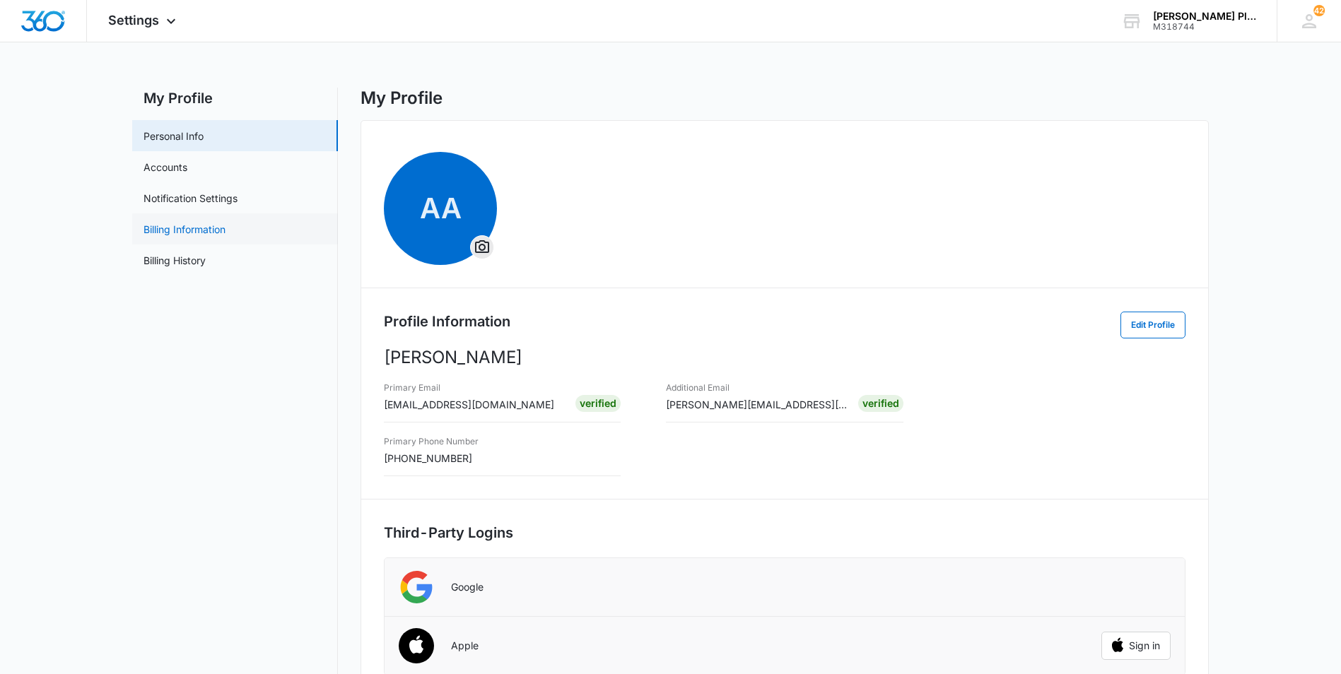
click at [173, 227] on link "Billing Information" at bounding box center [185, 229] width 82 height 15
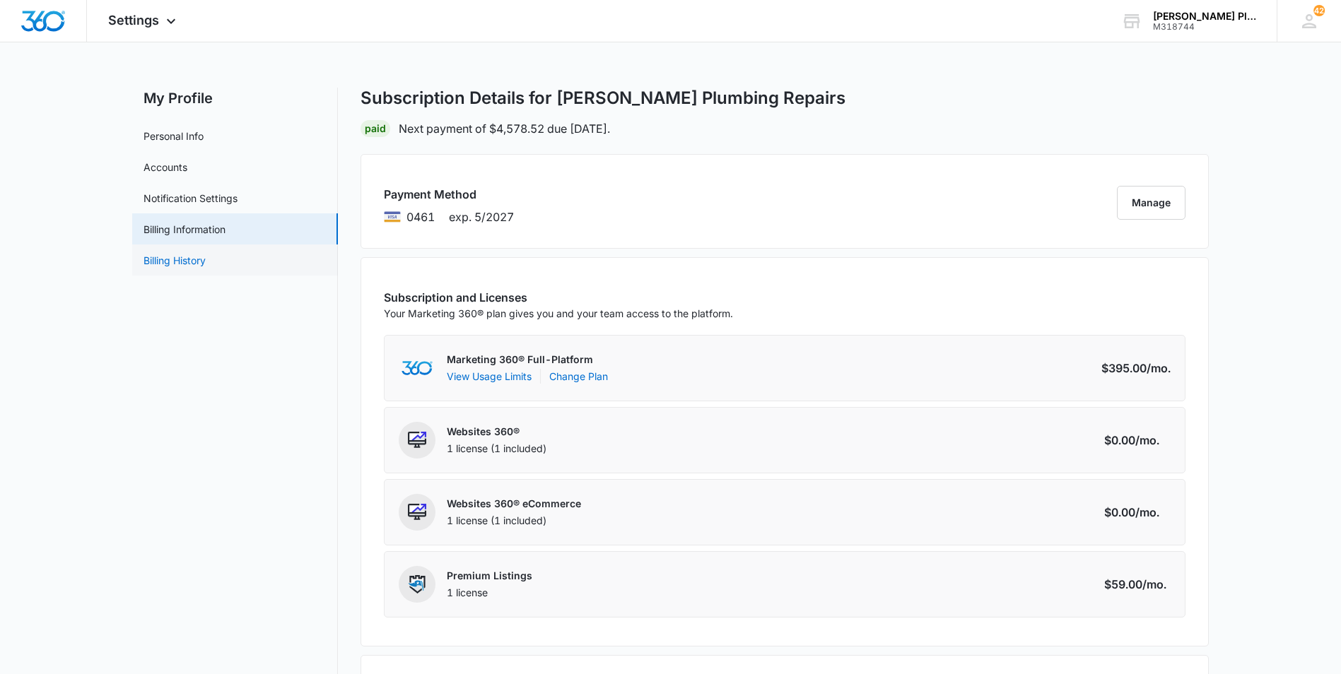
click at [187, 261] on link "Billing History" at bounding box center [175, 260] width 62 height 15
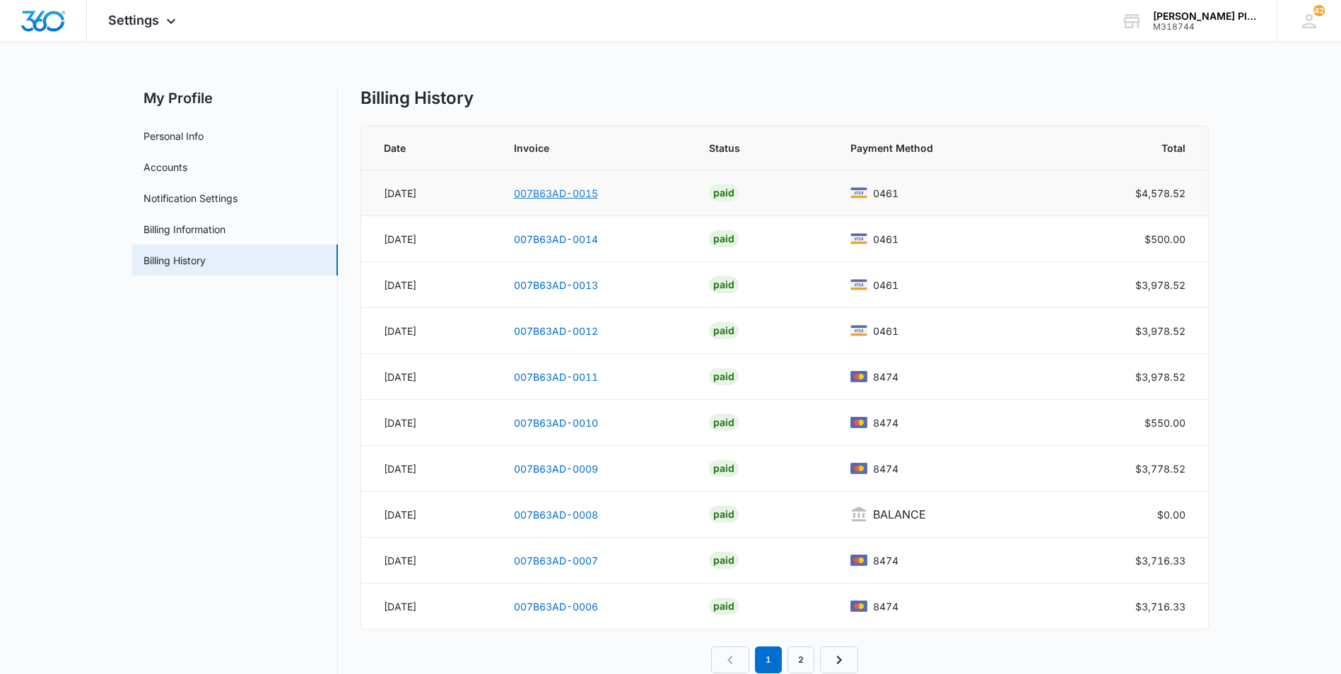
click at [569, 194] on link "007B63AD-0015" at bounding box center [556, 193] width 84 height 12
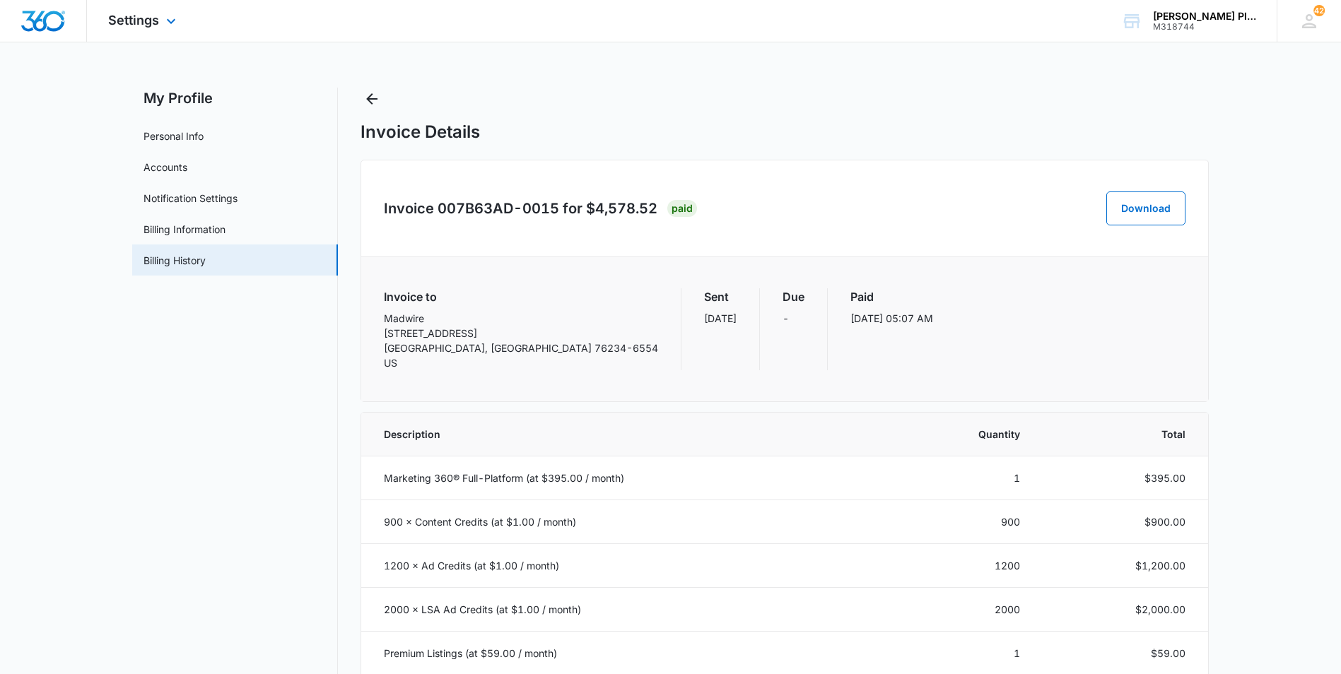
click at [46, 25] on img "Dashboard" at bounding box center [43, 21] width 45 height 21
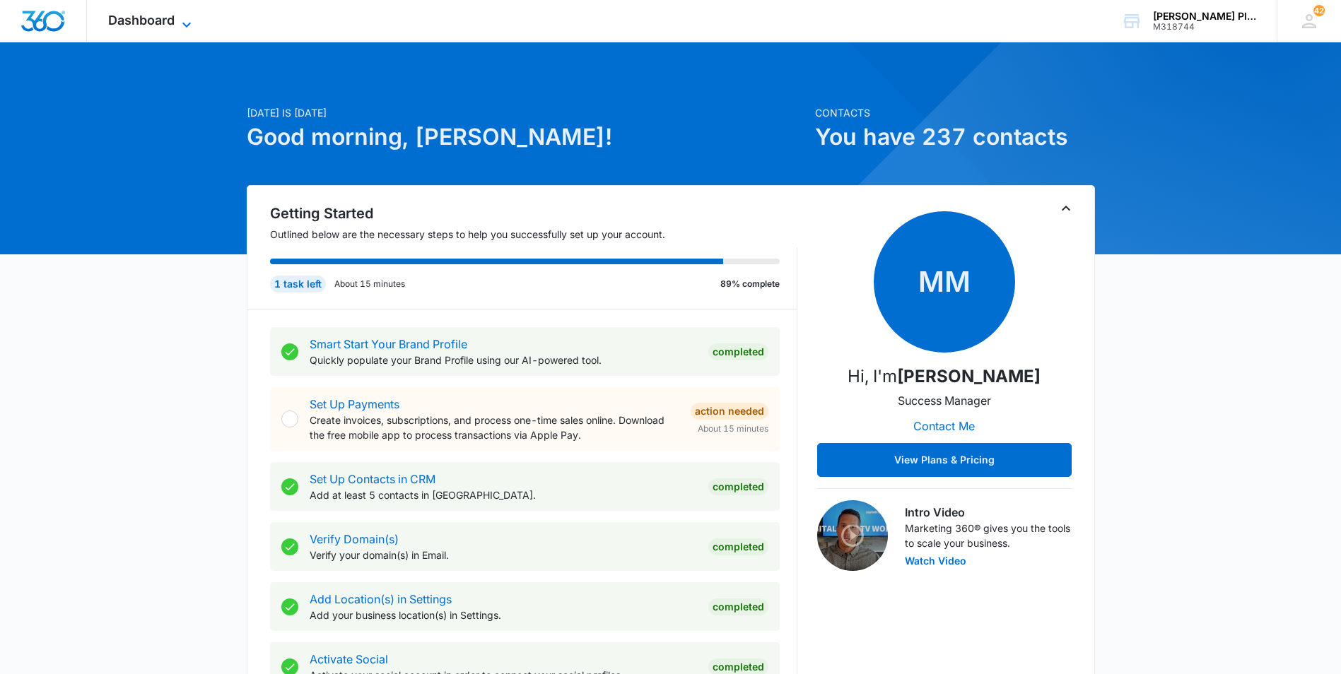
click at [144, 16] on span "Dashboard" at bounding box center [141, 20] width 66 height 15
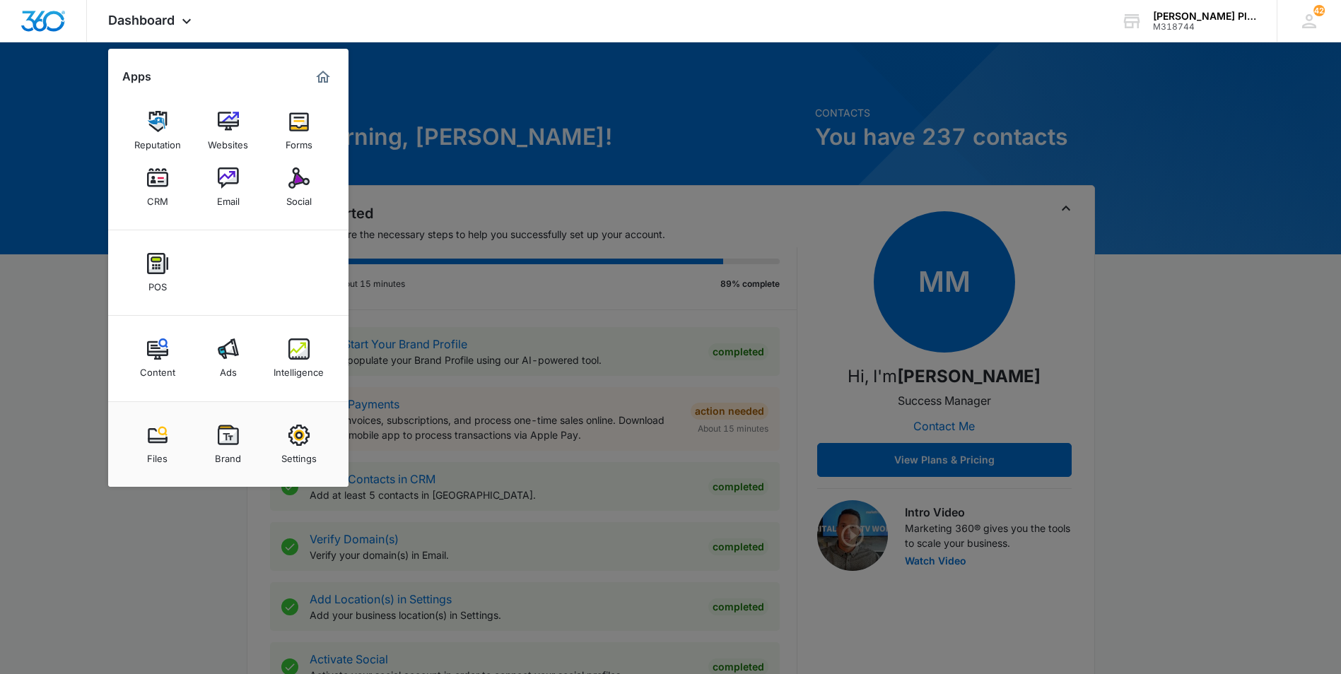
click at [306, 353] on img at bounding box center [298, 349] width 21 height 21
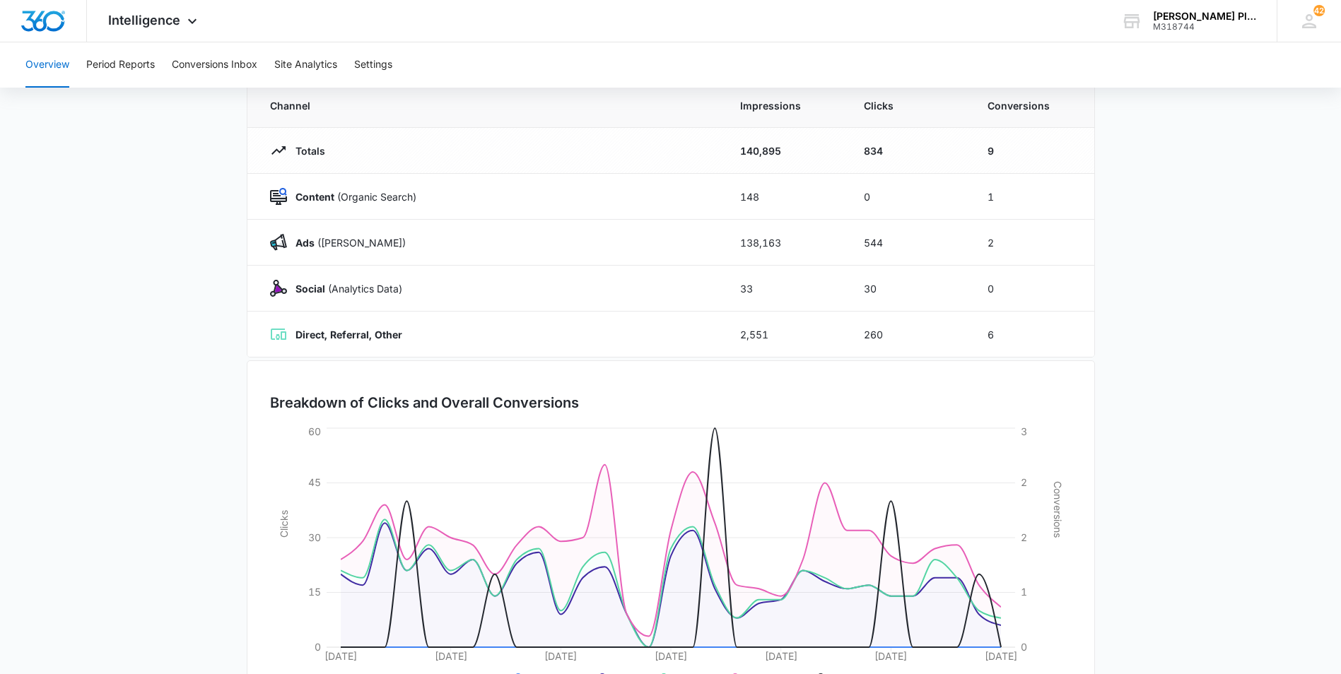
scroll to position [141, 0]
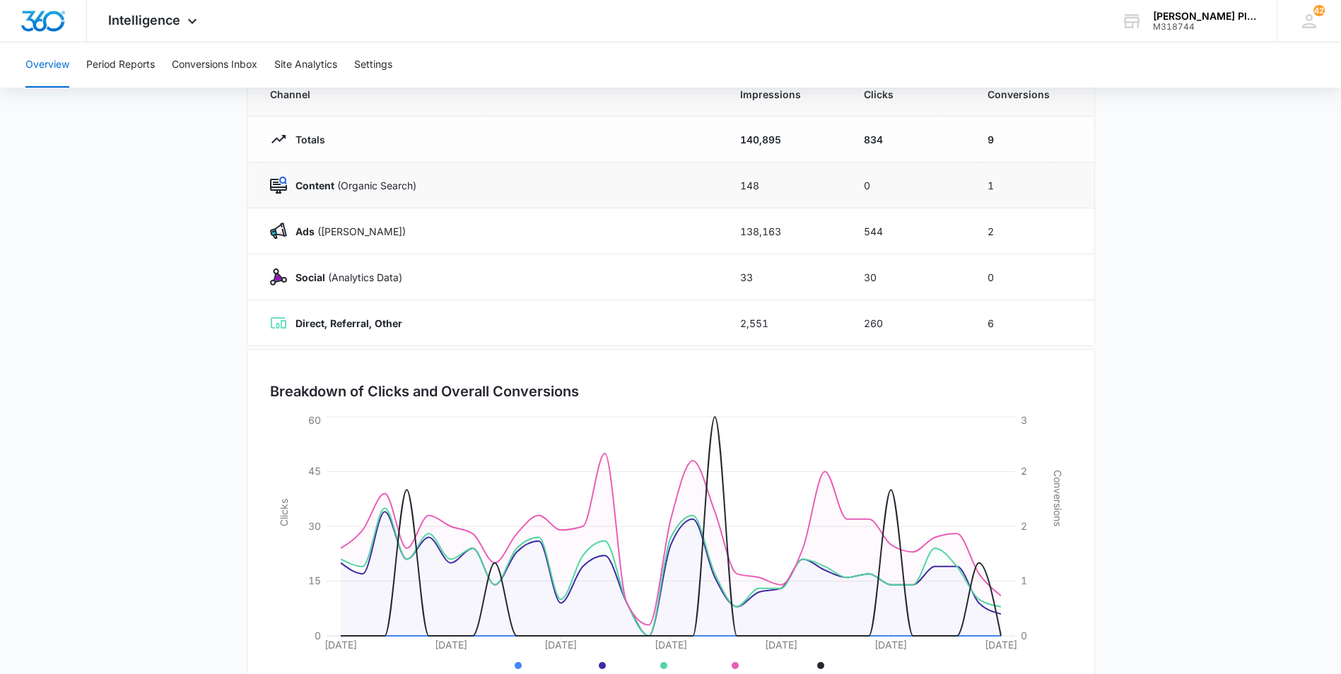
click at [404, 167] on td "Content (Organic Search)" at bounding box center [485, 186] width 476 height 46
drag, startPoint x: 405, startPoint y: 166, endPoint x: 421, endPoint y: 201, distance: 38.6
click at [421, 201] on td "Content (Organic Search)" at bounding box center [485, 186] width 476 height 46
drag, startPoint x: 421, startPoint y: 201, endPoint x: 426, endPoint y: 115, distance: 86.4
click at [426, 115] on th "Channel" at bounding box center [485, 95] width 476 height 44
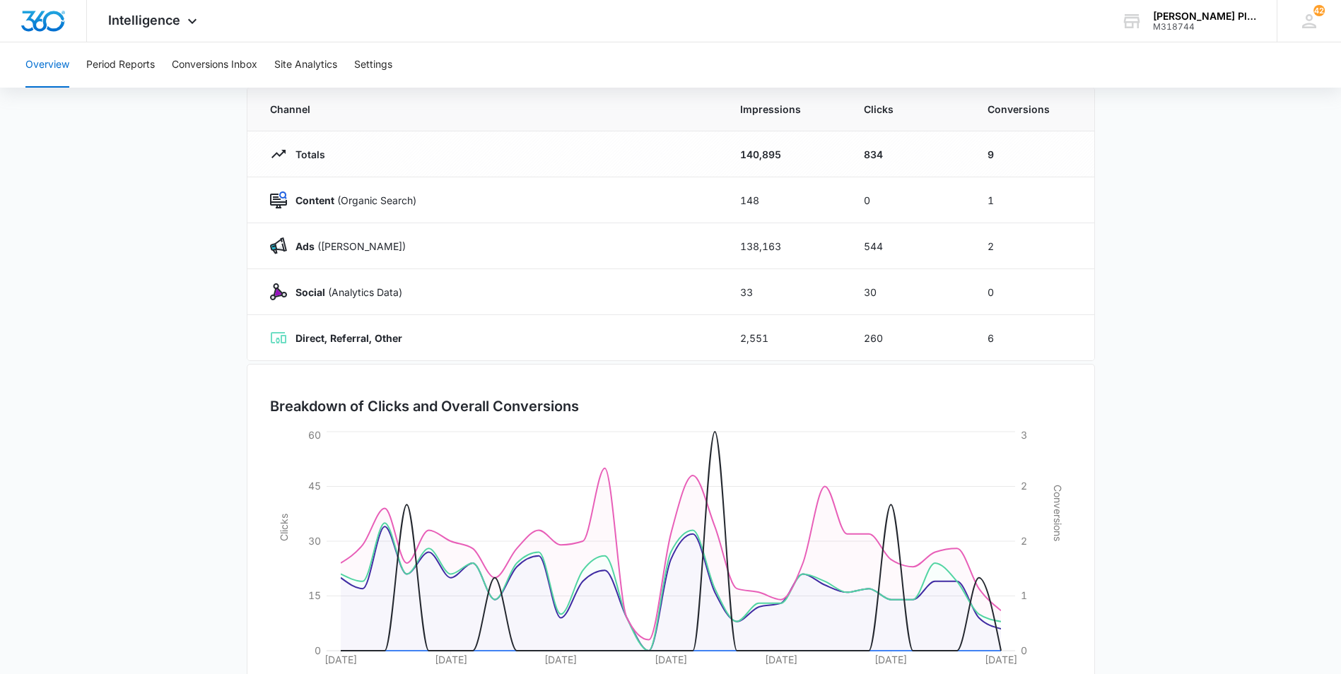
scroll to position [0, 0]
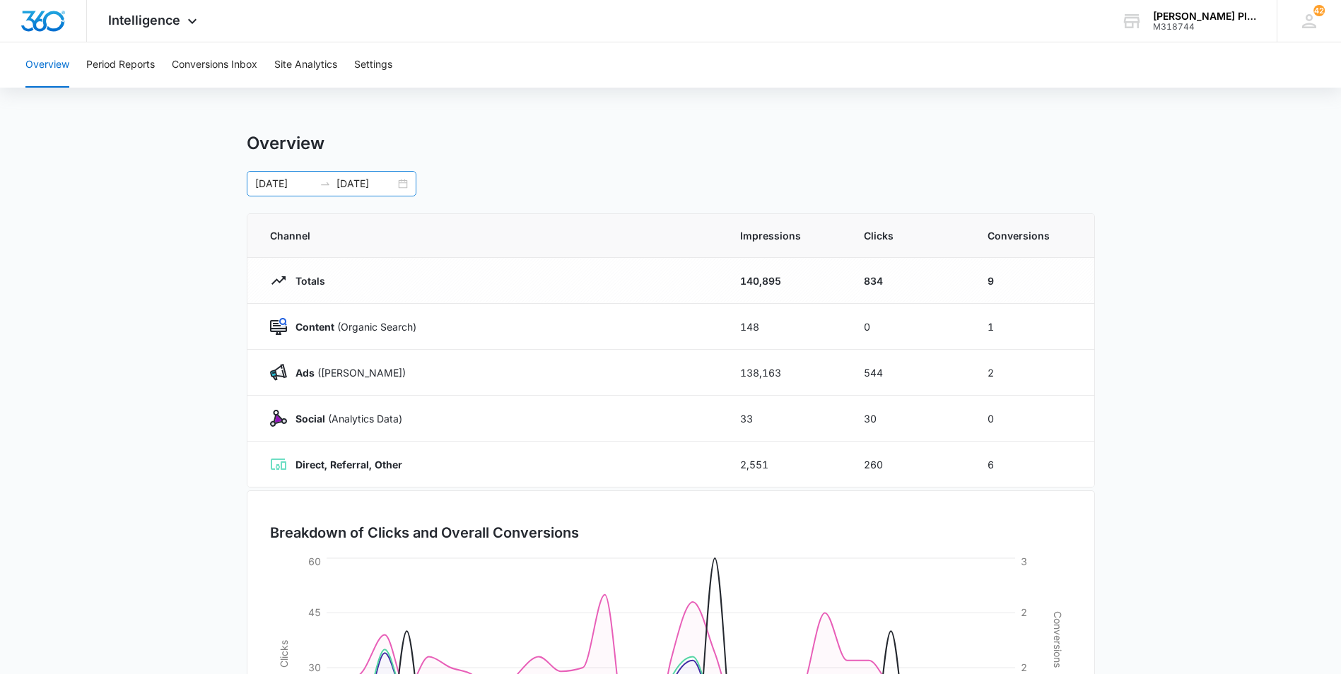
click at [400, 177] on div "[DATE] [DATE]" at bounding box center [332, 183] width 170 height 25
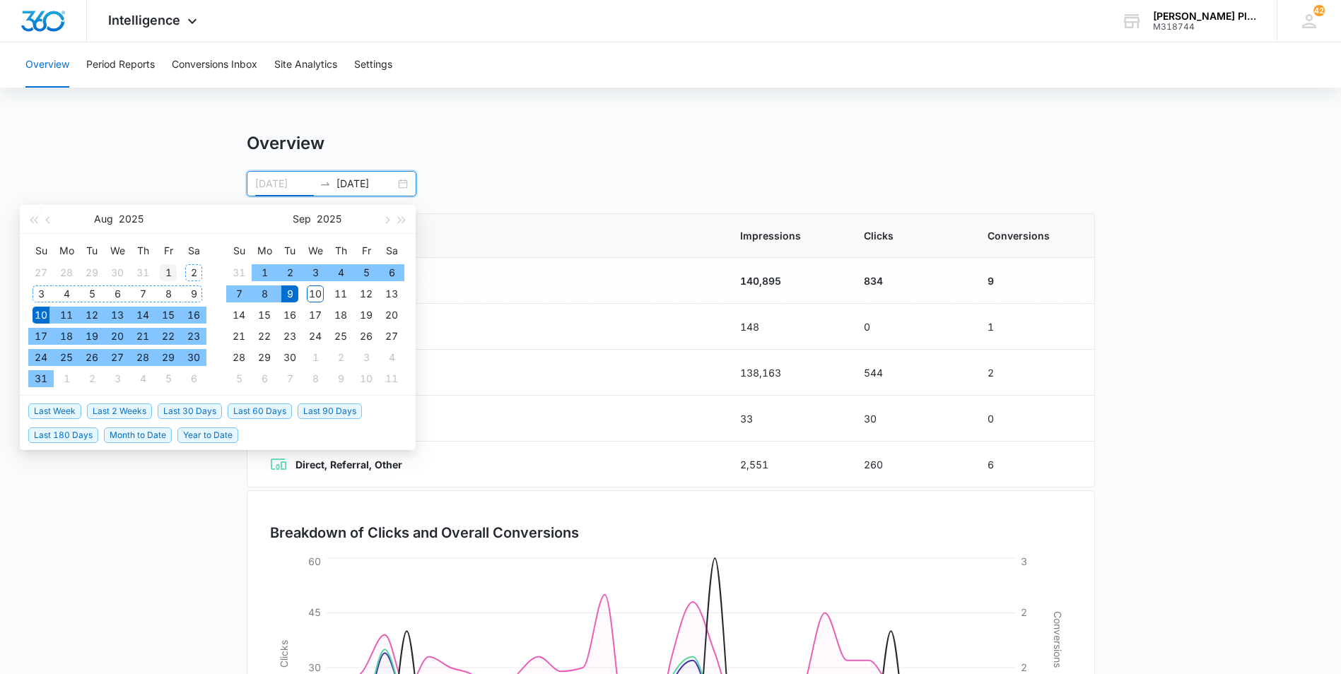
type input "[DATE]"
click at [168, 272] on div "1" at bounding box center [168, 272] width 17 height 17
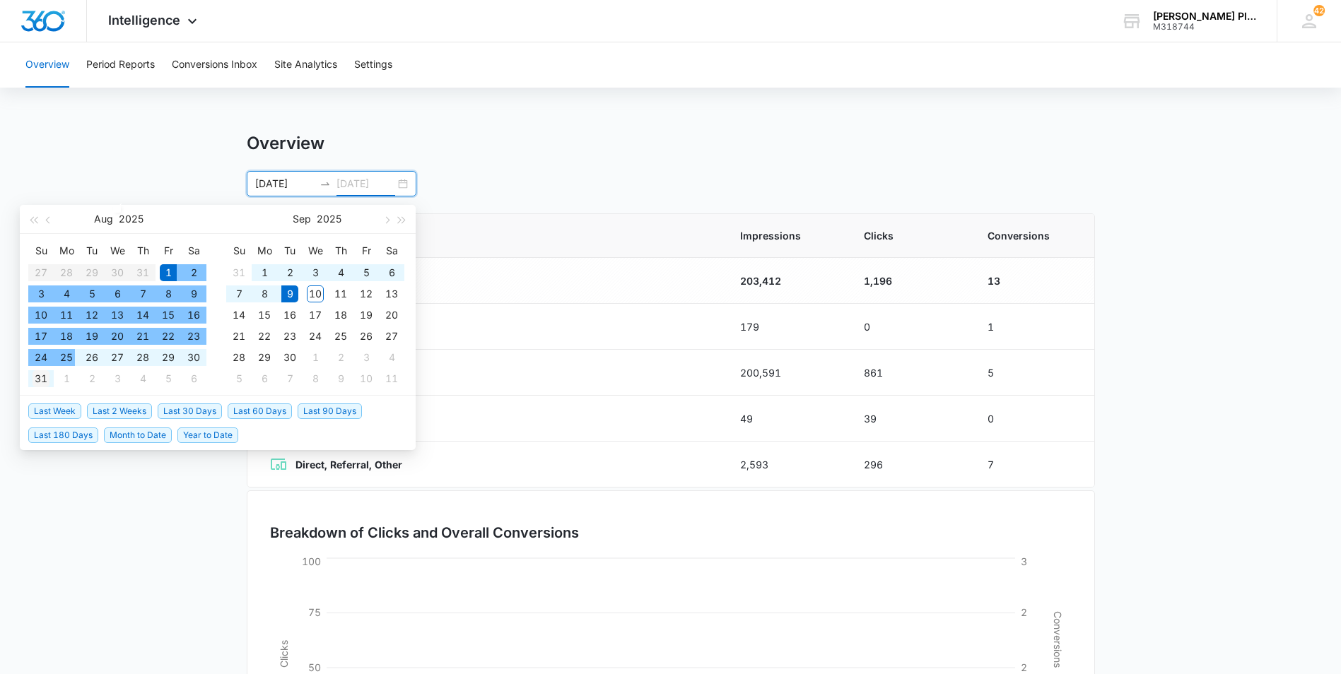
type input "[DATE]"
click at [36, 379] on div "31" at bounding box center [41, 378] width 17 height 17
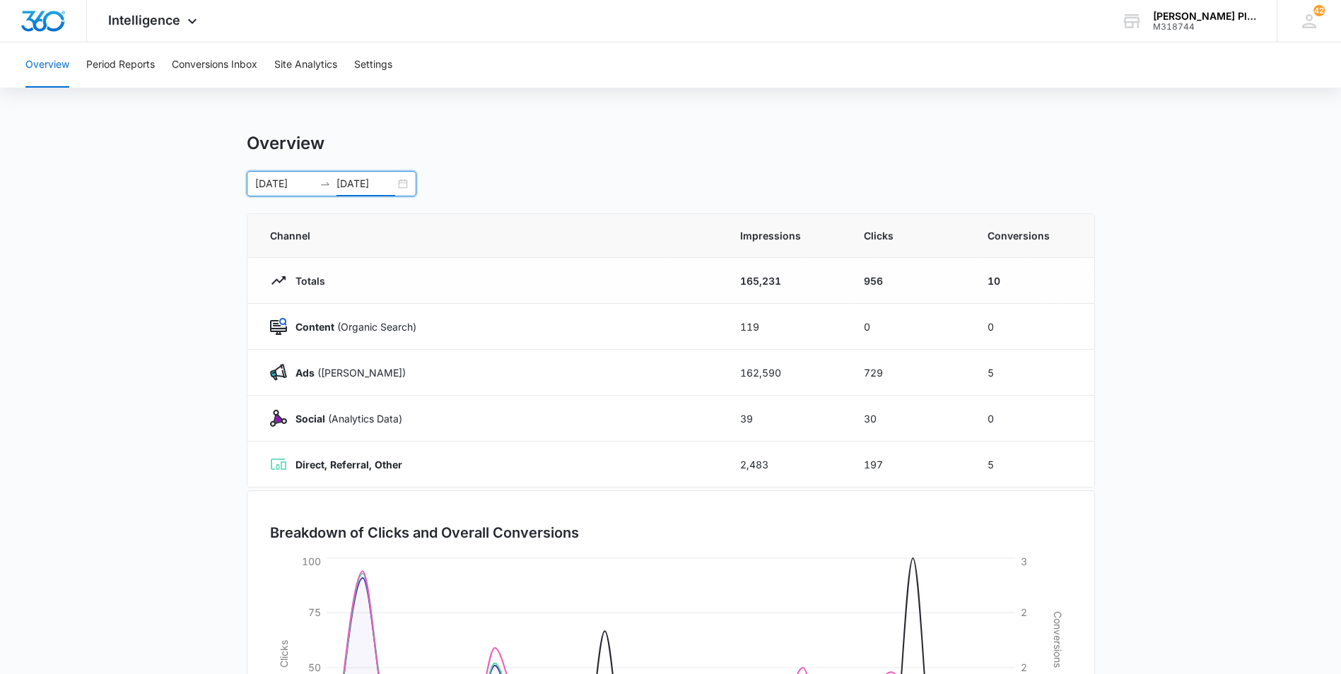
click at [403, 180] on div "[DATE] [DATE]" at bounding box center [332, 183] width 170 height 25
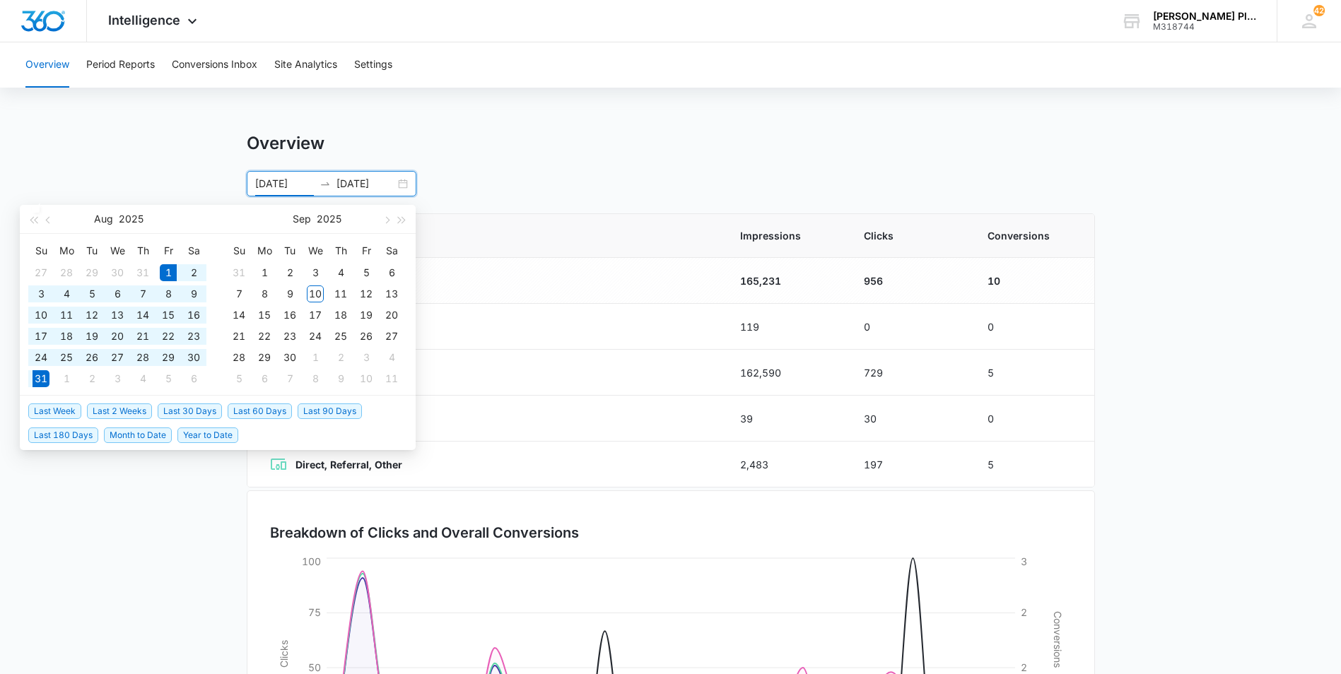
click at [520, 180] on div "[DATE] [DATE] [DATE] Su Mo Tu We Th Fr Sa 27 28 29 30 31 1 2 3 4 5 6 7 8 9 10 1…" at bounding box center [671, 183] width 848 height 25
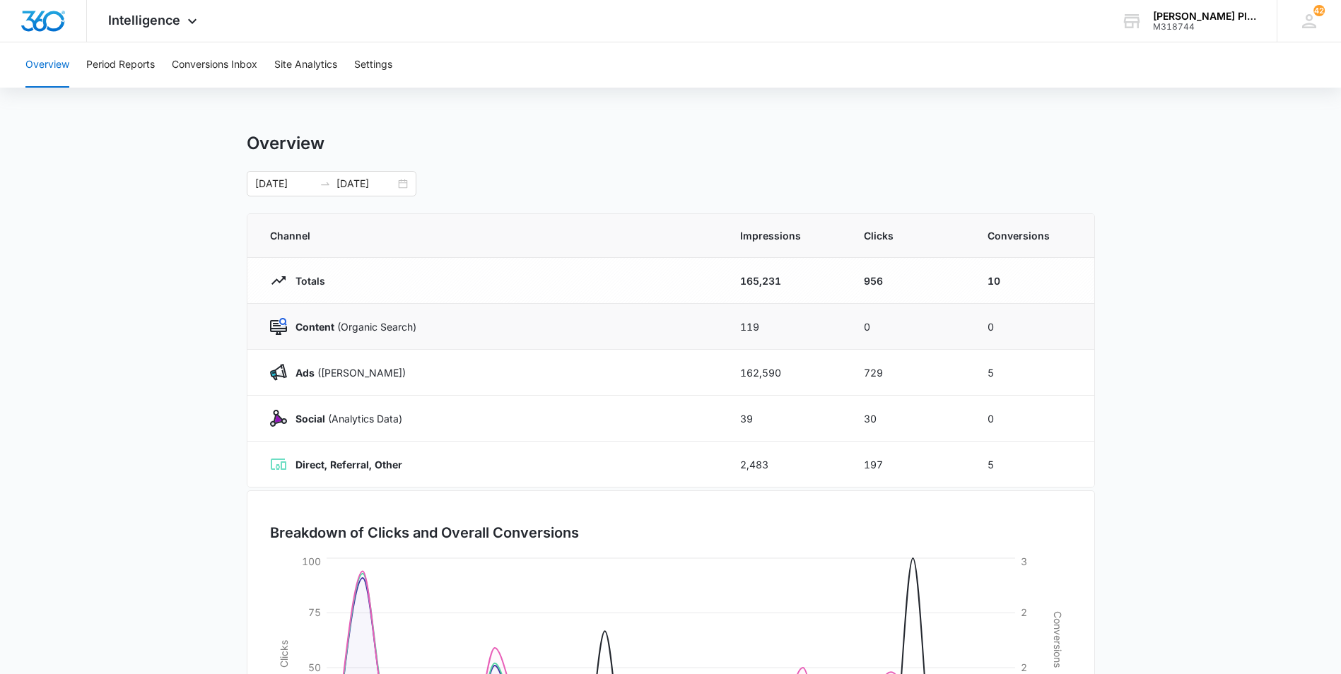
click at [466, 304] on td "Content (Organic Search)" at bounding box center [485, 327] width 476 height 46
click at [407, 185] on div "[DATE] [DATE]" at bounding box center [332, 183] width 170 height 25
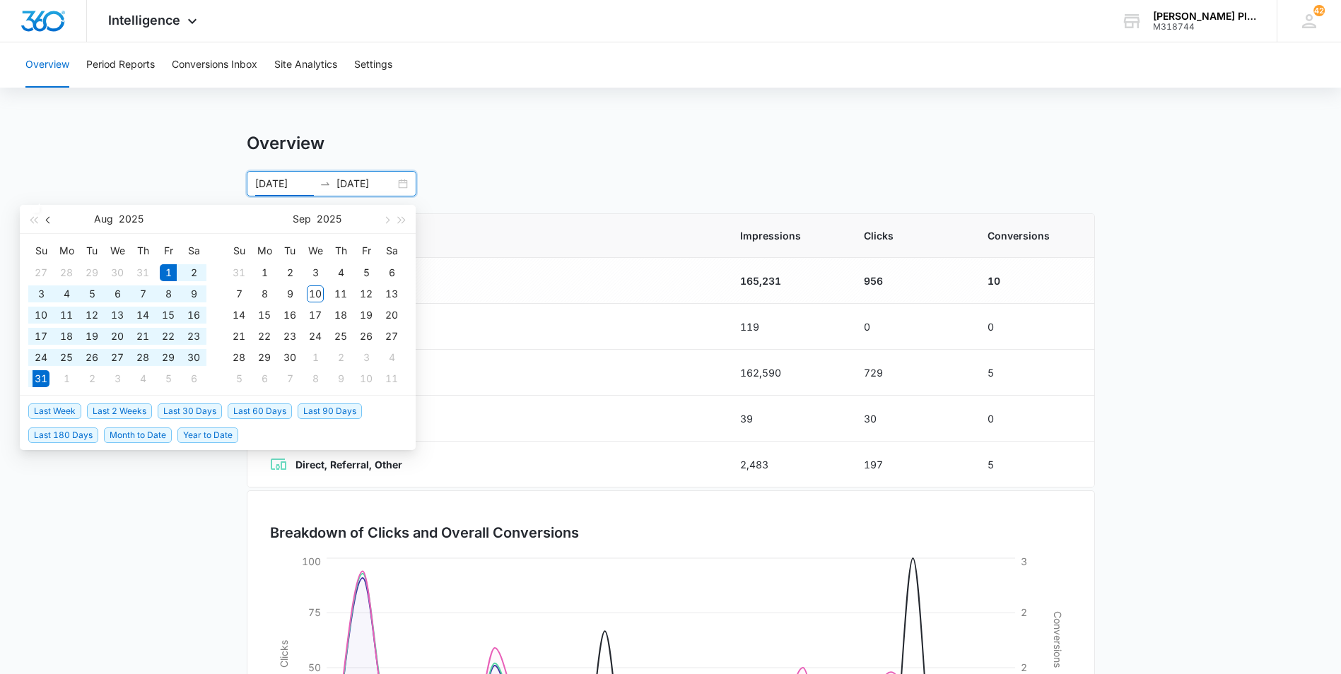
click at [47, 226] on button "button" at bounding box center [49, 219] width 16 height 28
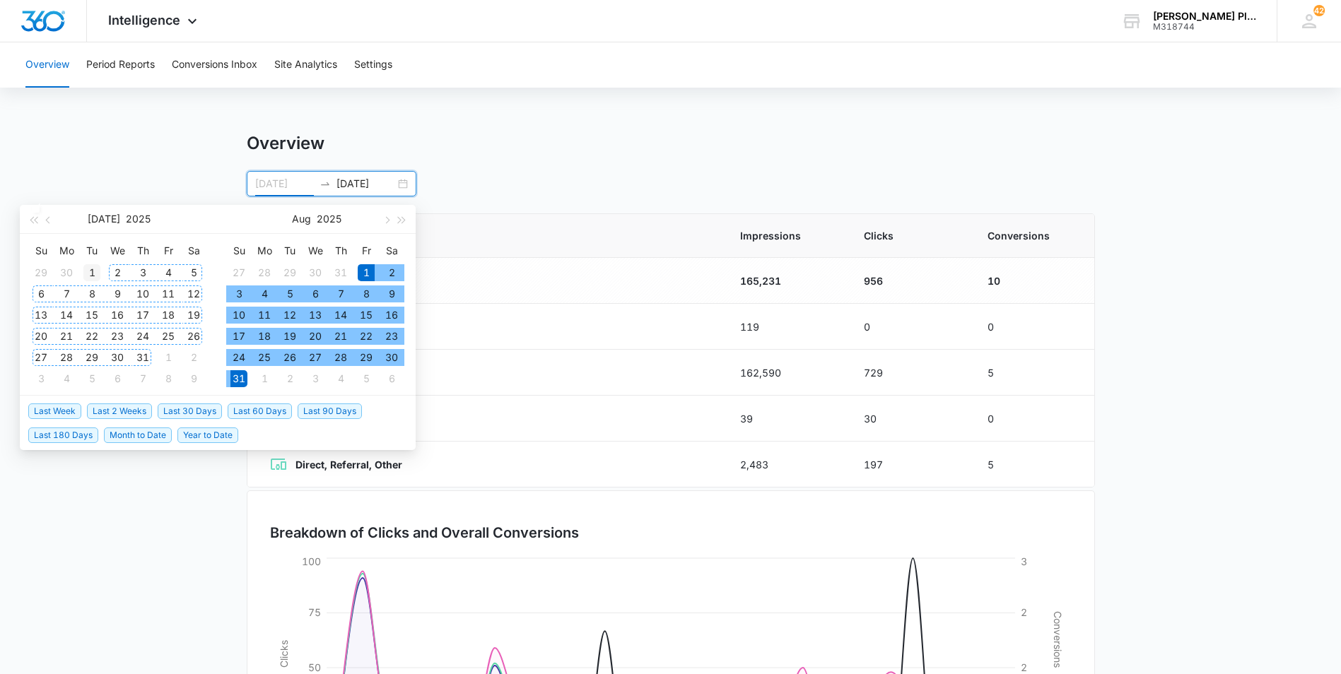
type input "[DATE]"
click at [93, 271] on div "1" at bounding box center [91, 272] width 17 height 17
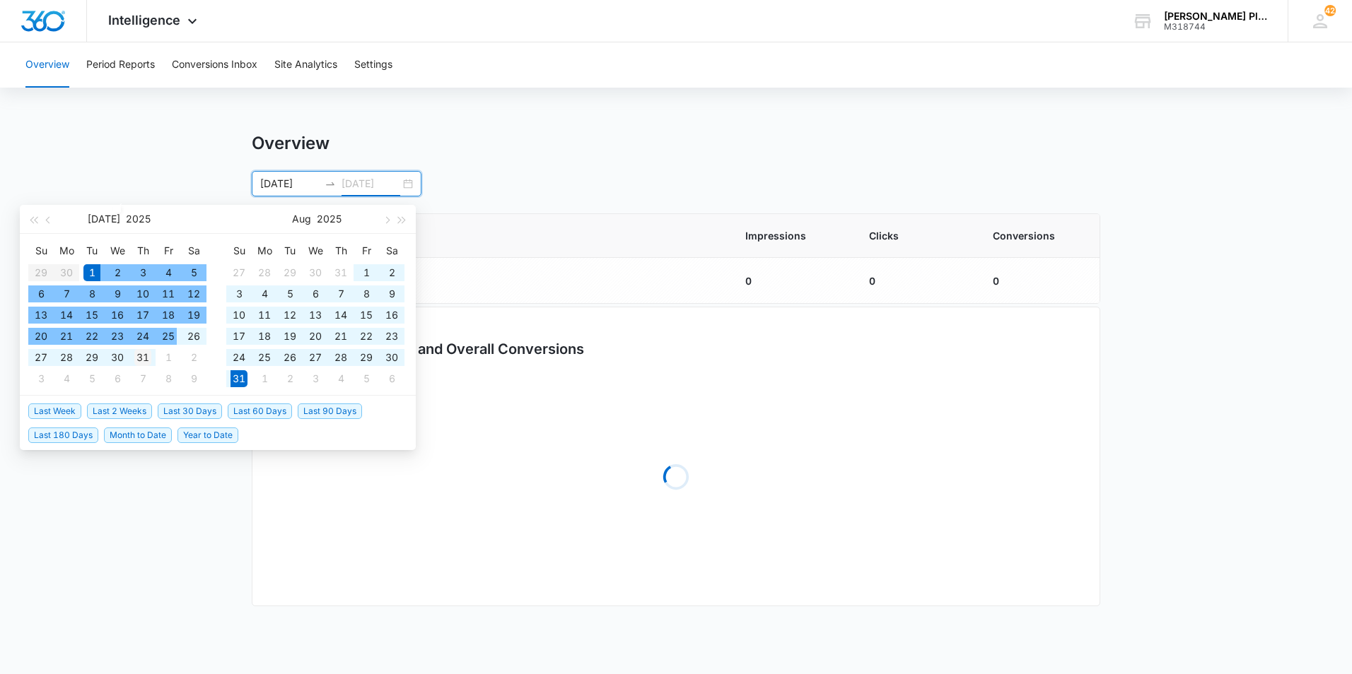
type input "[DATE]"
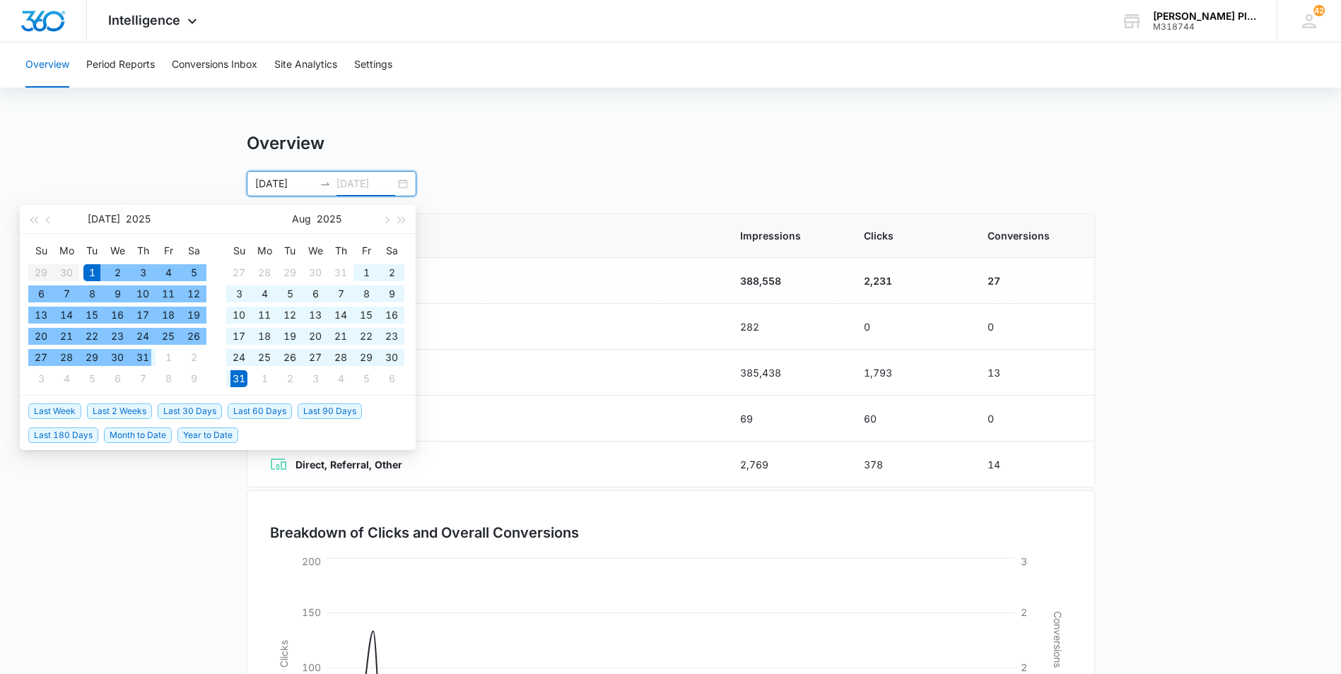
click at [145, 359] on div "31" at bounding box center [142, 357] width 17 height 17
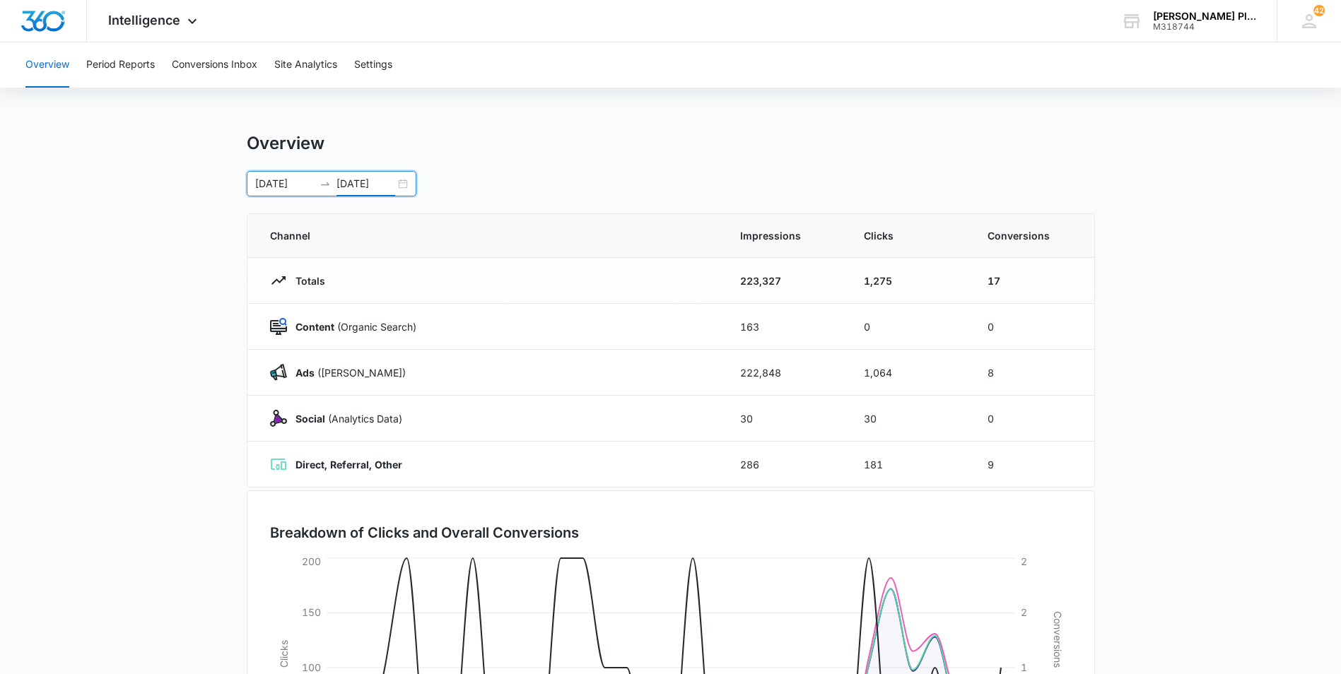
click at [406, 182] on div "[DATE] [DATE]" at bounding box center [332, 183] width 170 height 25
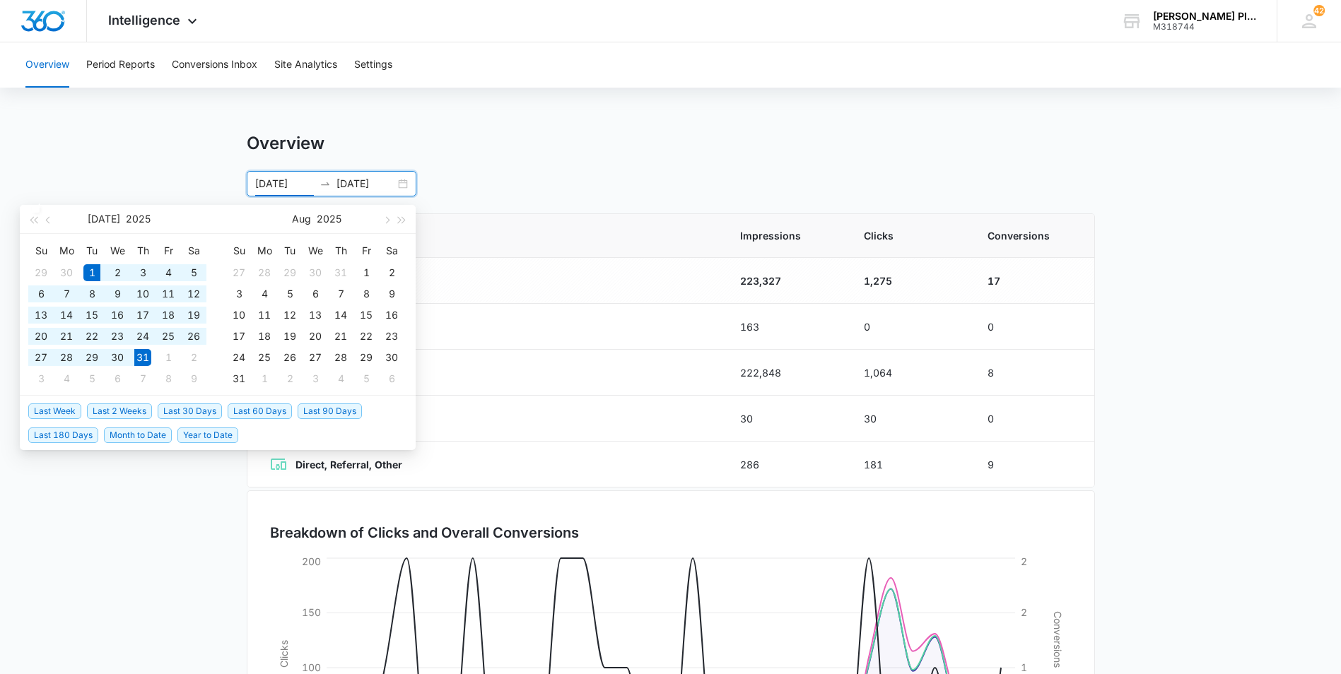
click at [404, 182] on div "[DATE] [DATE]" at bounding box center [332, 183] width 170 height 25
click at [52, 226] on button "button" at bounding box center [49, 219] width 16 height 28
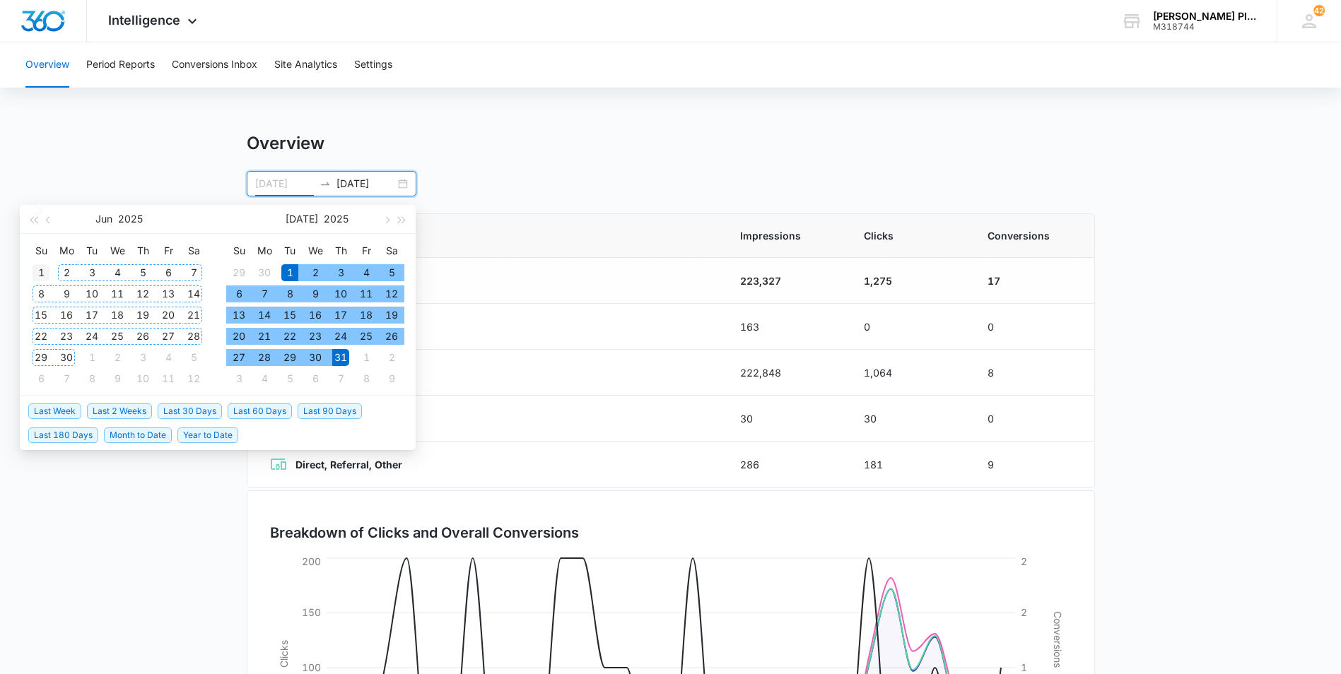
type input "[DATE]"
click at [46, 269] on div "1" at bounding box center [41, 272] width 17 height 17
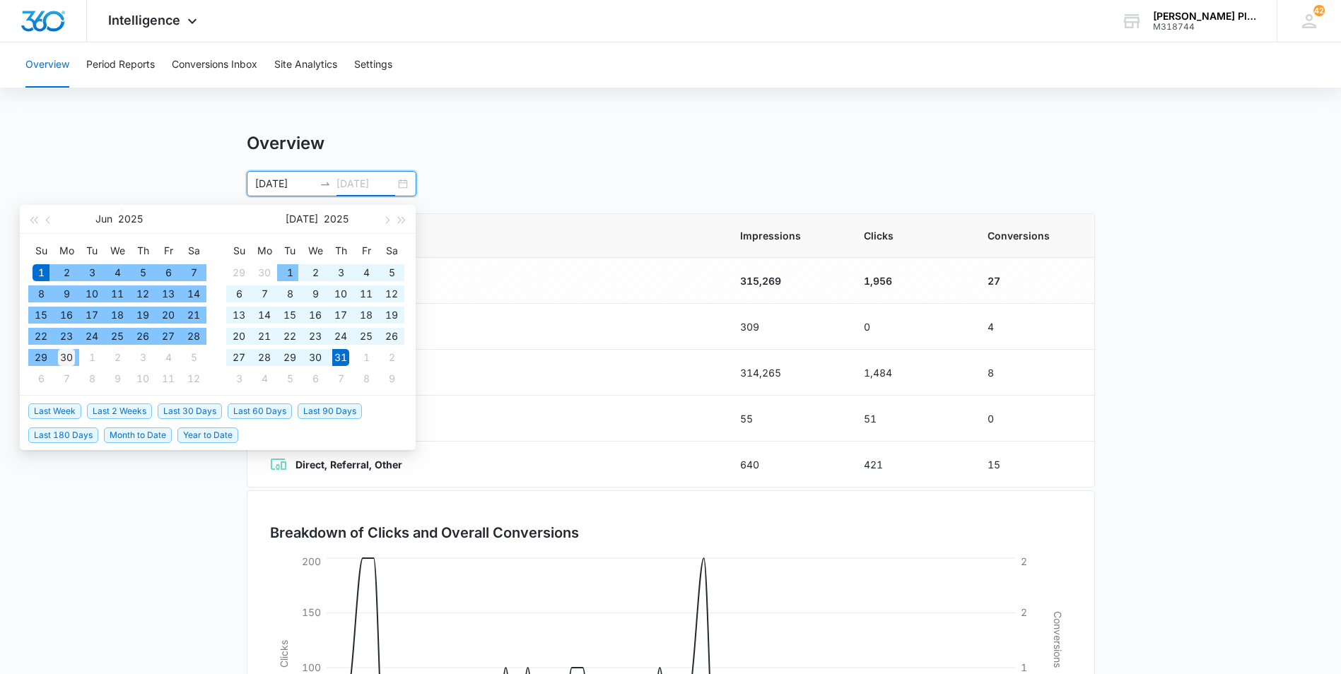
type input "[DATE]"
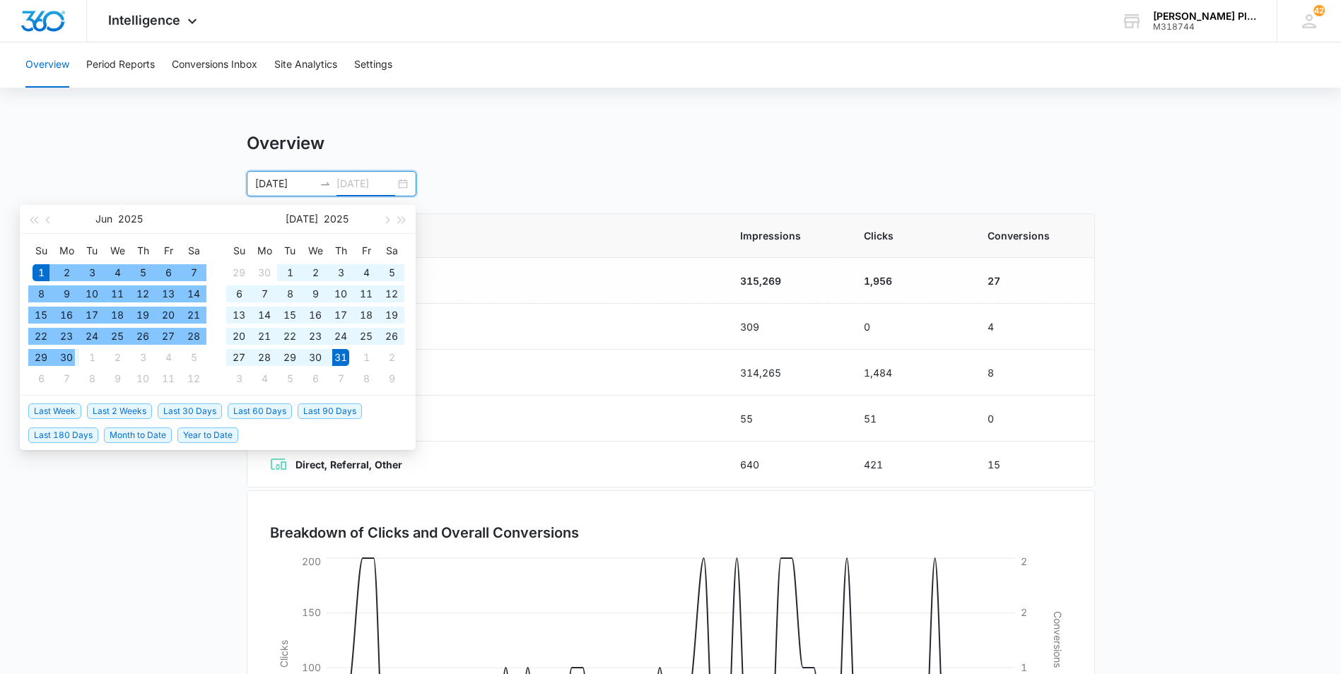
click at [71, 356] on div "30" at bounding box center [66, 357] width 17 height 17
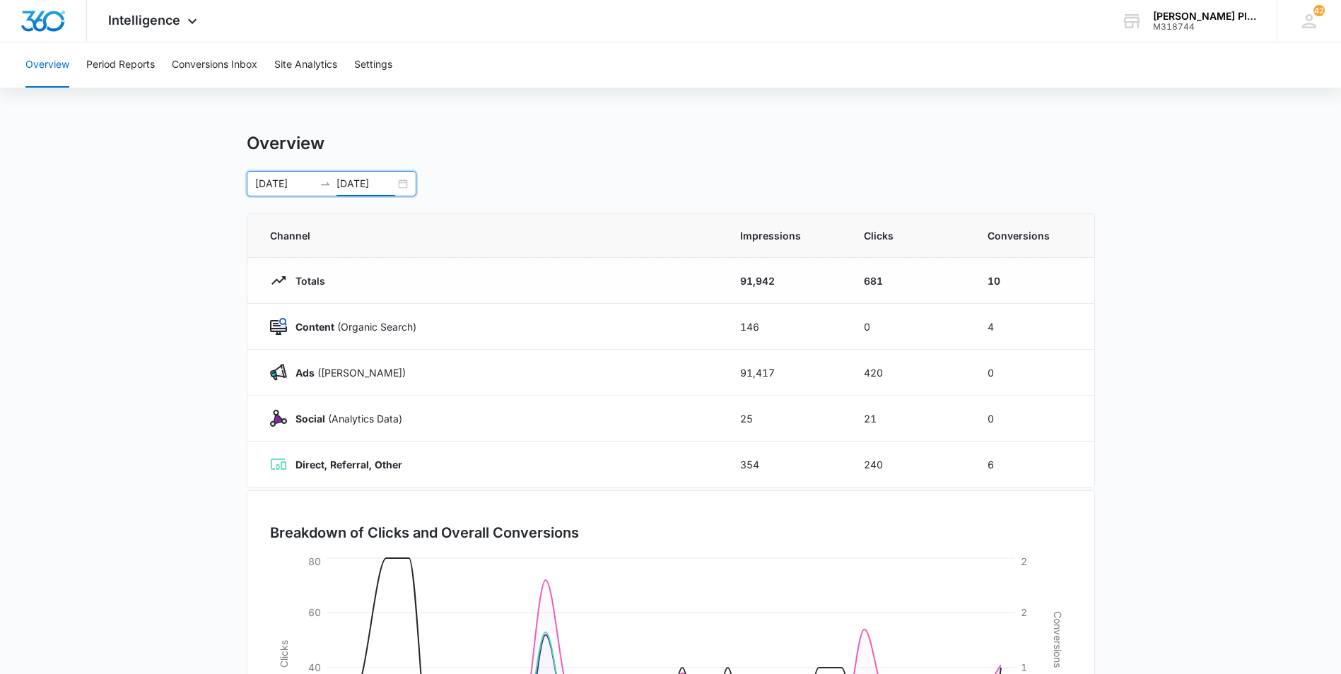
click at [406, 185] on div "[DATE] [DATE]" at bounding box center [332, 183] width 170 height 25
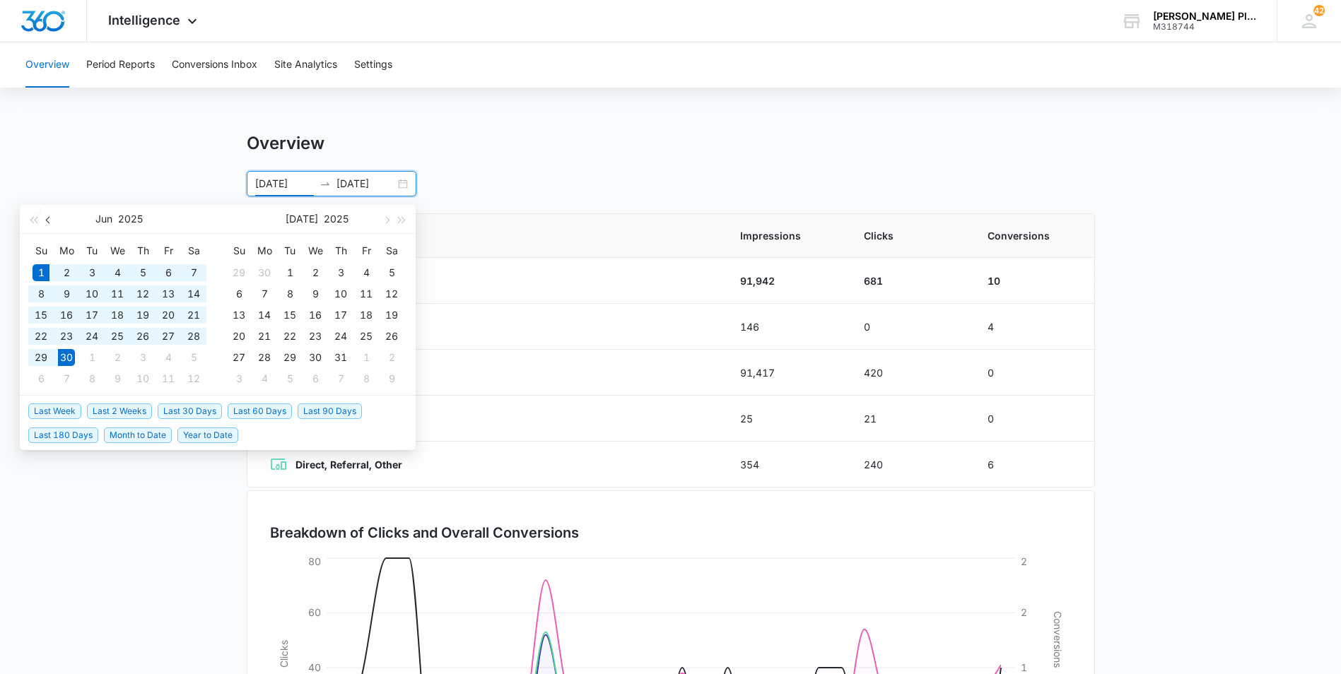
click at [46, 216] on button "button" at bounding box center [49, 219] width 16 height 28
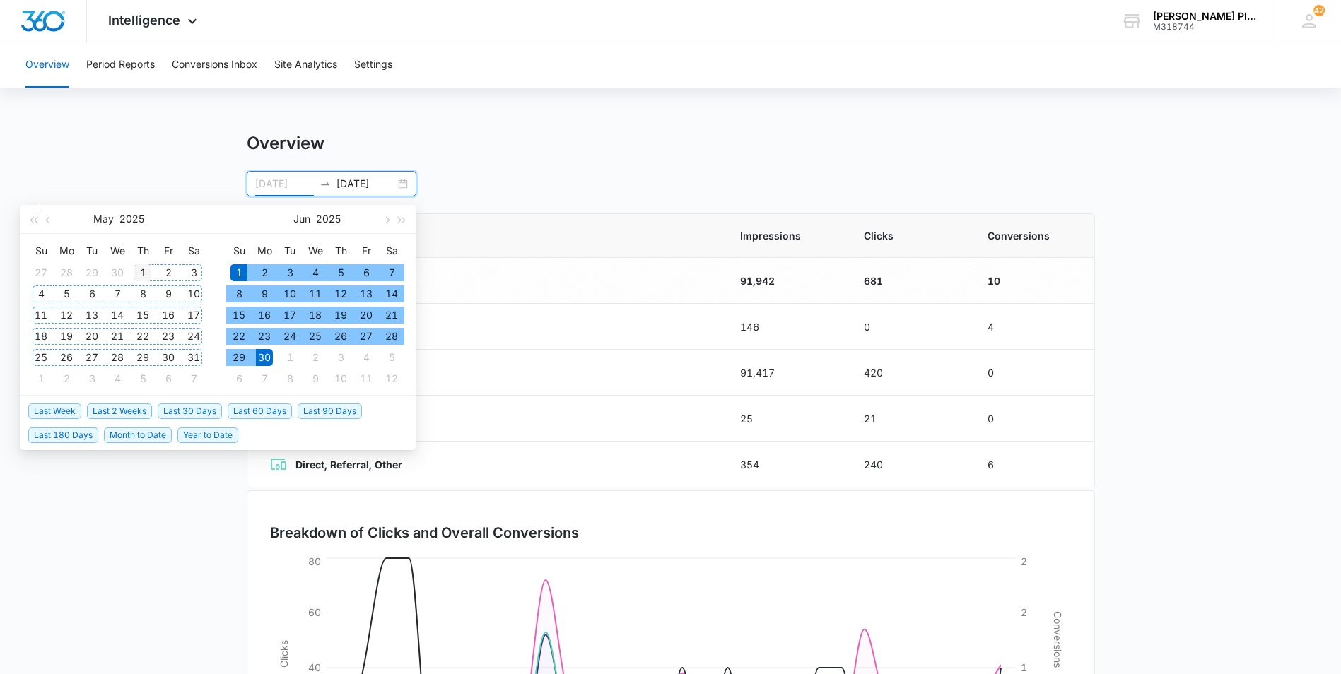
type input "[DATE]"
click at [137, 272] on div "1" at bounding box center [142, 272] width 17 height 17
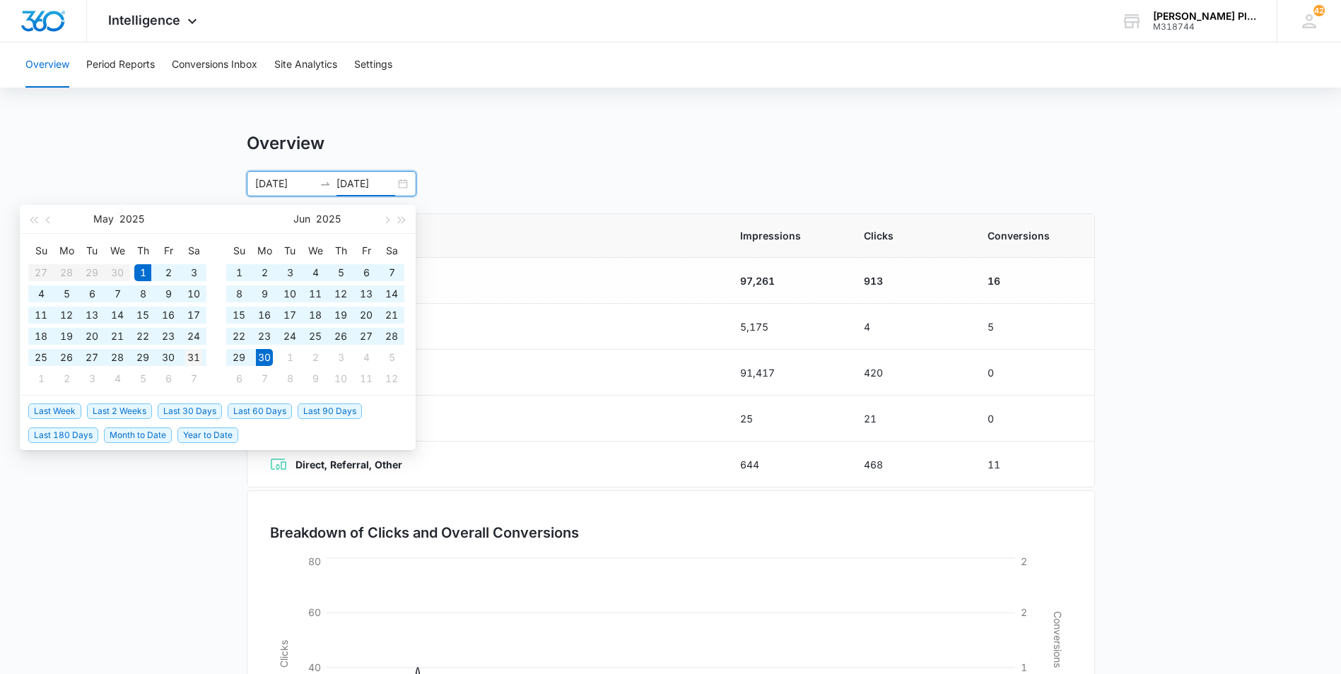
type input "[DATE]"
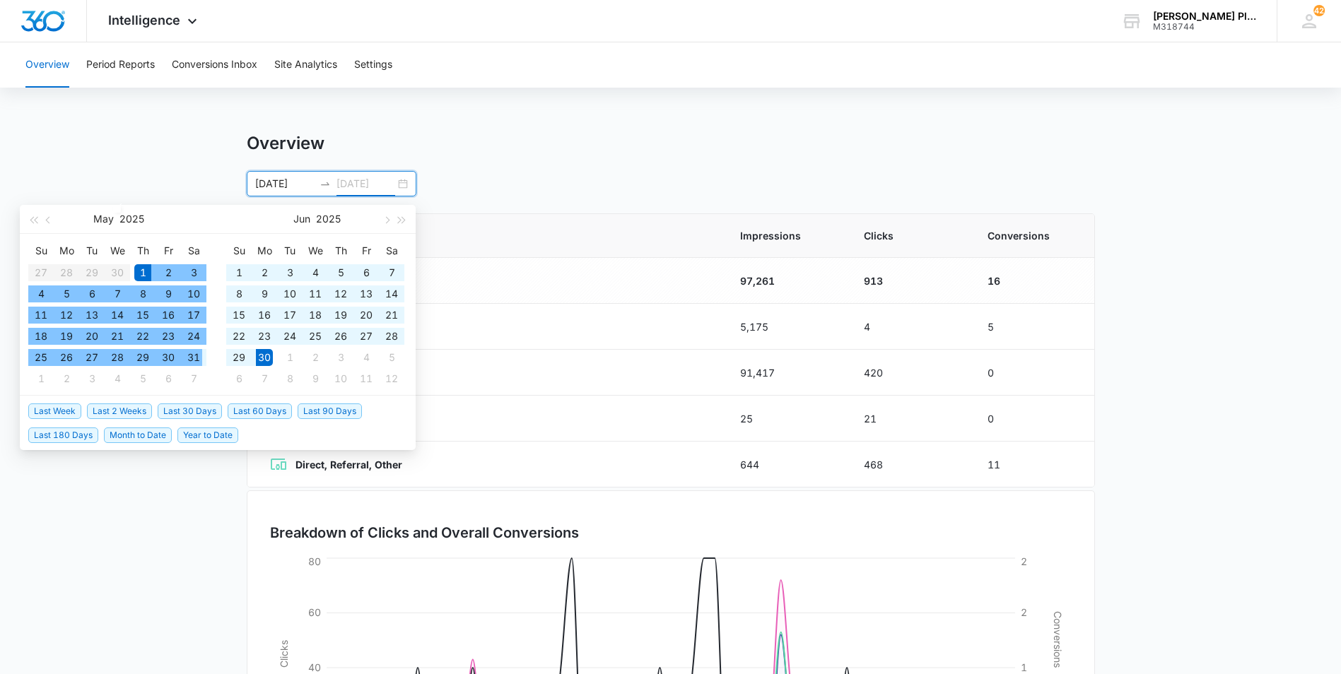
click at [199, 356] on div "31" at bounding box center [193, 357] width 17 height 17
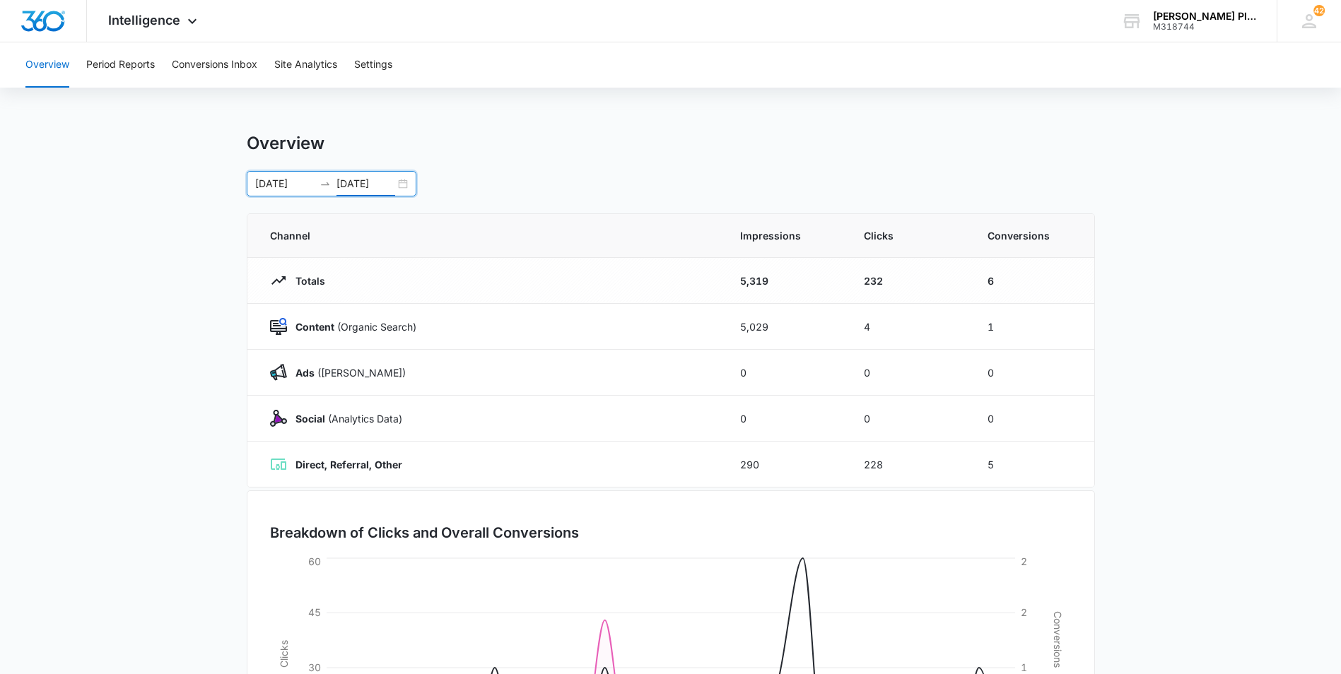
click at [406, 180] on div "[DATE] [DATE]" at bounding box center [332, 183] width 170 height 25
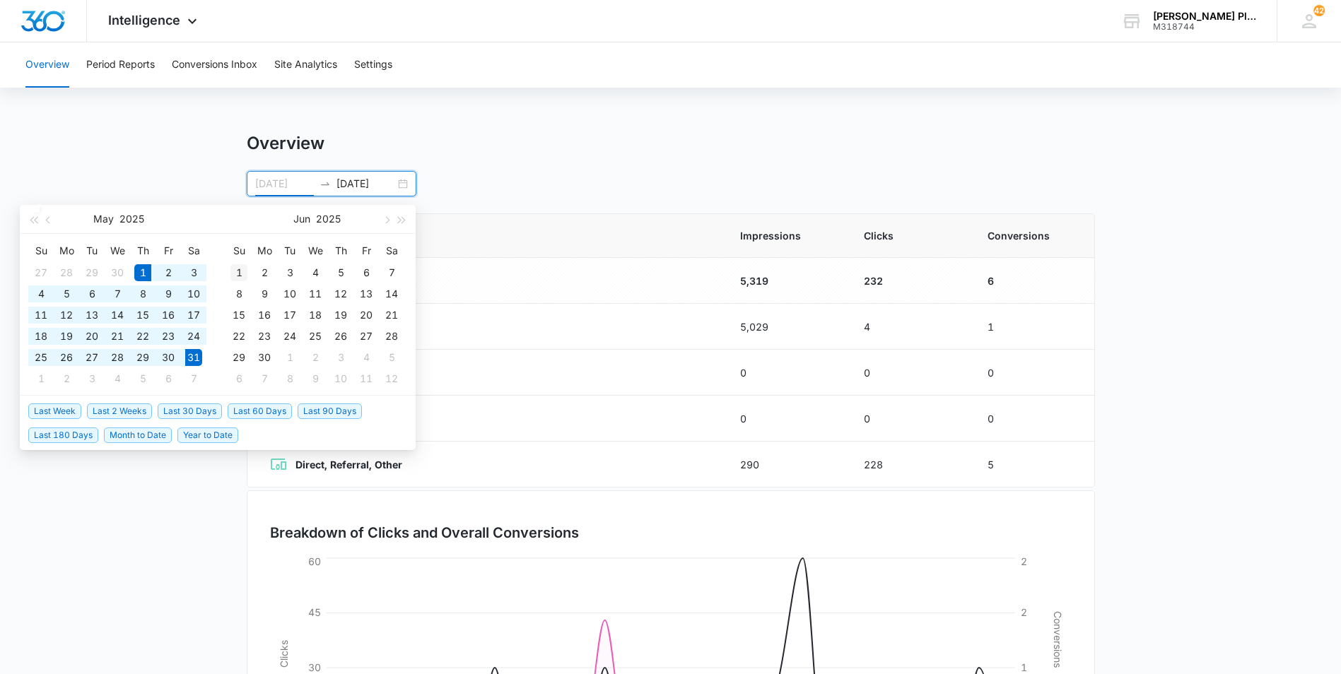
type input "[DATE]"
click at [240, 273] on div "1" at bounding box center [238, 272] width 17 height 17
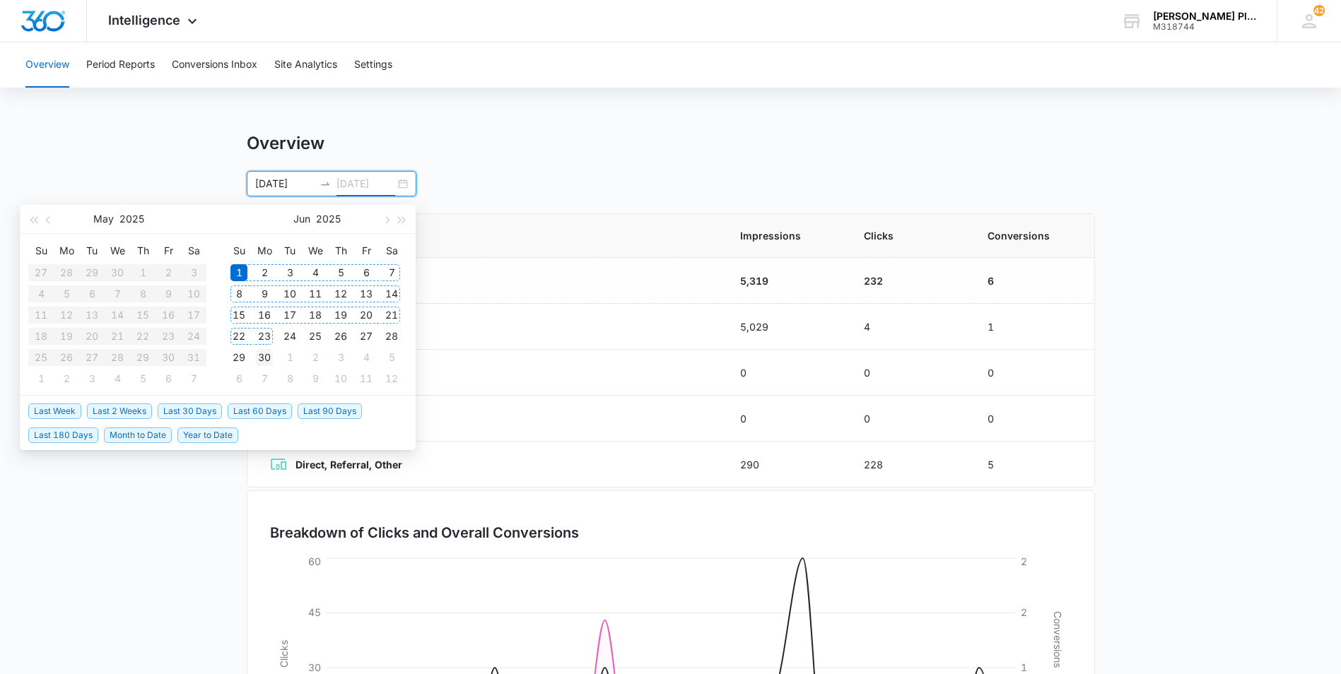
type input "[DATE]"
click at [265, 349] on div "30" at bounding box center [264, 357] width 17 height 17
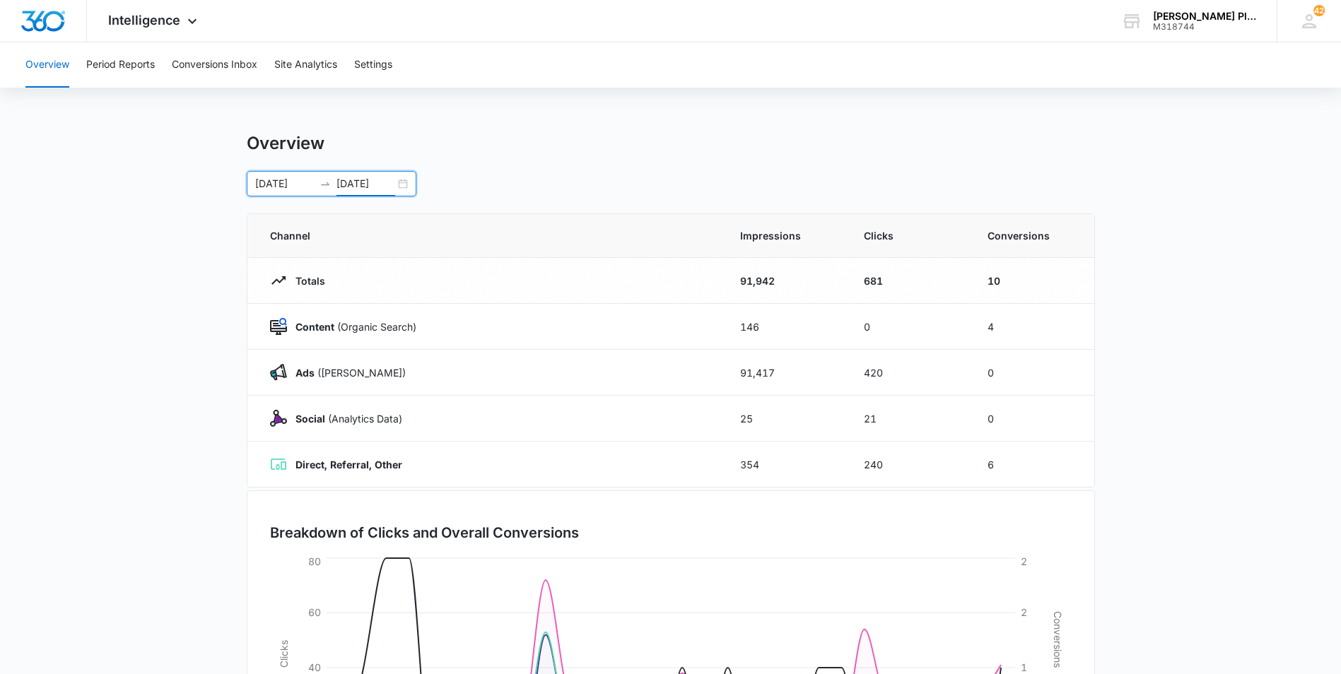
click at [401, 186] on div "[DATE] [DATE]" at bounding box center [332, 183] width 170 height 25
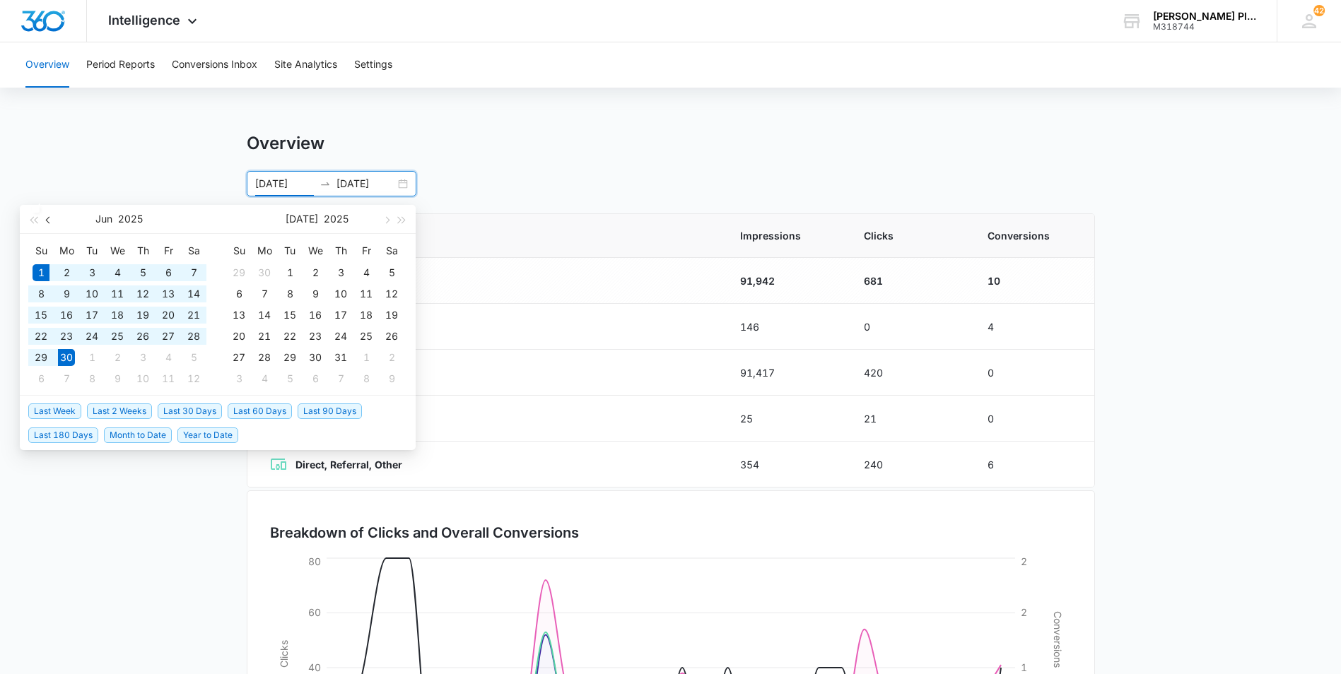
click at [52, 220] on span "button" at bounding box center [49, 219] width 7 height 7
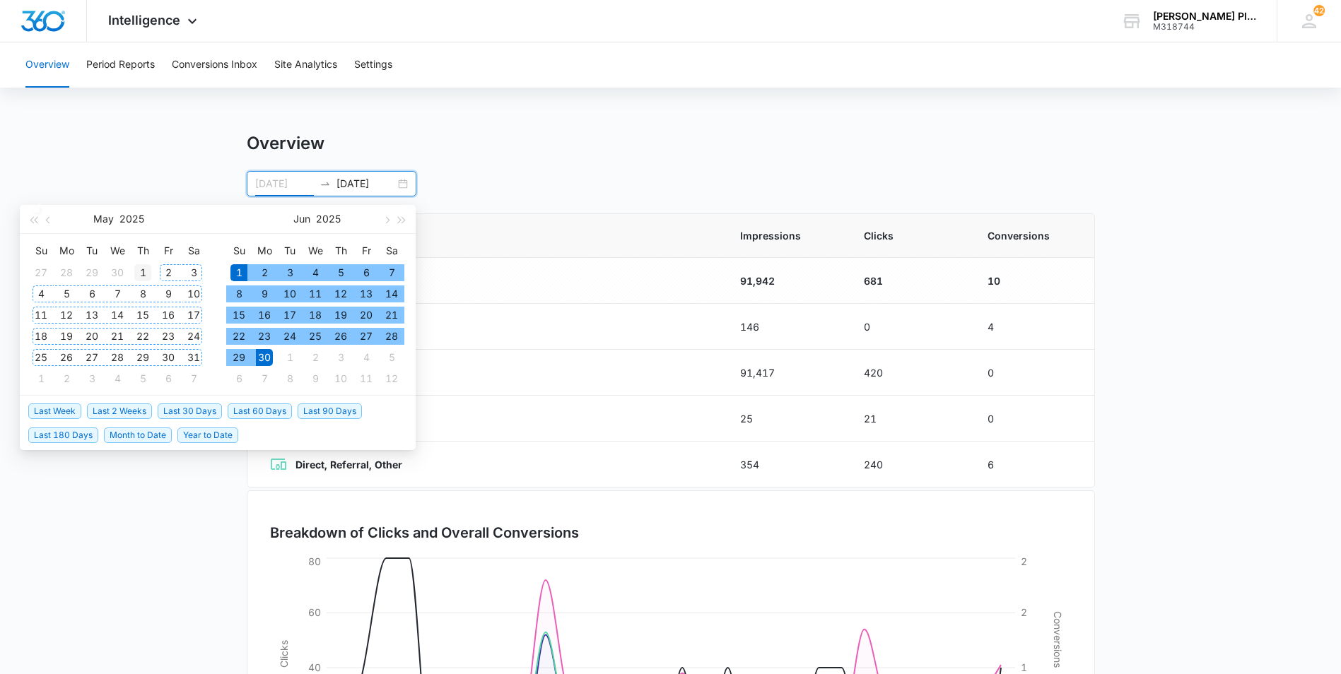
type input "[DATE]"
click at [145, 277] on div "1" at bounding box center [142, 272] width 17 height 17
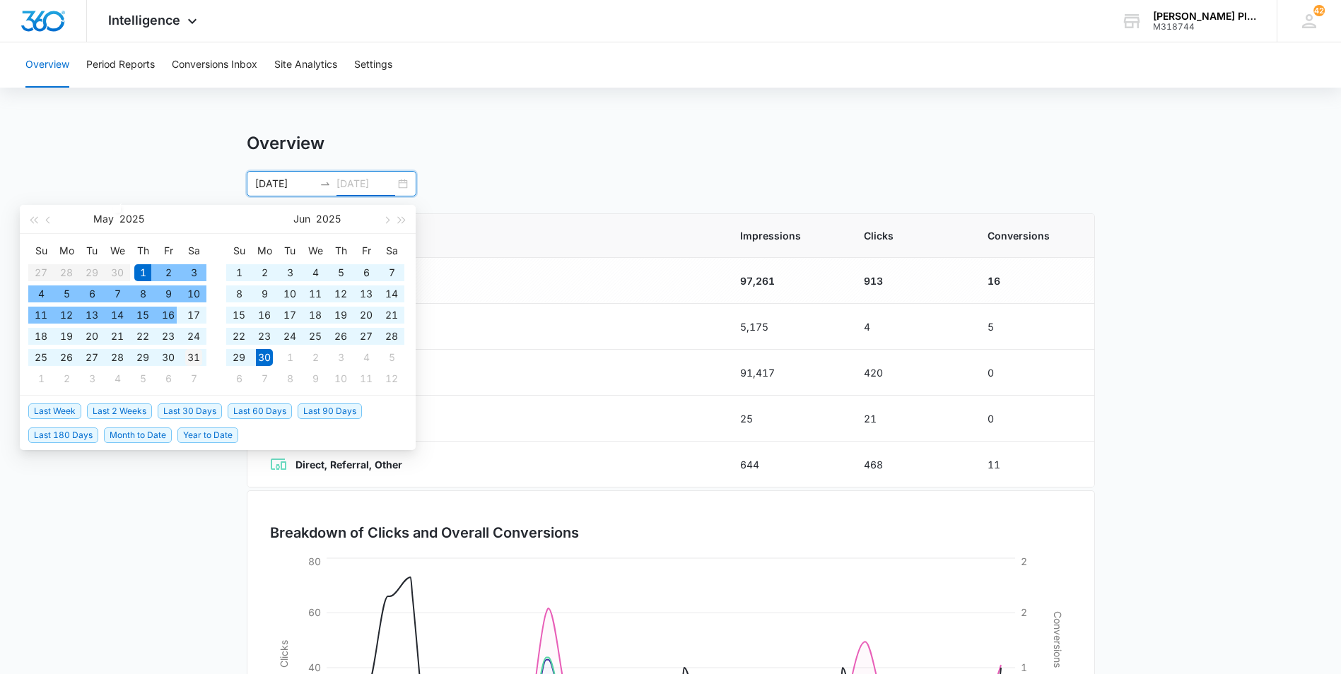
type input "[DATE]"
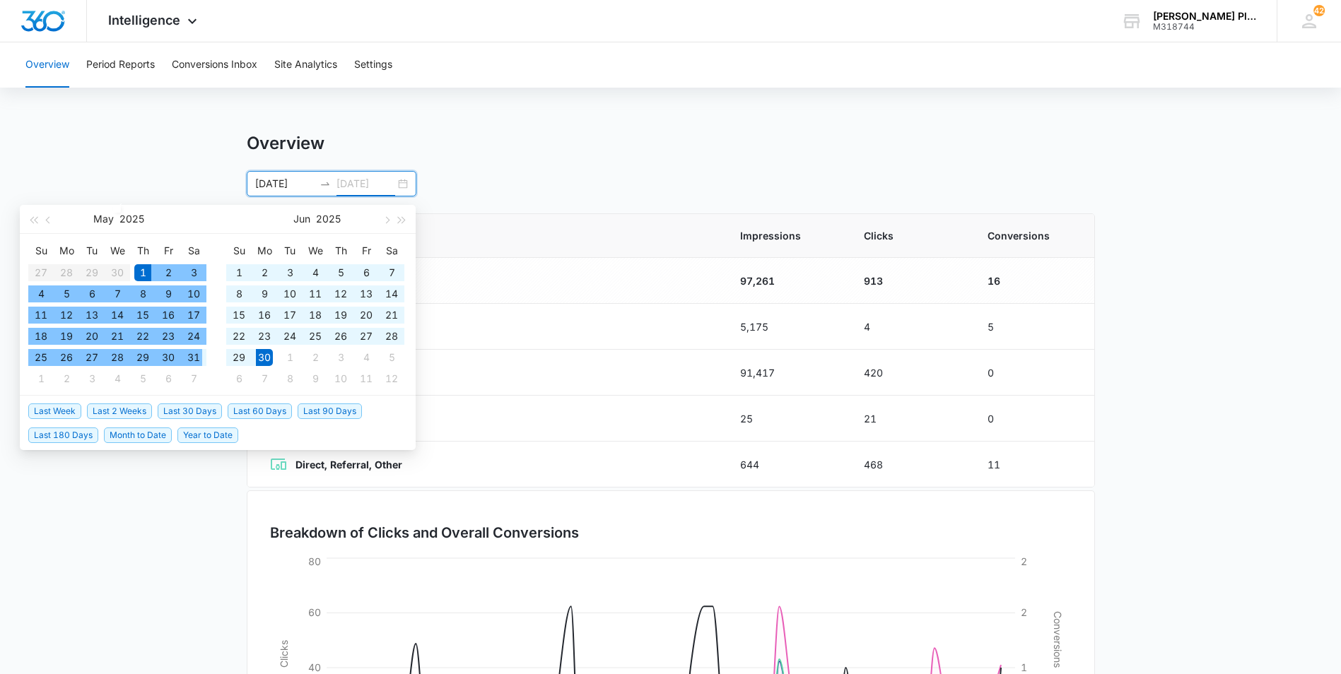
click at [197, 356] on div "31" at bounding box center [193, 357] width 17 height 17
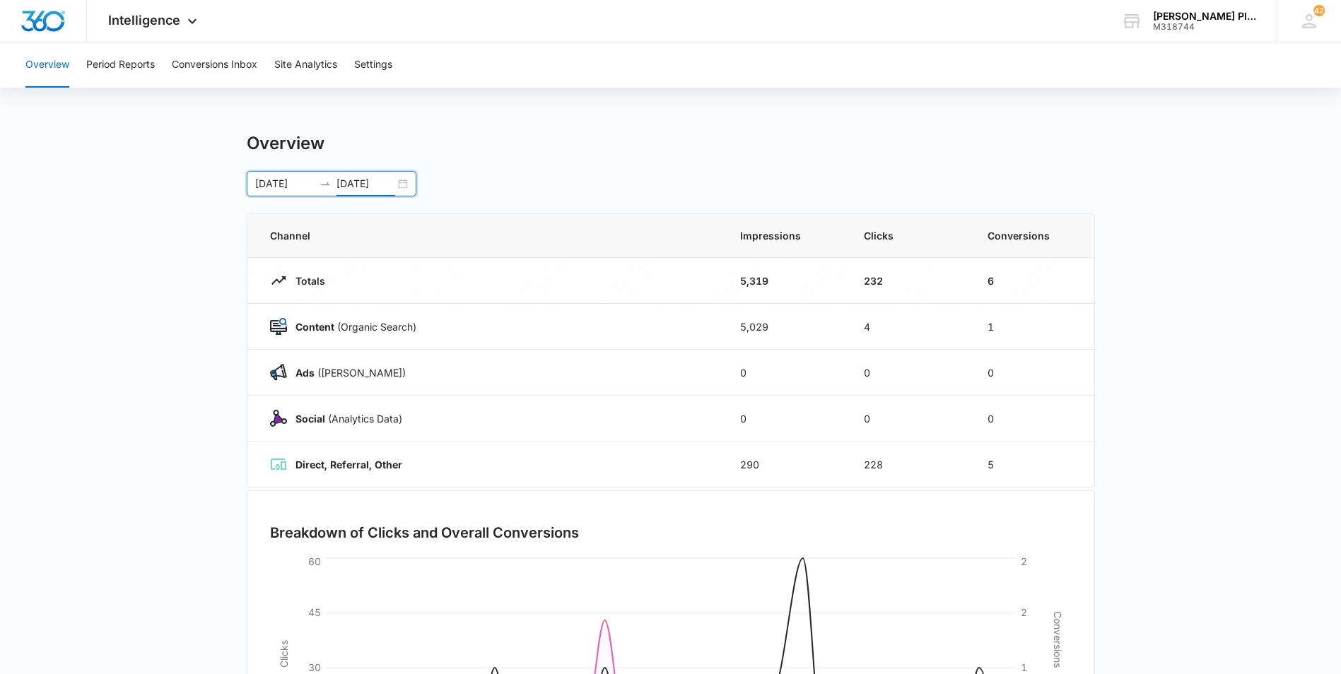
click at [403, 184] on div "[DATE] [DATE]" at bounding box center [332, 183] width 170 height 25
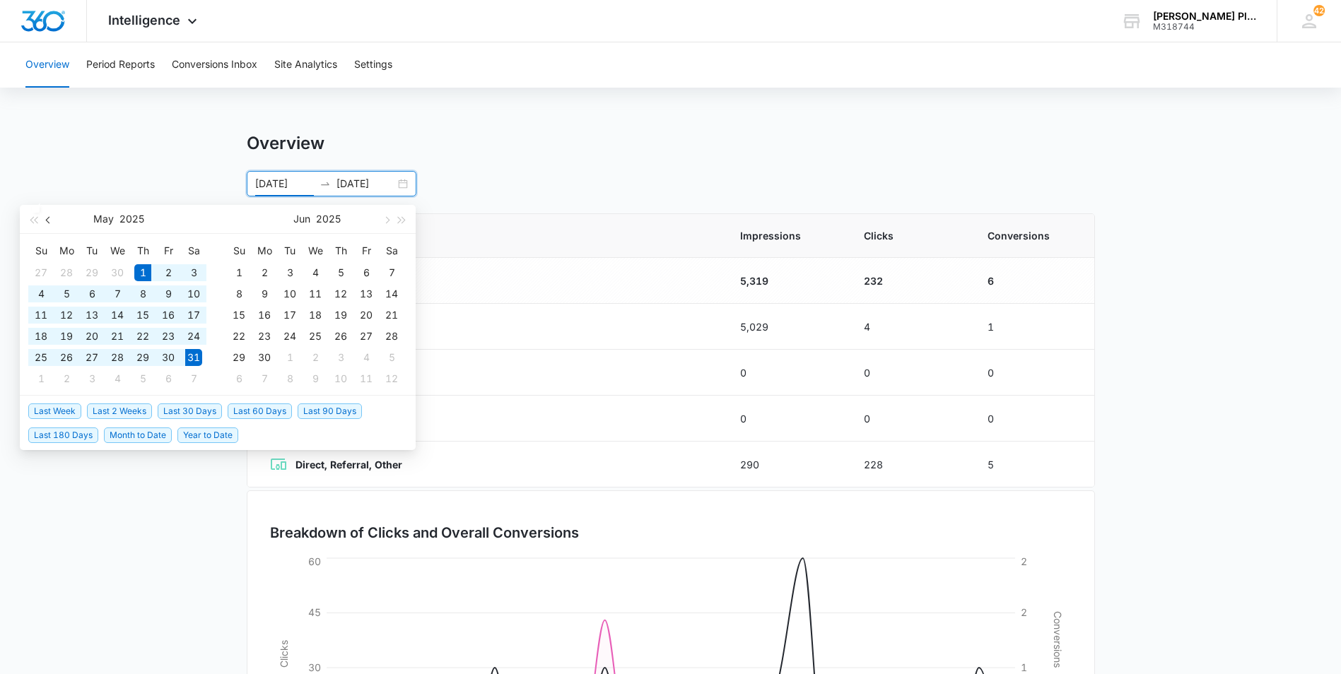
click at [49, 223] on span "button" at bounding box center [49, 219] width 7 height 7
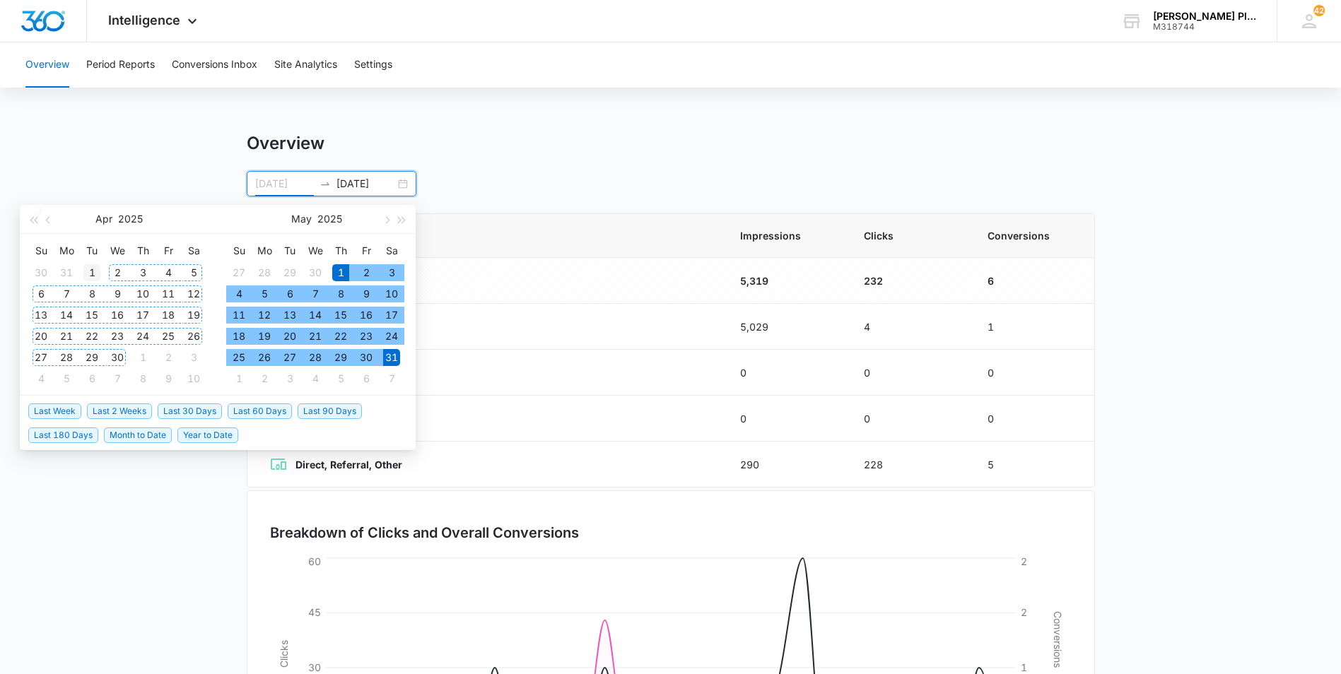
type input "[DATE]"
click at [95, 273] on div "1" at bounding box center [91, 272] width 17 height 17
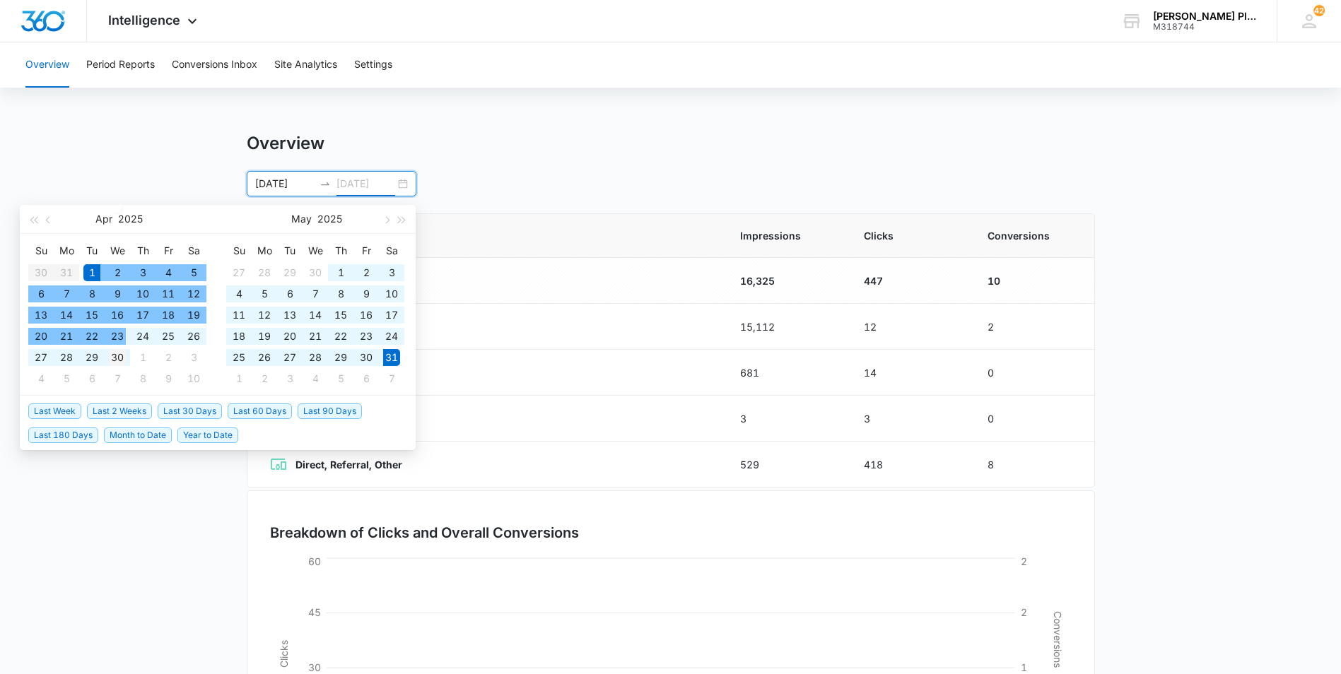
type input "[DATE]"
click at [122, 356] on div "30" at bounding box center [117, 357] width 17 height 17
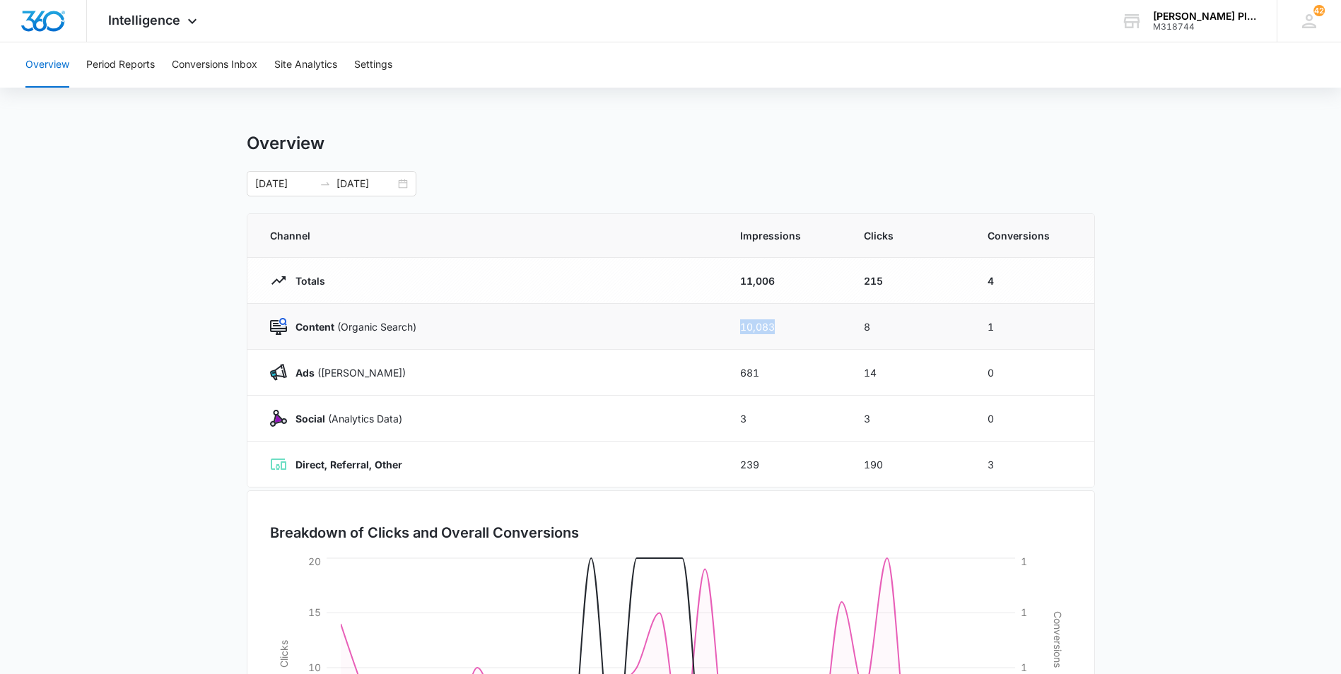
drag, startPoint x: 731, startPoint y: 328, endPoint x: 816, endPoint y: 329, distance: 84.8
click at [816, 329] on td "10,083" at bounding box center [785, 327] width 124 height 46
click at [566, 143] on div "Overview" at bounding box center [671, 143] width 848 height 21
click at [402, 186] on div "[DATE] [DATE]" at bounding box center [332, 183] width 170 height 25
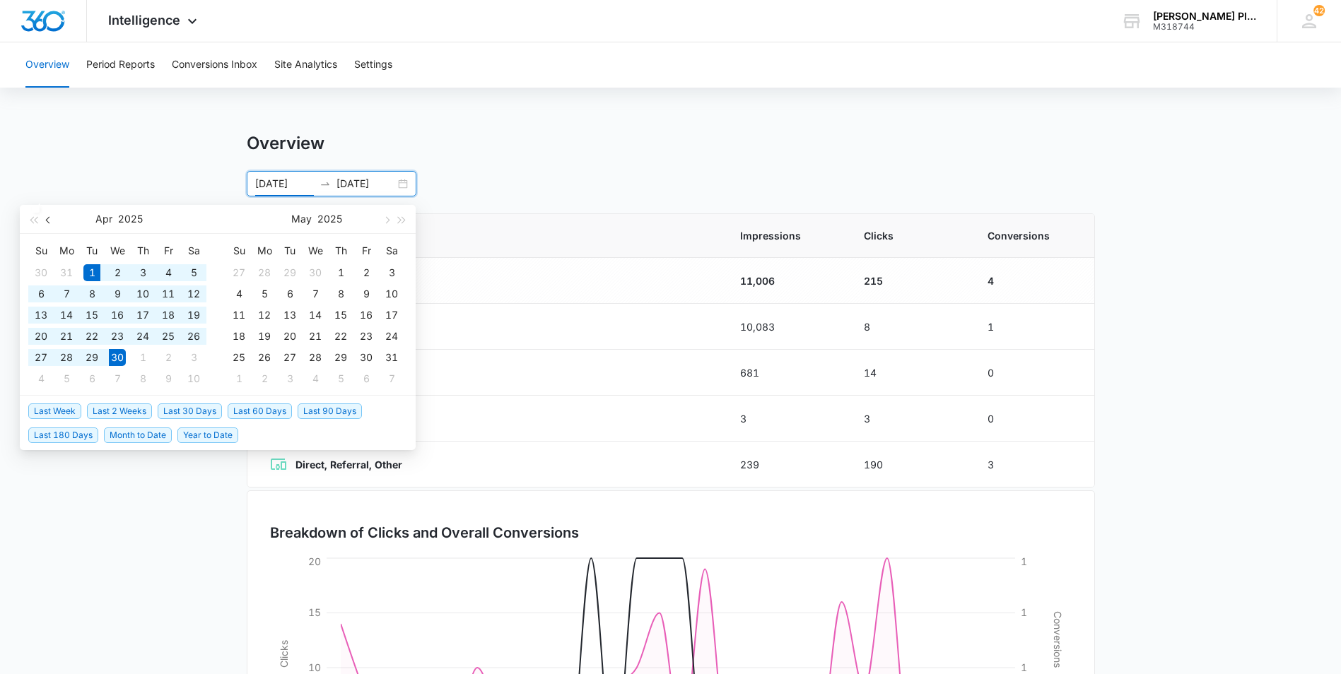
click at [42, 219] on button "button" at bounding box center [49, 219] width 16 height 28
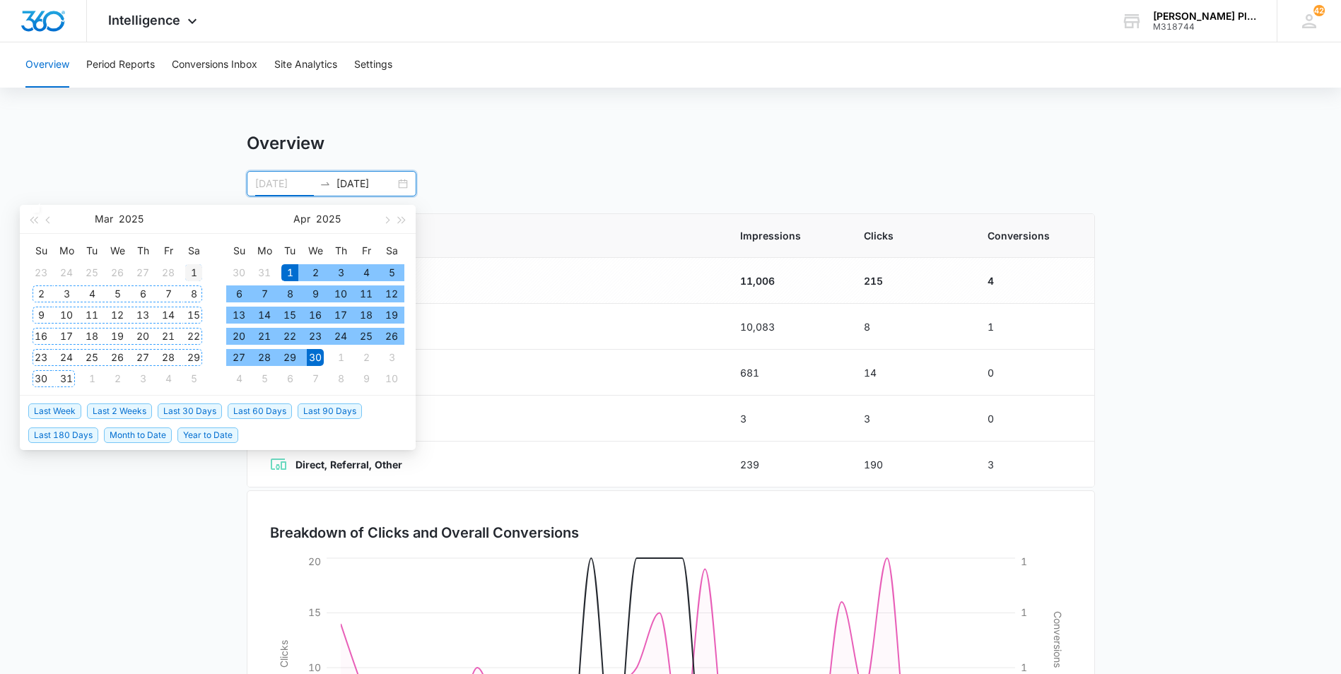
type input "[DATE]"
click at [203, 269] on td "1" at bounding box center [193, 272] width 25 height 21
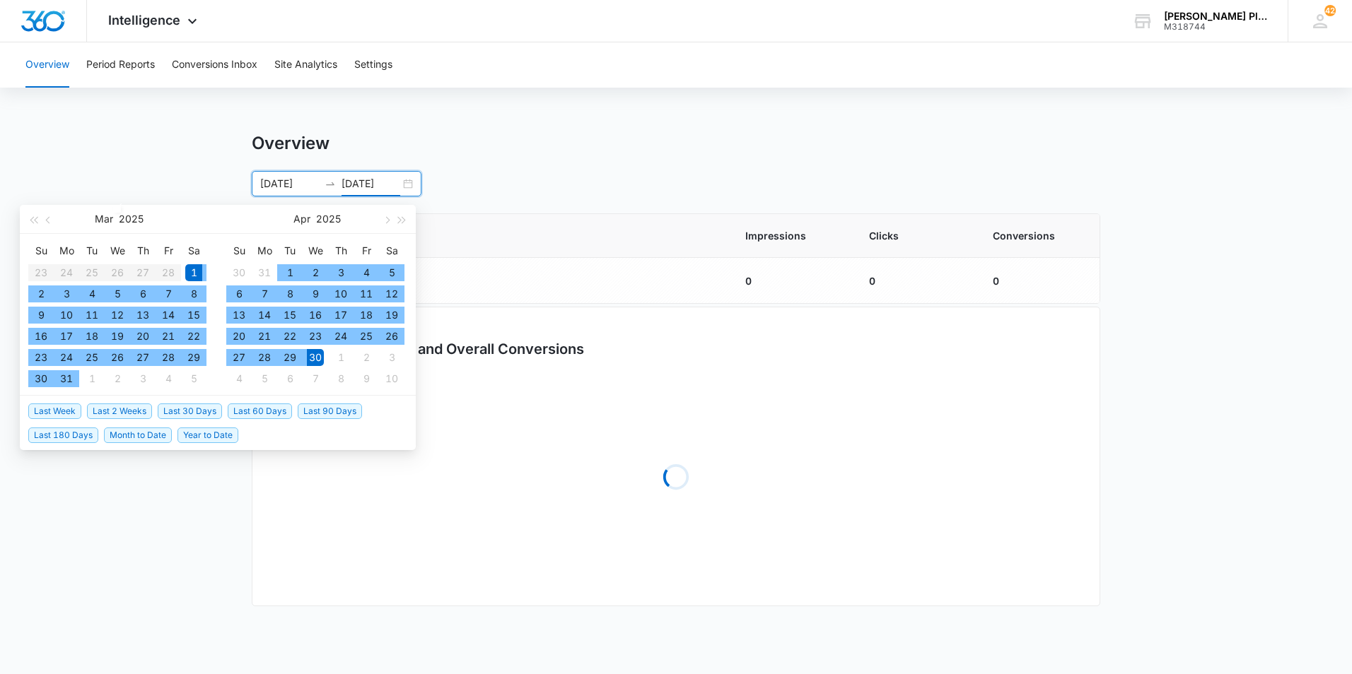
click at [199, 270] on div "1" at bounding box center [193, 272] width 17 height 17
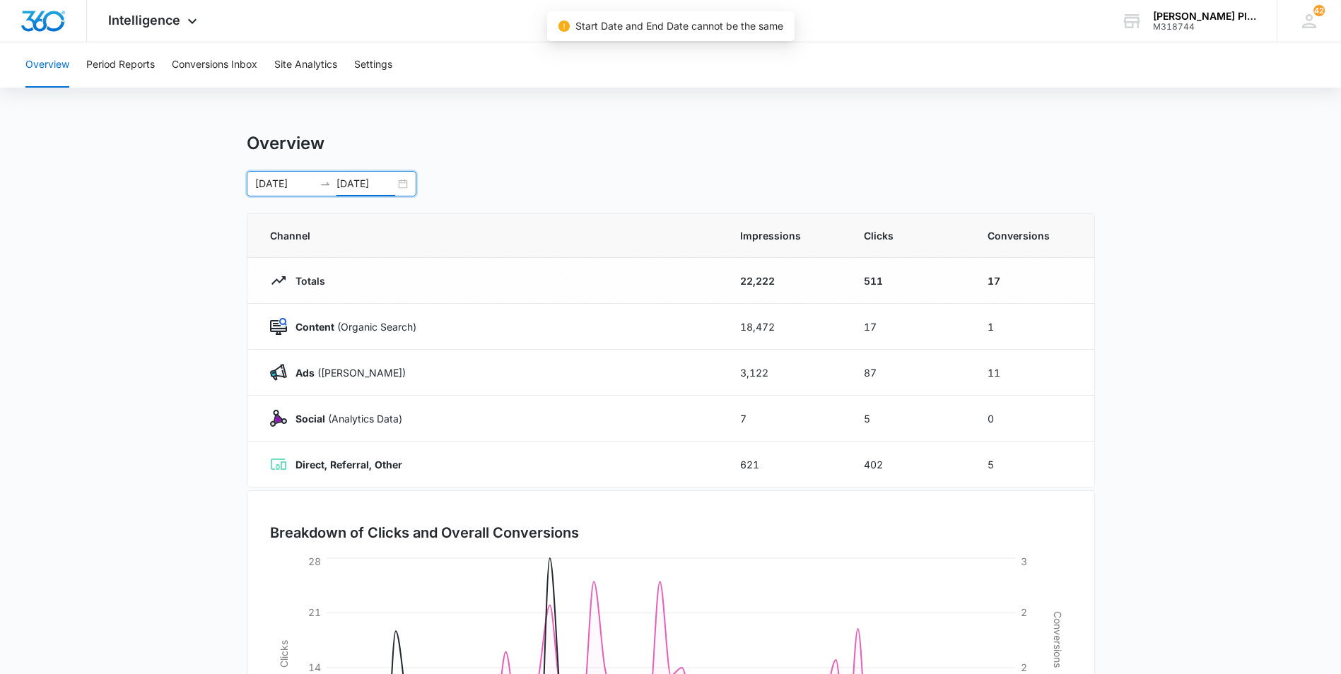
click at [261, 190] on input "[DATE]" at bounding box center [284, 184] width 59 height 16
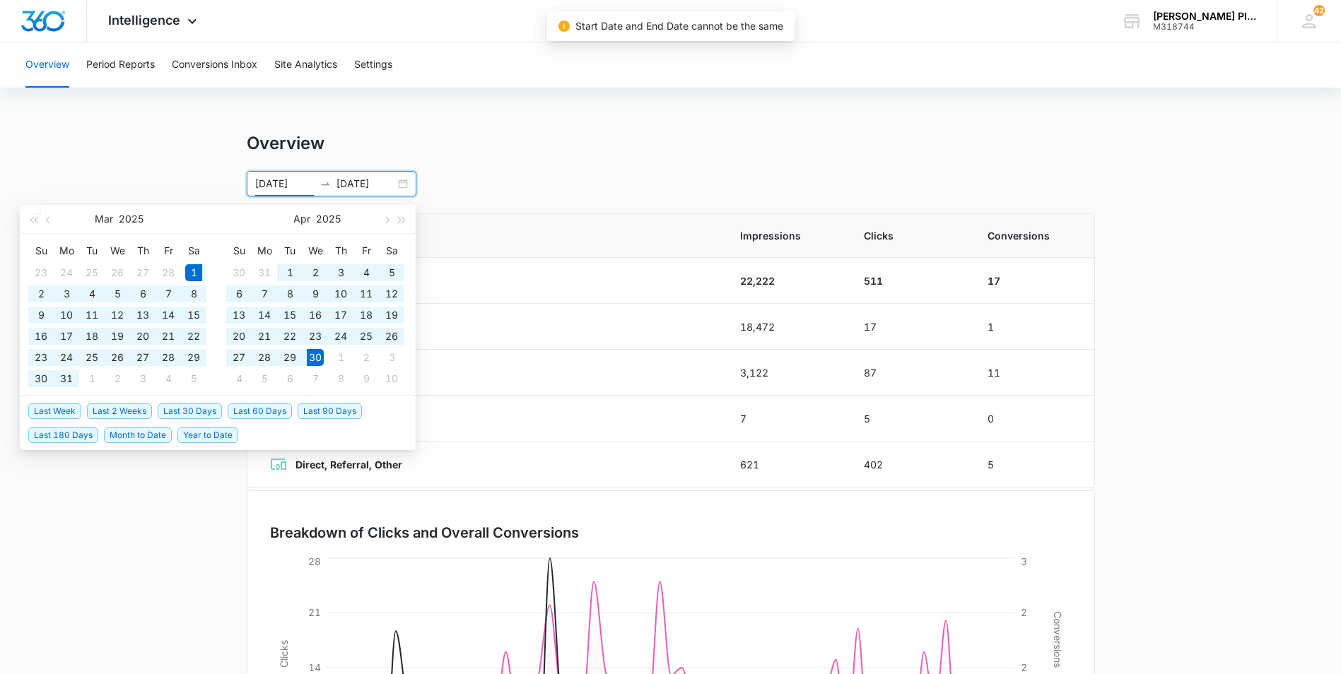
click at [403, 186] on div "[DATE] [DATE]" at bounding box center [332, 183] width 170 height 25
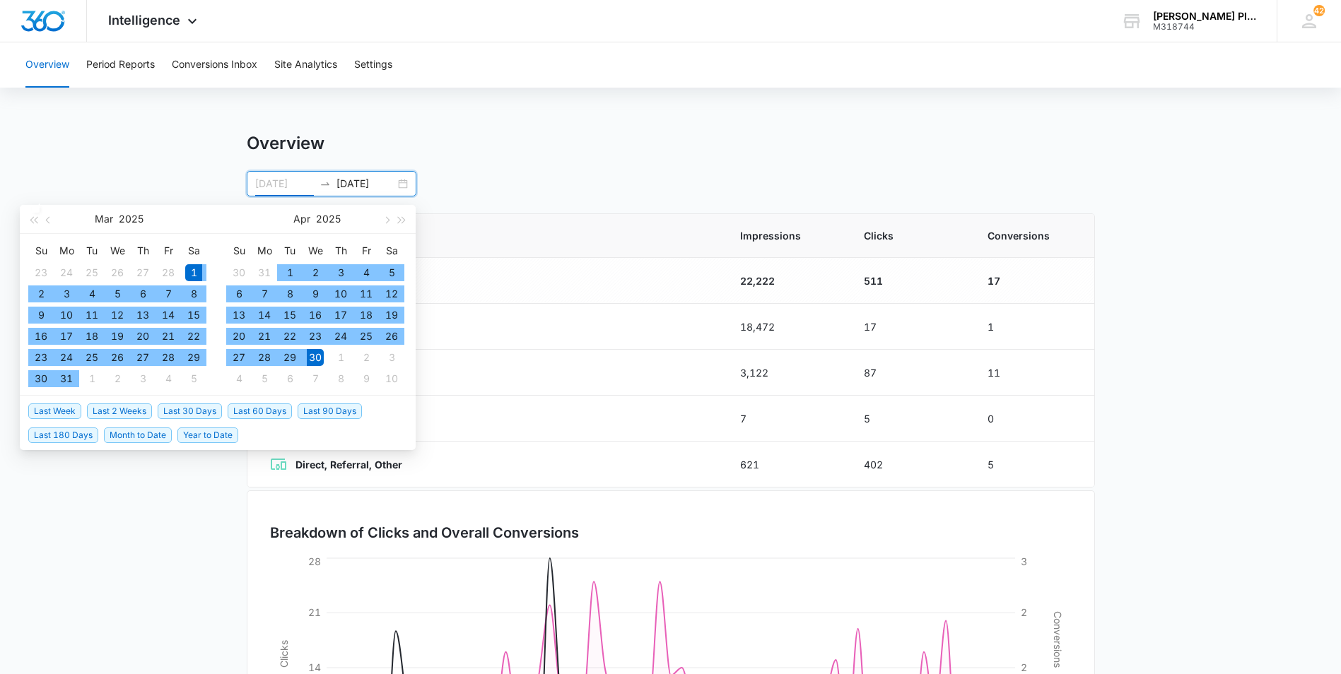
click at [187, 272] on div "1" at bounding box center [193, 272] width 17 height 17
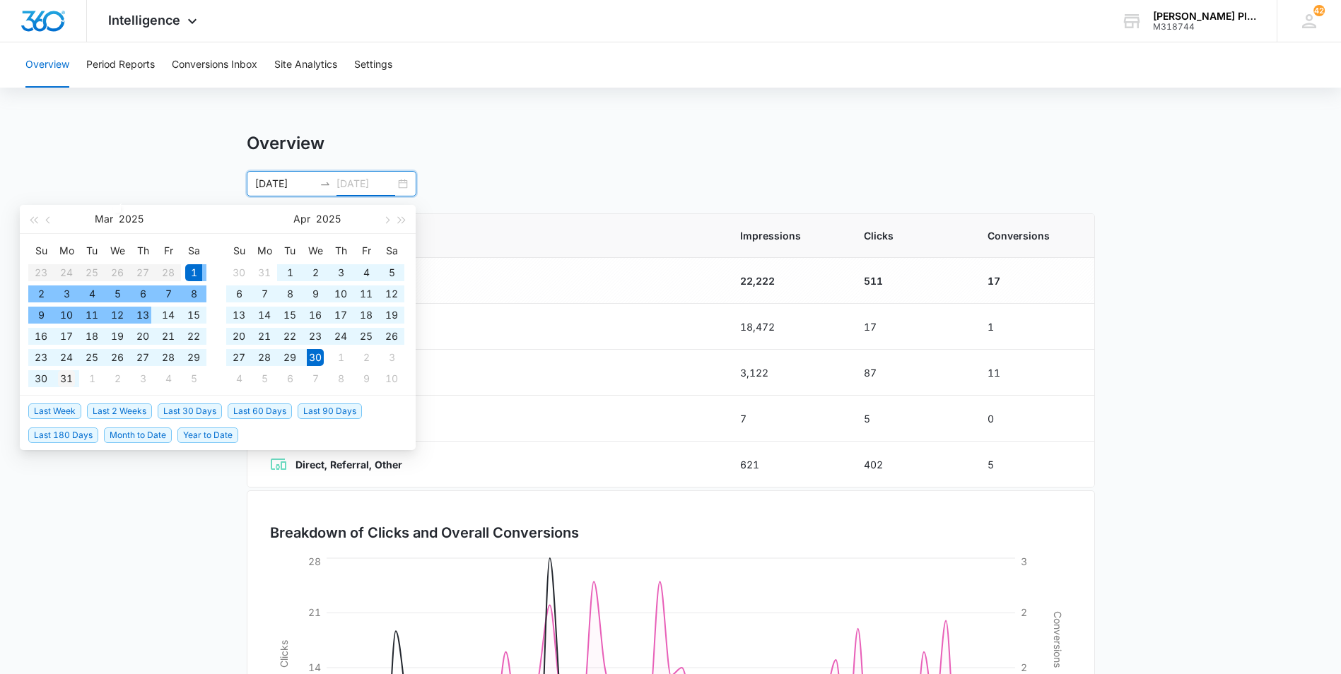
type input "[DATE]"
click at [61, 380] on div "31" at bounding box center [66, 378] width 17 height 17
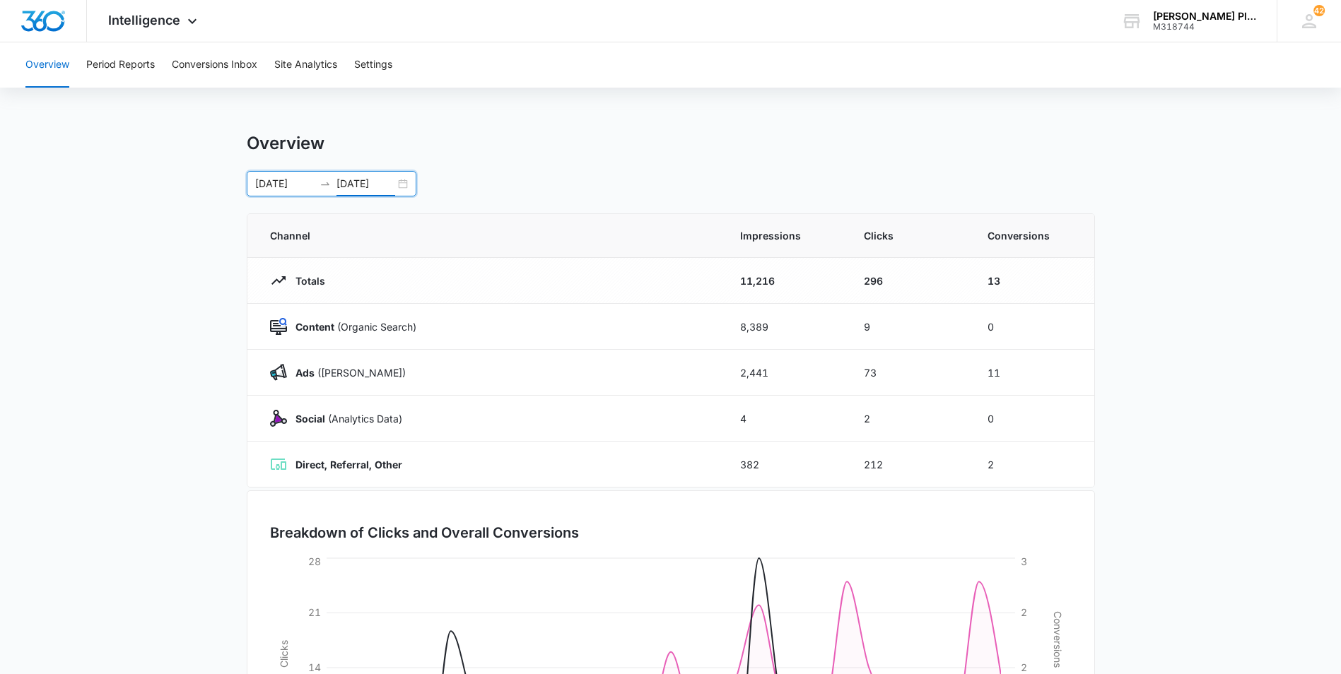
click at [405, 185] on div "[DATE] [DATE]" at bounding box center [332, 183] width 170 height 25
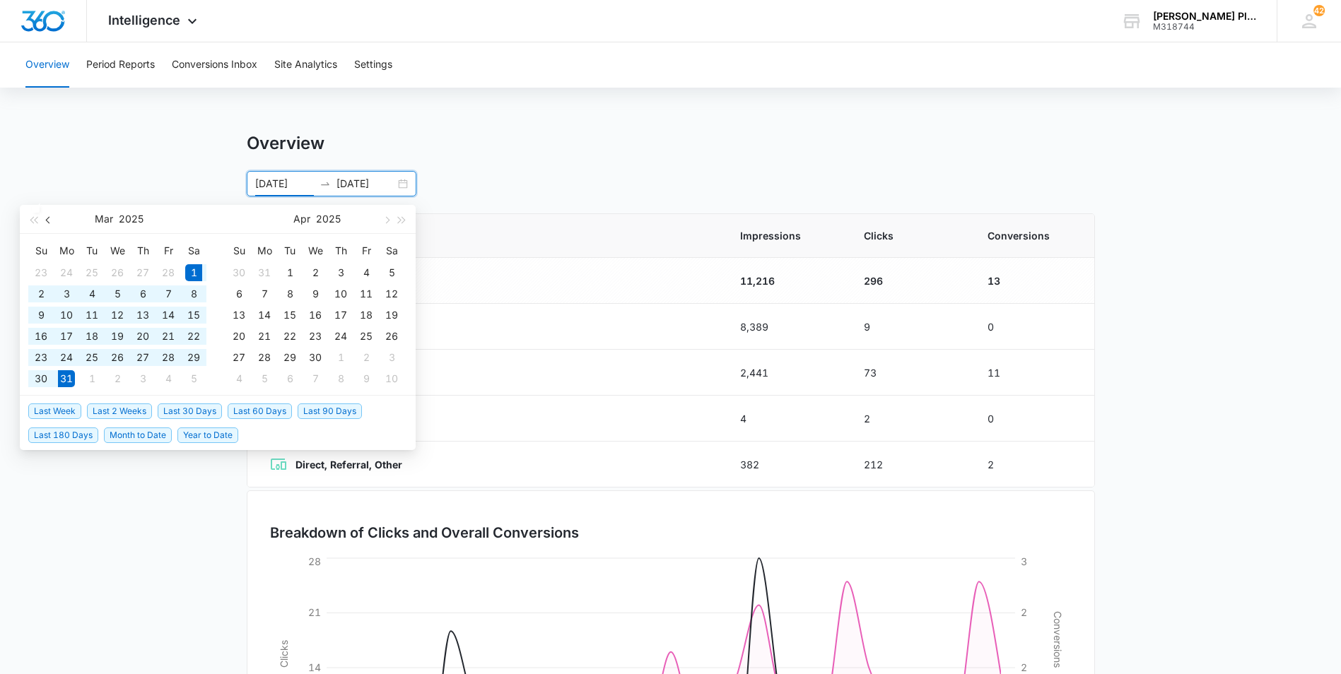
click at [51, 221] on button "button" at bounding box center [49, 219] width 16 height 28
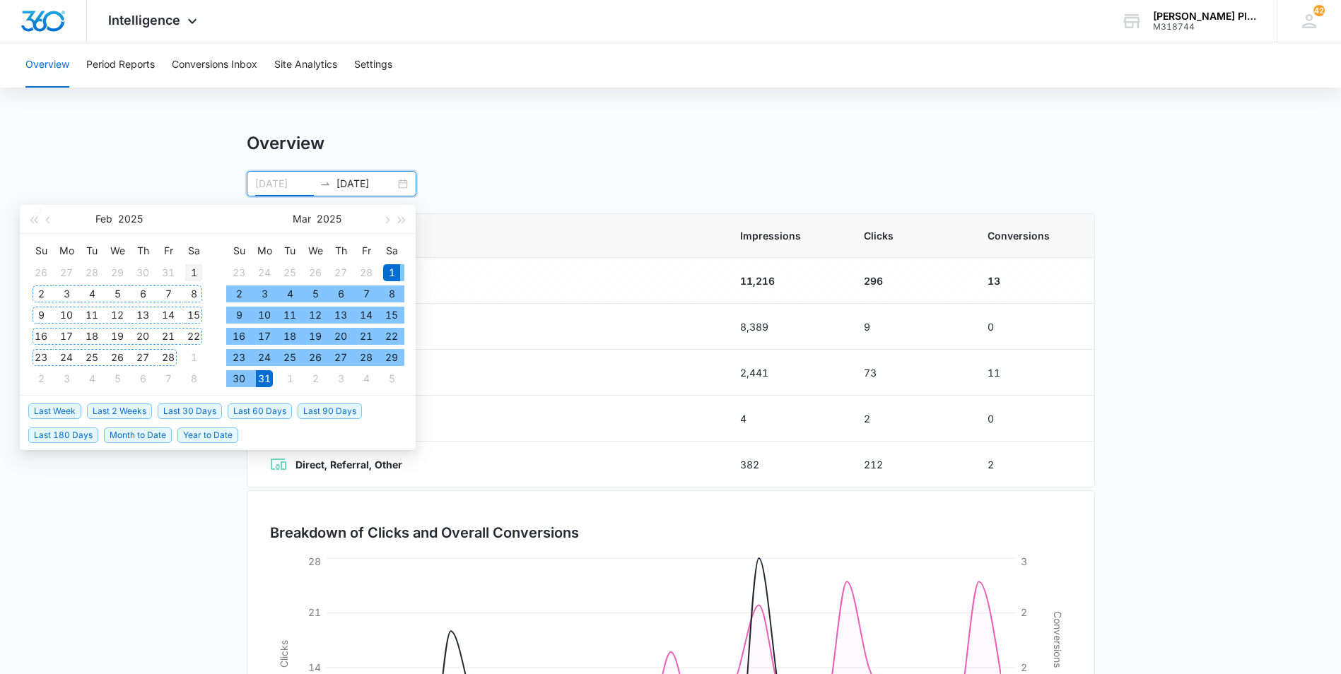
type input "[DATE]"
click at [204, 271] on td "1" at bounding box center [193, 272] width 25 height 21
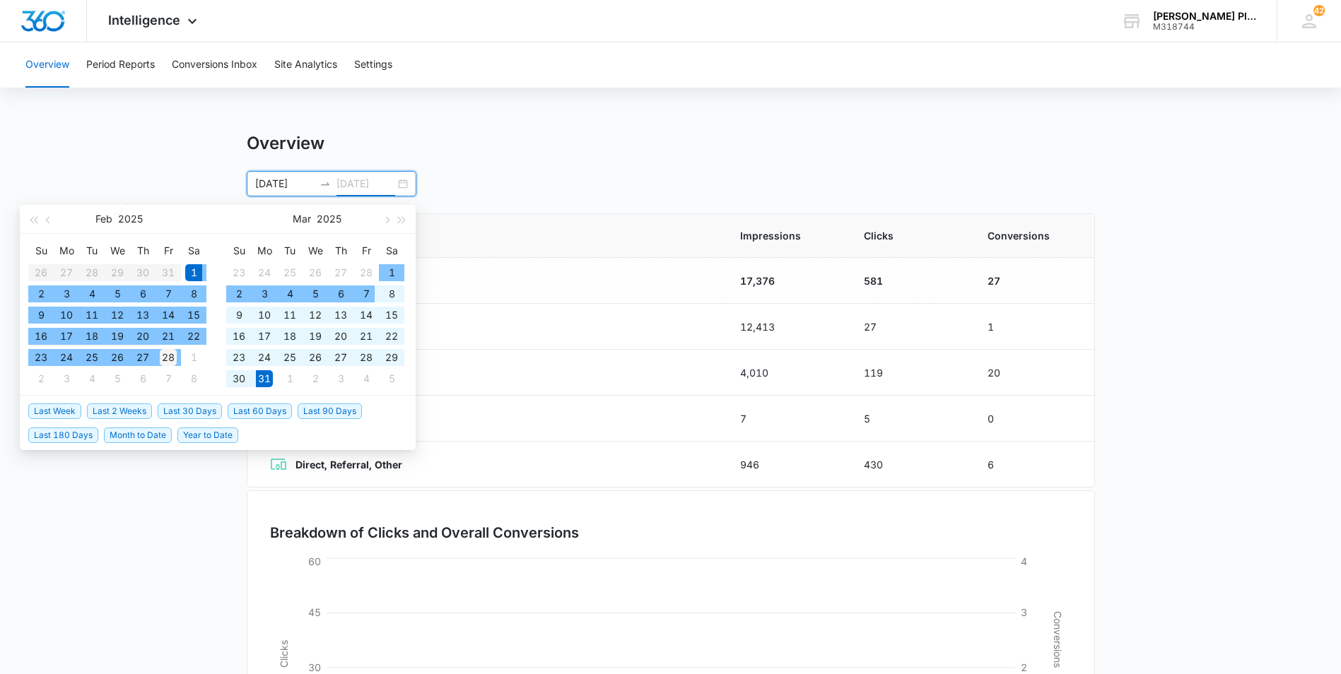
type input "[DATE]"
click at [168, 356] on div "28" at bounding box center [168, 357] width 17 height 17
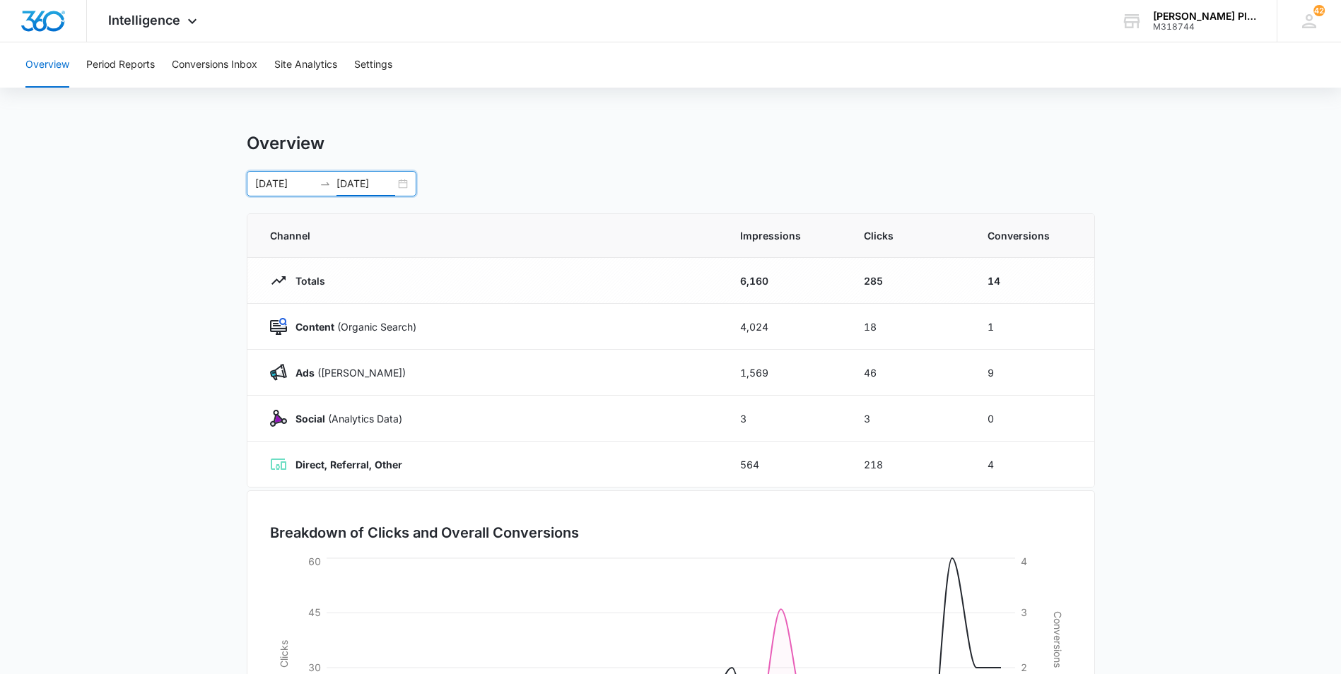
click at [406, 185] on div "[DATE] [DATE]" at bounding box center [332, 183] width 170 height 25
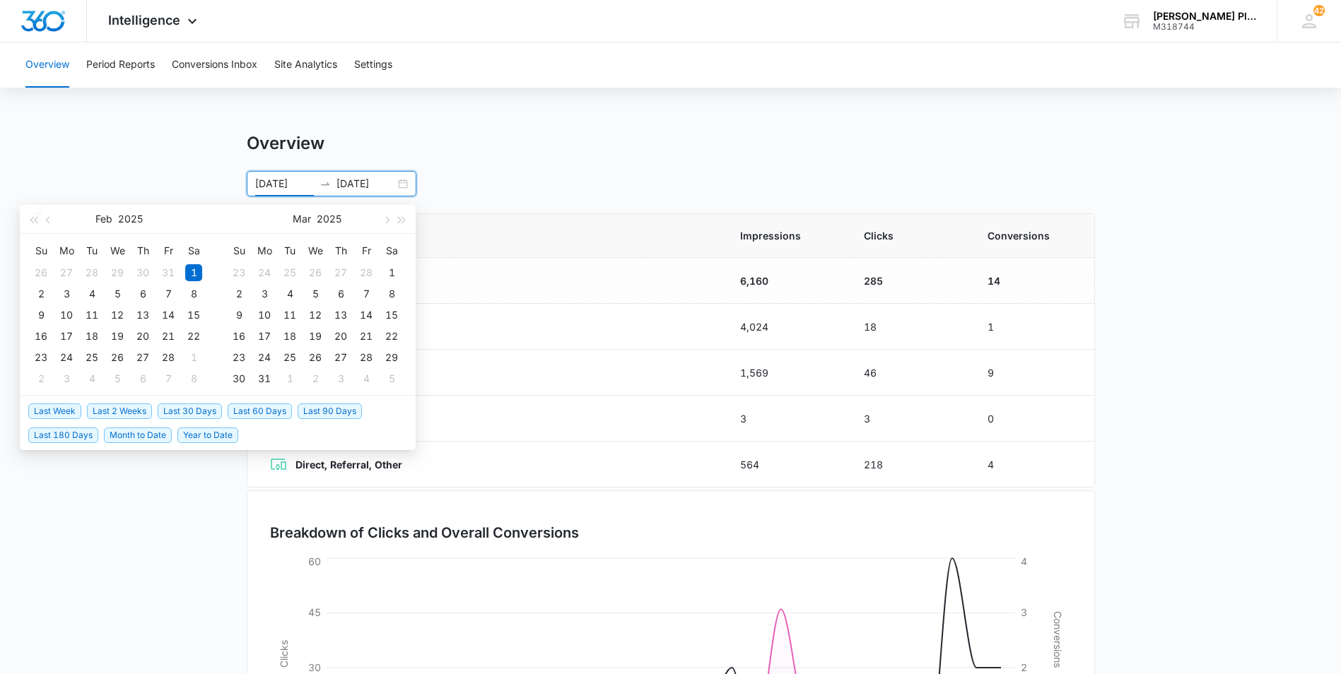
click at [308, 415] on span "Last 90 Days" at bounding box center [330, 412] width 64 height 16
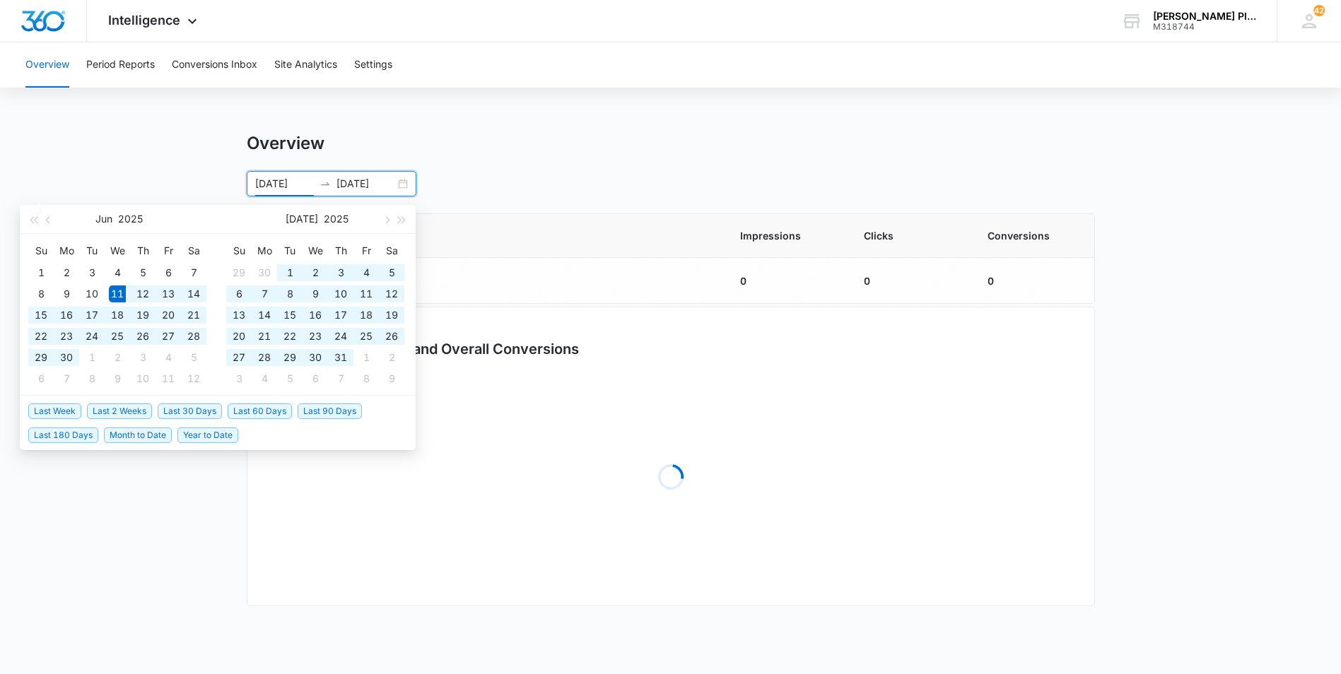
type input "[DATE]"
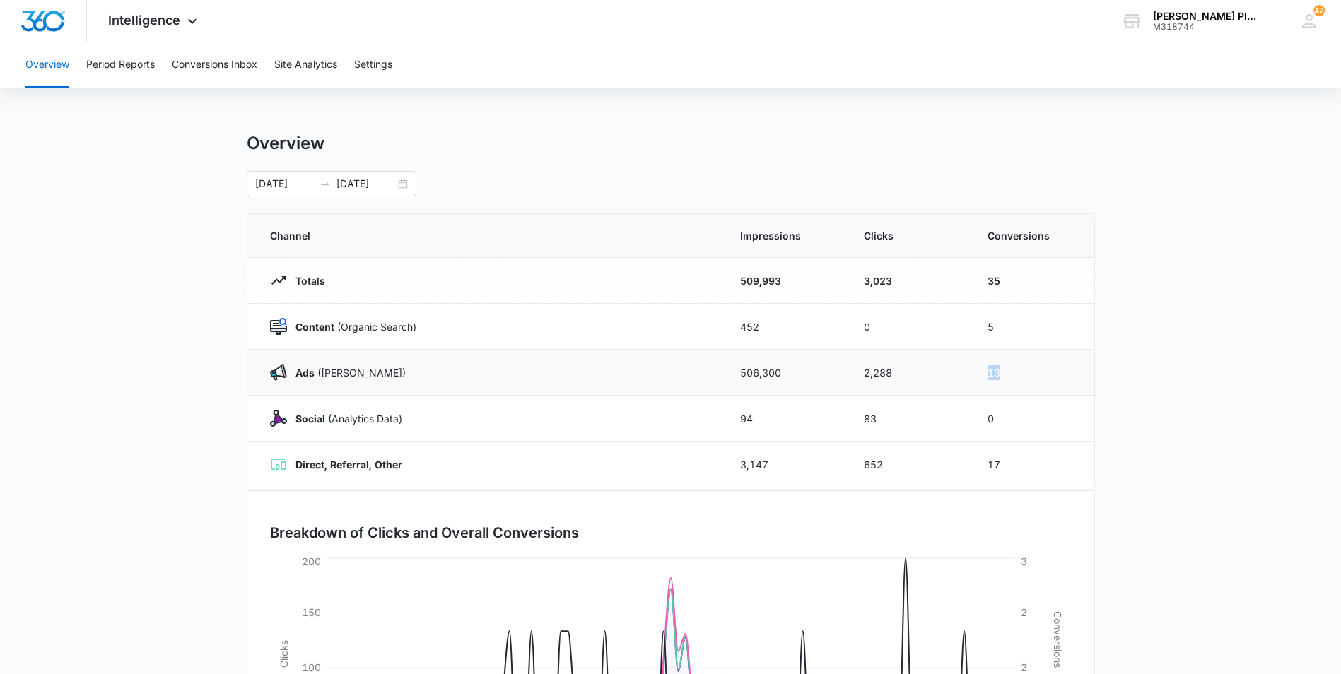
drag, startPoint x: 1004, startPoint y: 375, endPoint x: 985, endPoint y: 375, distance: 18.4
click at [985, 375] on td "13" at bounding box center [1033, 373] width 124 height 46
drag, startPoint x: 985, startPoint y: 375, endPoint x: 1158, endPoint y: 375, distance: 172.5
click at [1158, 375] on main "Overview [DATE] [DATE] [DATE] Su Mo Tu We Th Fr Sa 1 2 3 4 5 6 7 8 9 10 11 12 1…" at bounding box center [670, 504] width 1341 height 742
drag, startPoint x: 262, startPoint y: 329, endPoint x: 425, endPoint y: 332, distance: 162.6
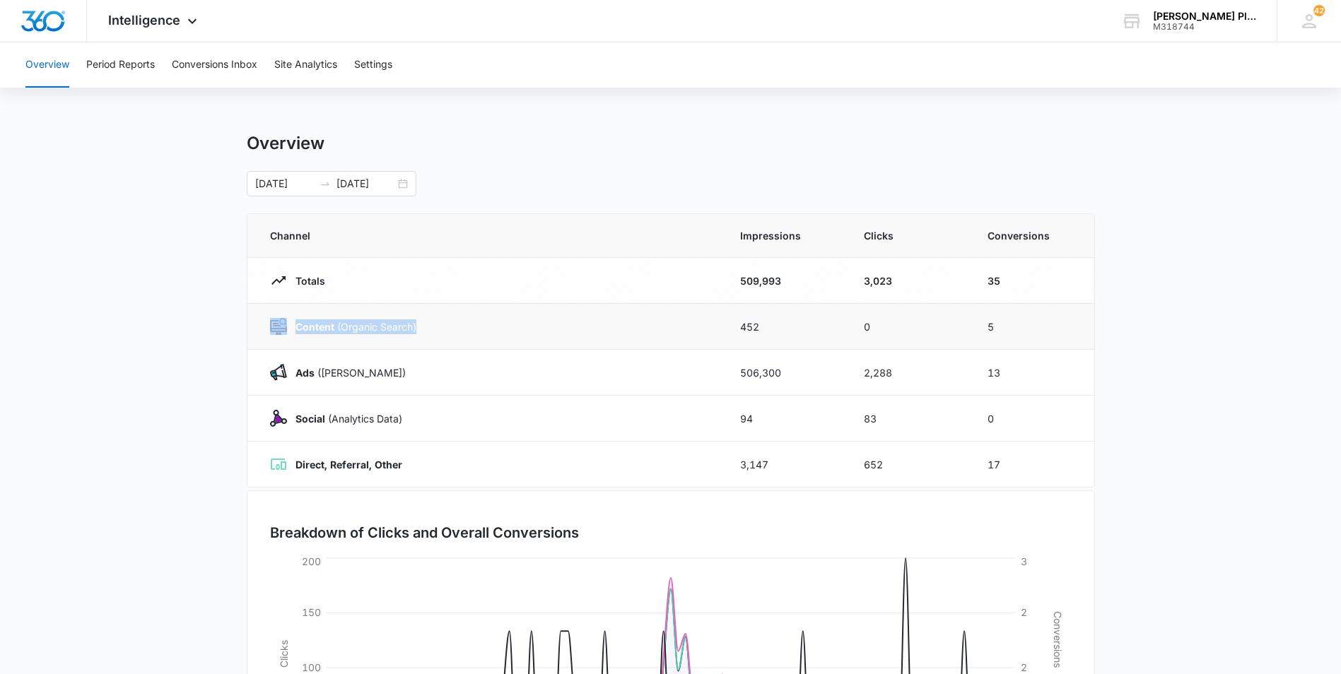
click at [425, 332] on td "Content (Organic Search)" at bounding box center [485, 327] width 476 height 46
click at [222, 329] on main "Overview [DATE] [DATE] [DATE] Su Mo Tu We Th Fr Sa 1 2 3 4 5 6 7 8 9 10 11 12 1…" at bounding box center [670, 504] width 1341 height 742
click at [742, 25] on div "Intelligence Apps Reputation Websites Forms CRM Email Social POS Content Ads In…" at bounding box center [670, 21] width 1341 height 42
click at [1246, 23] on div "M318744" at bounding box center [1204, 27] width 103 height 10
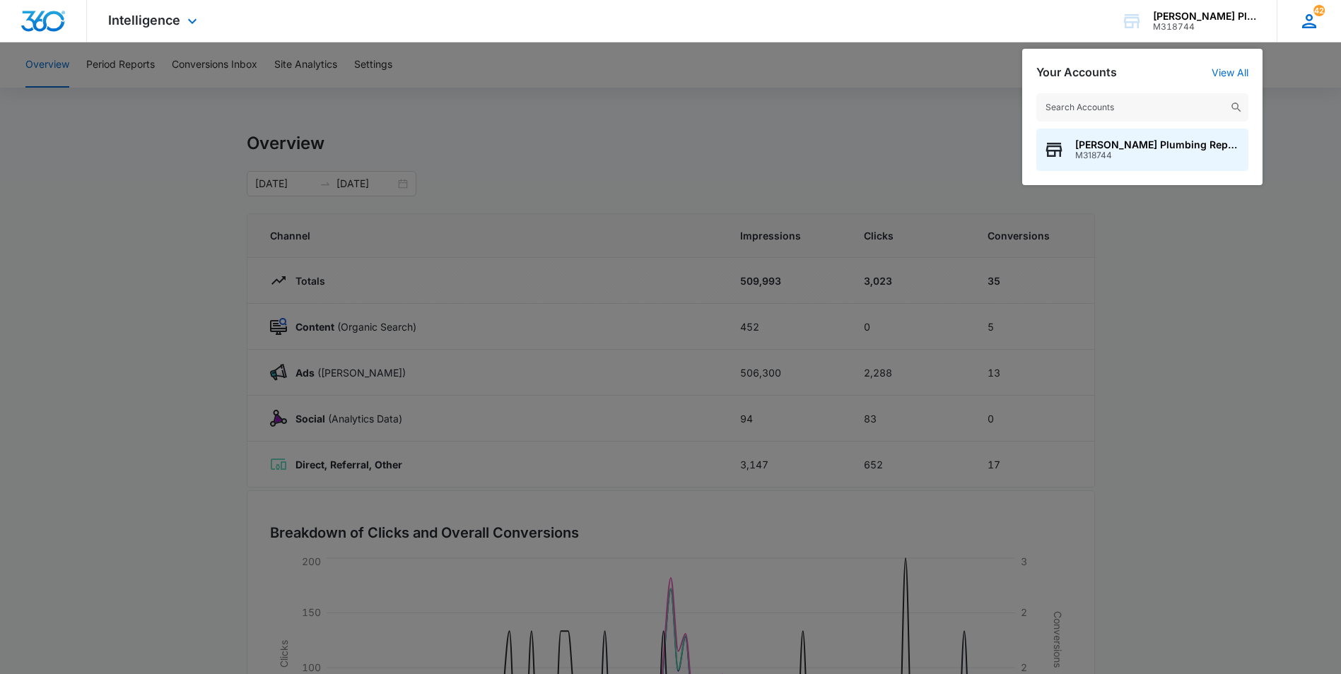
click at [1308, 29] on icon at bounding box center [1309, 21] width 21 height 21
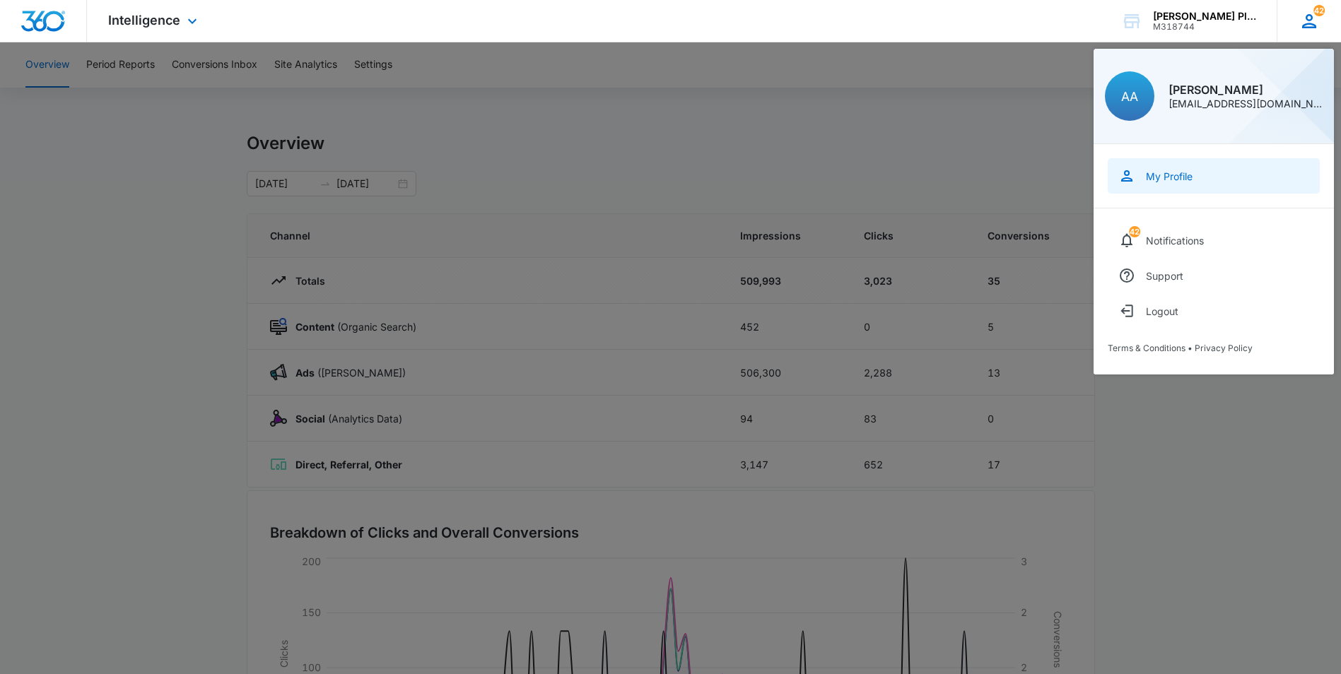
click at [1154, 172] on div "My Profile" at bounding box center [1169, 176] width 47 height 12
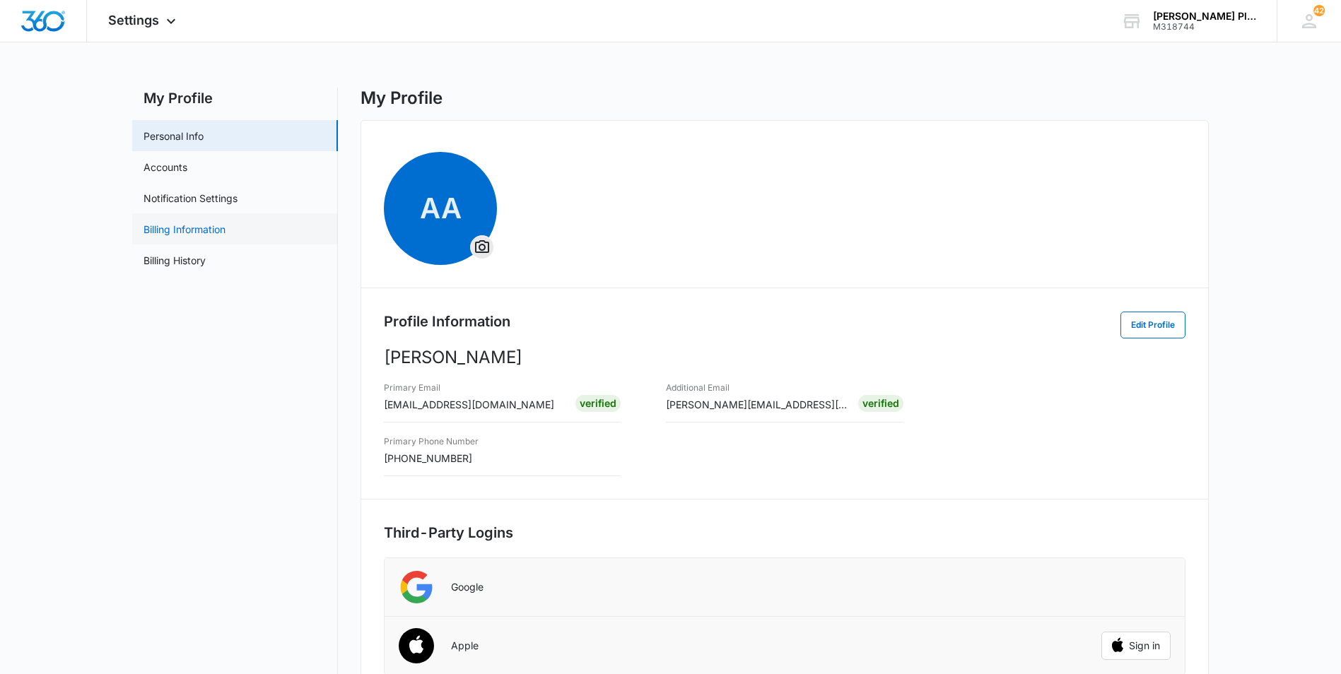
click at [169, 226] on link "Billing Information" at bounding box center [185, 229] width 82 height 15
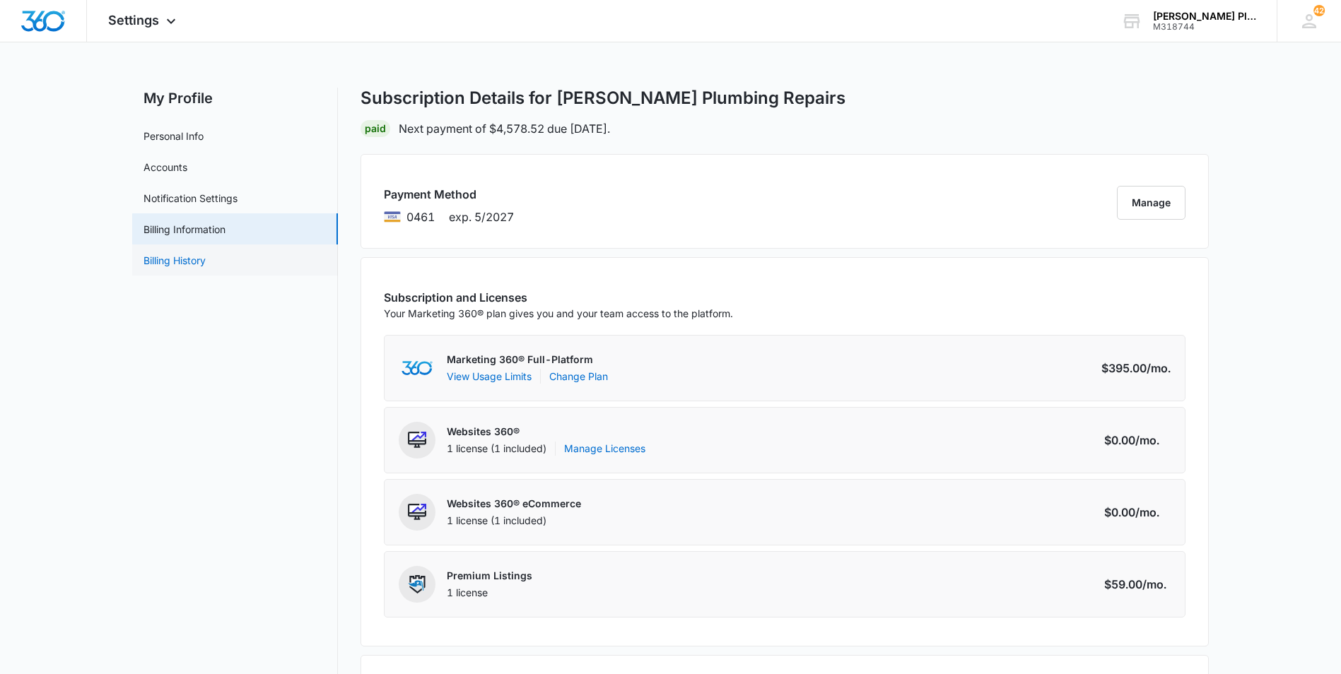
click at [194, 263] on link "Billing History" at bounding box center [175, 260] width 62 height 15
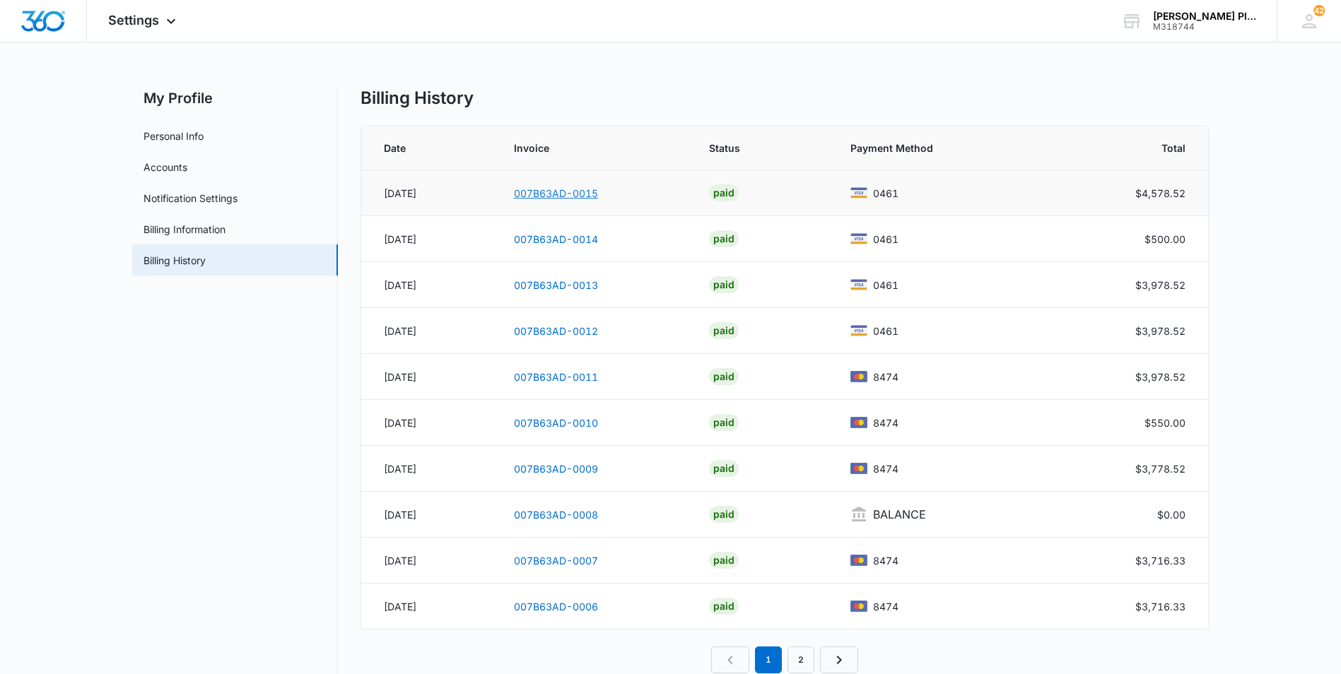
click at [562, 197] on link "007B63AD-0015" at bounding box center [556, 193] width 84 height 12
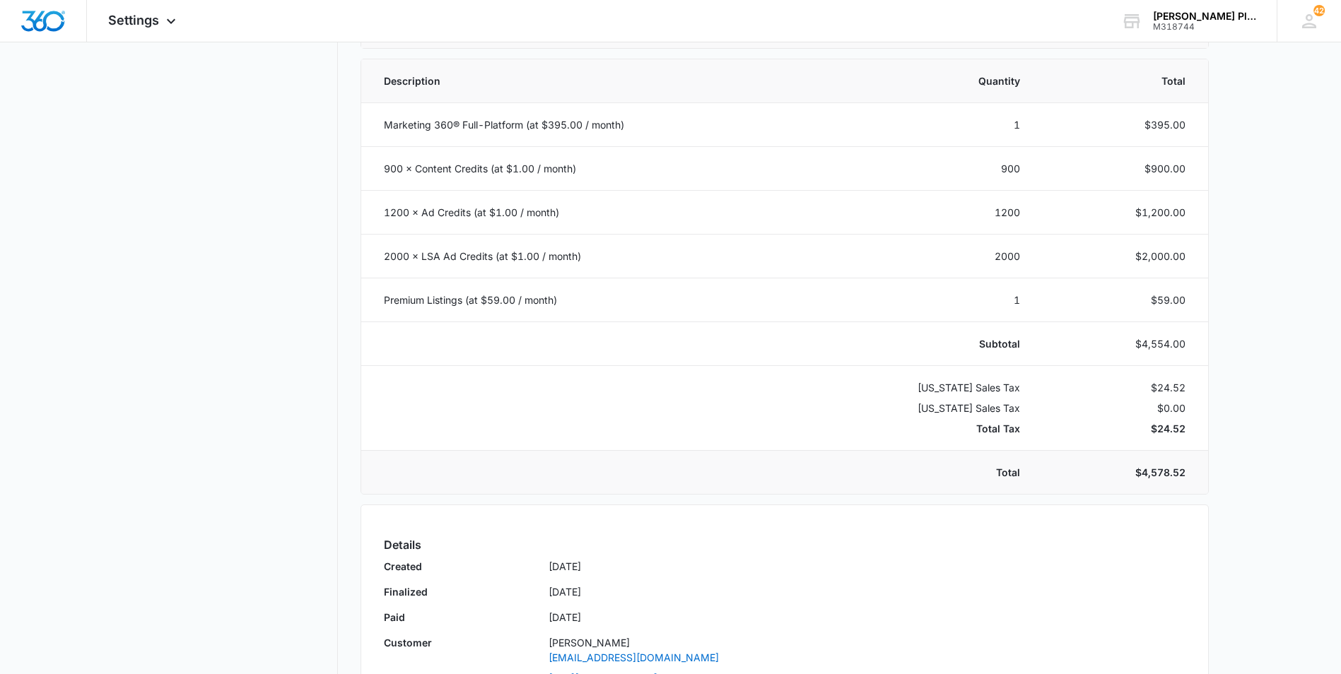
scroll to position [283, 0]
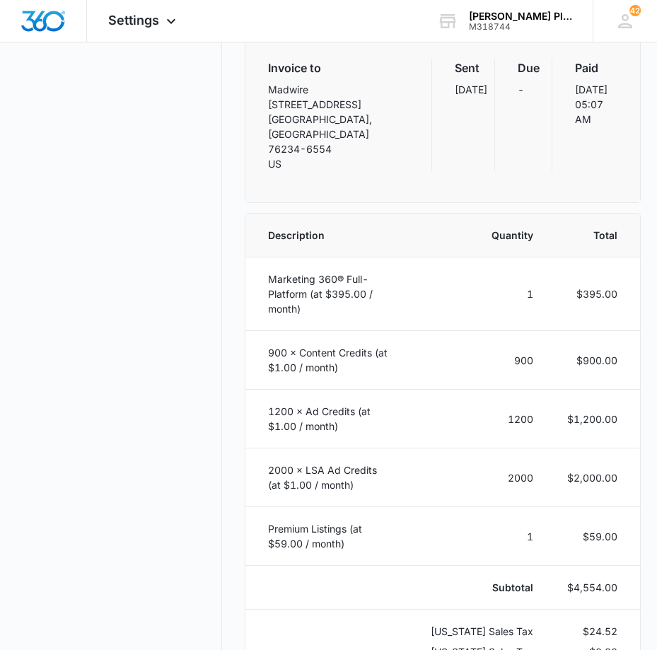
click at [24, 434] on nav "My Profile Personal Info Accounts Notification Settings Billing Information Bil…" at bounding box center [119, 388] width 206 height 1167
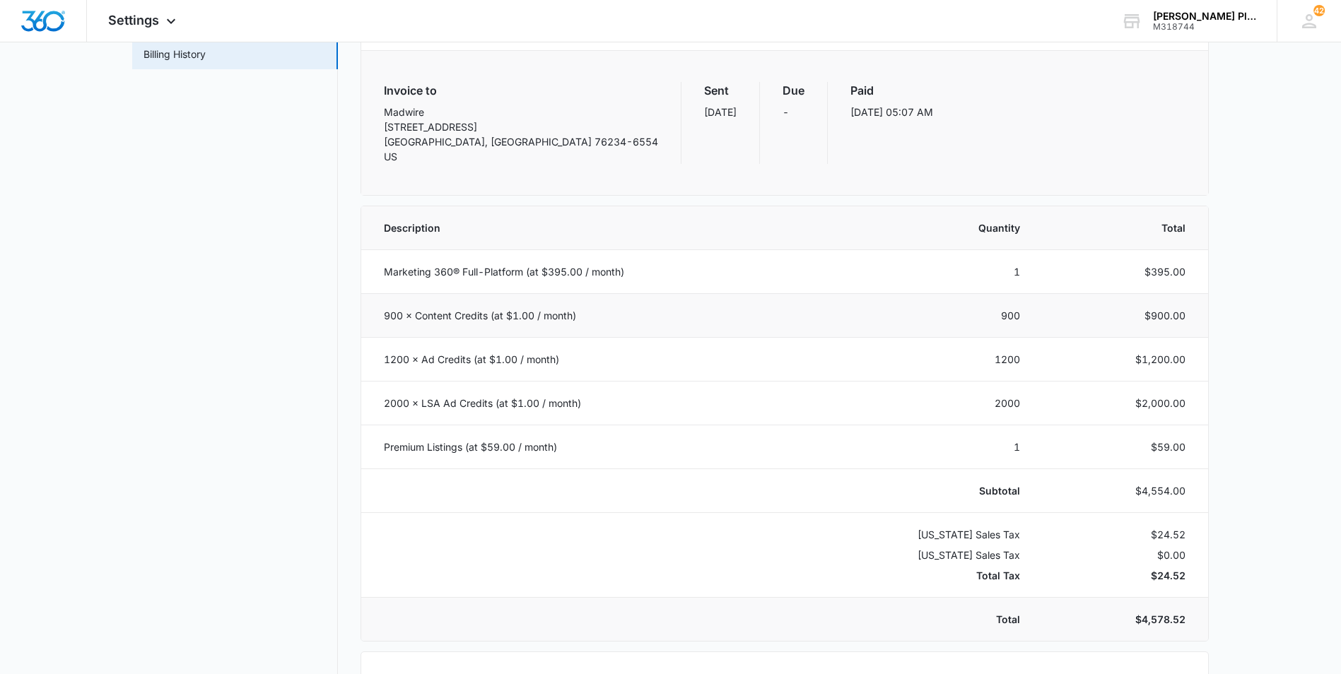
scroll to position [0, 0]
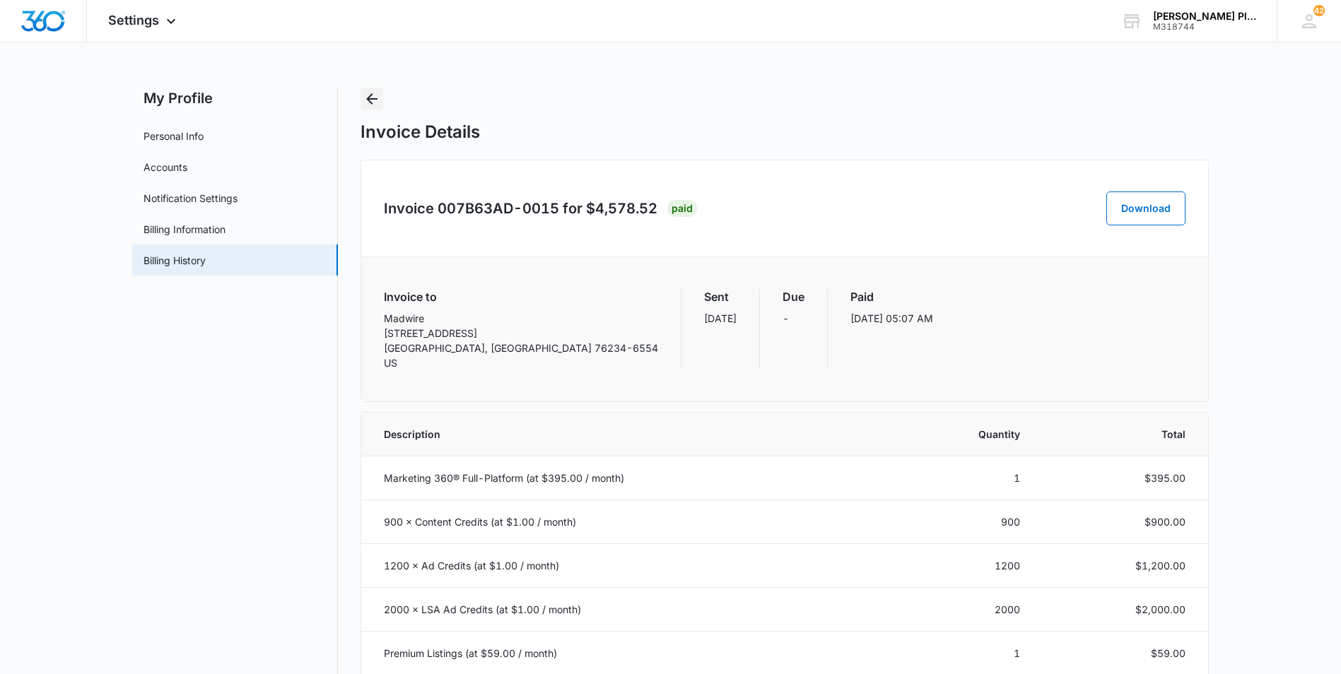
click at [363, 97] on icon "Back" at bounding box center [371, 98] width 17 height 17
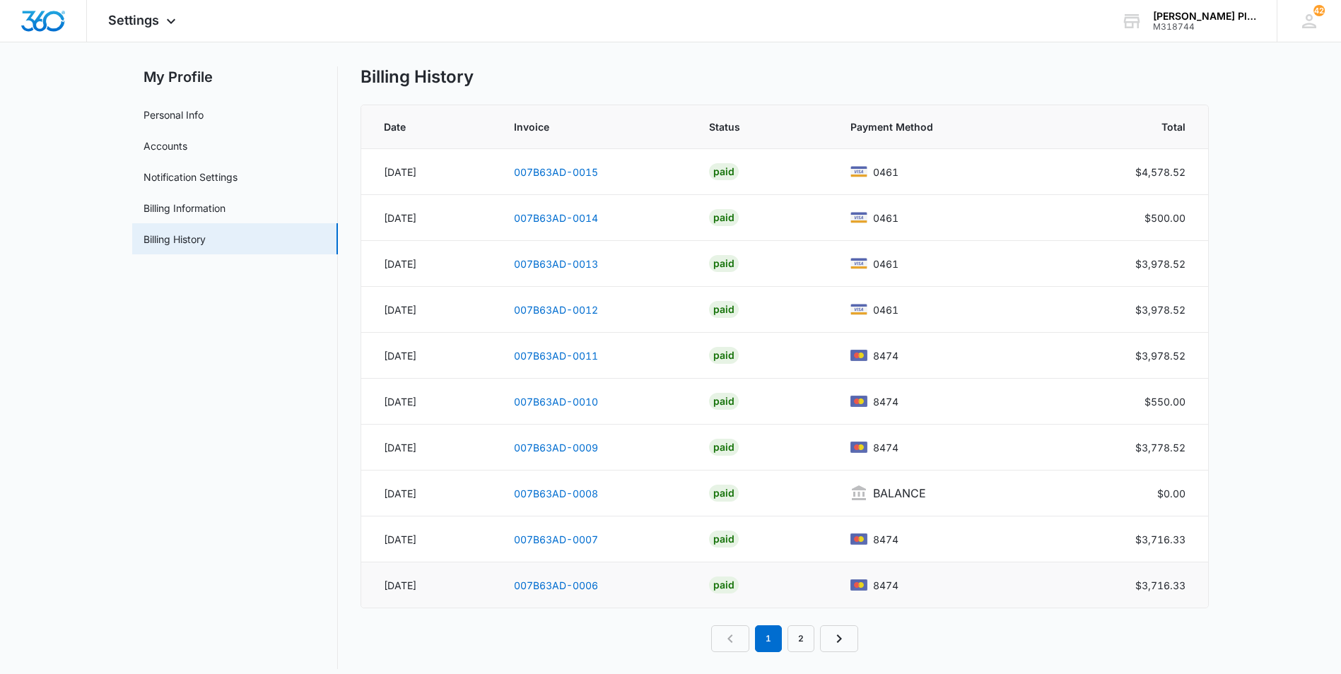
scroll to position [33, 0]
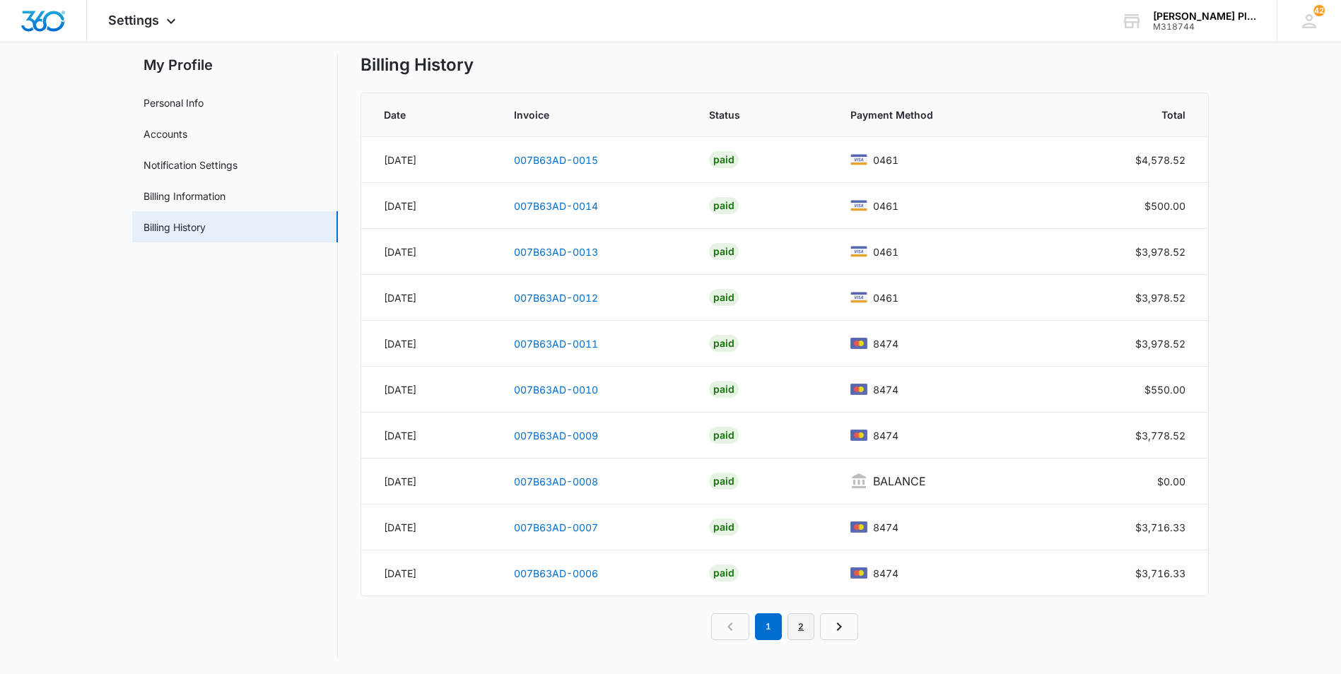
click at [799, 634] on link "2" at bounding box center [801, 627] width 27 height 27
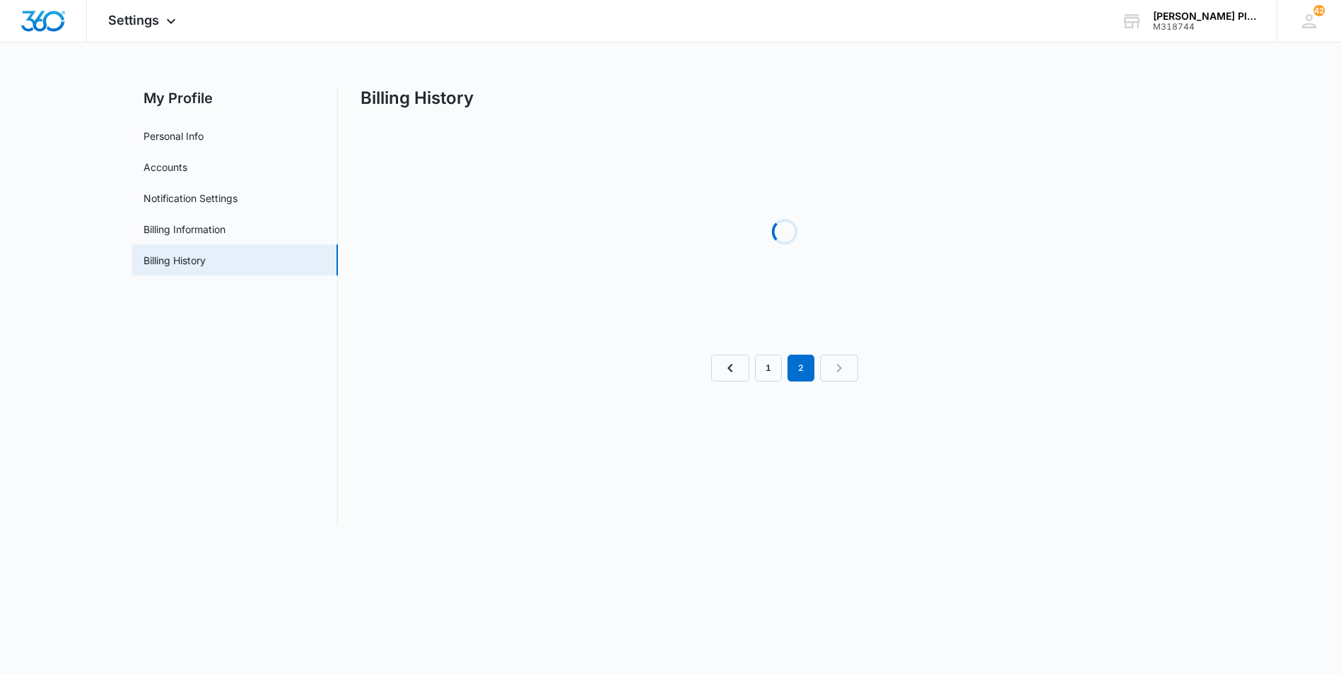
scroll to position [0, 0]
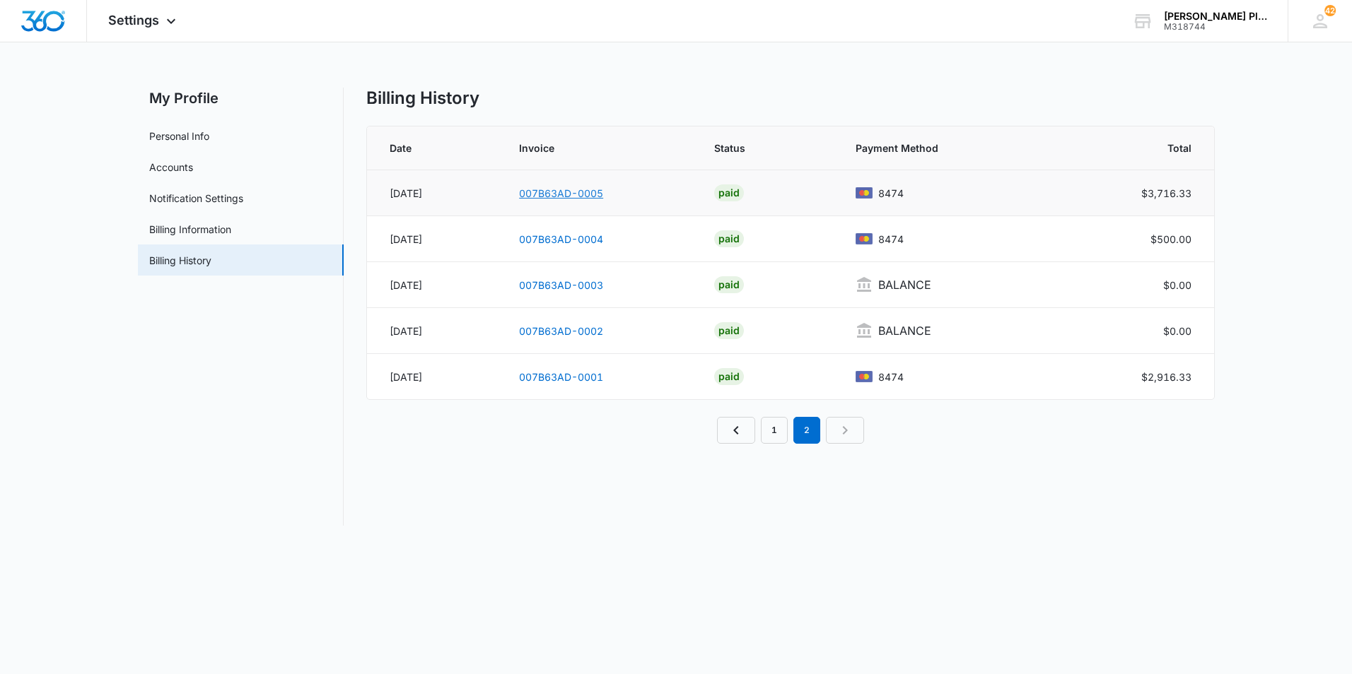
click at [561, 190] on link "007B63AD-0005" at bounding box center [561, 193] width 84 height 12
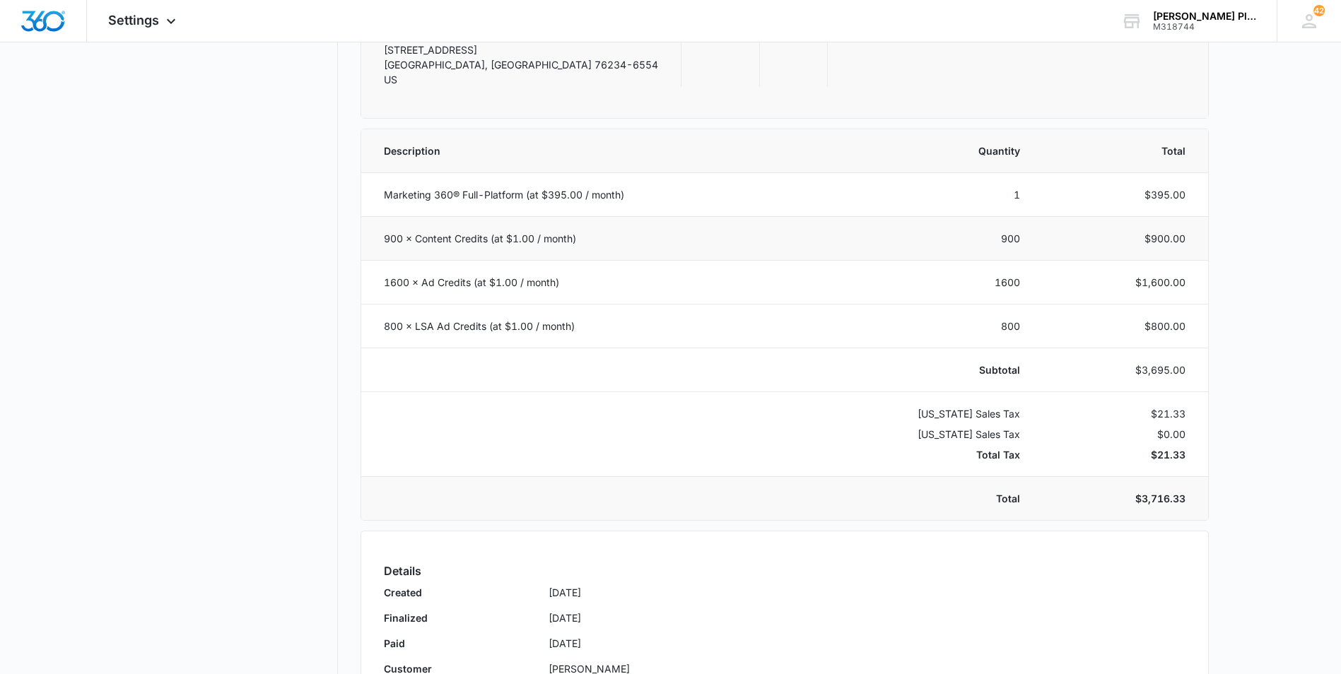
scroll to position [366, 0]
